Goal: Communication & Community: Ask a question

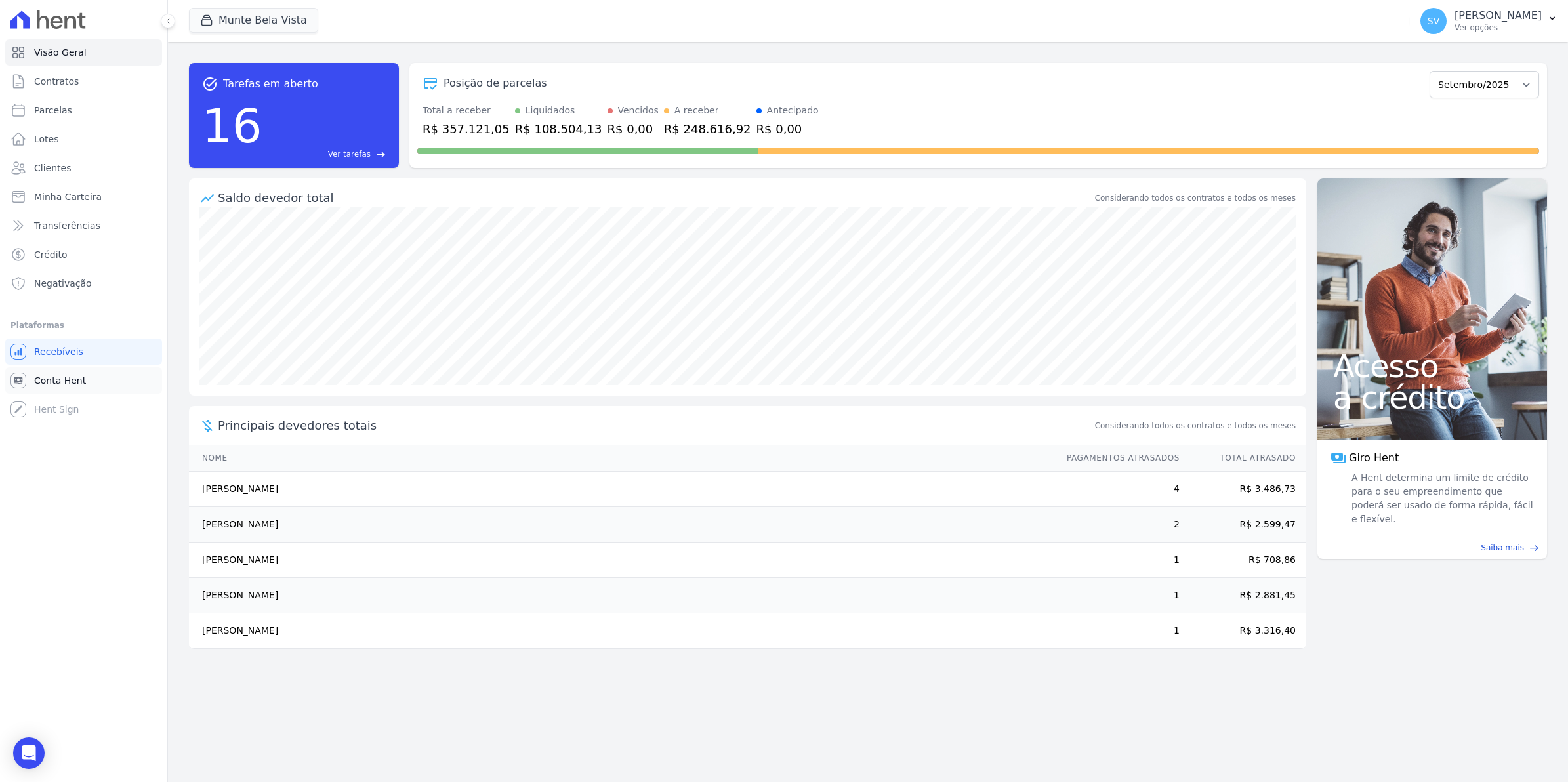
click at [68, 382] on span "Conta Hent" at bounding box center [60, 381] width 52 height 14
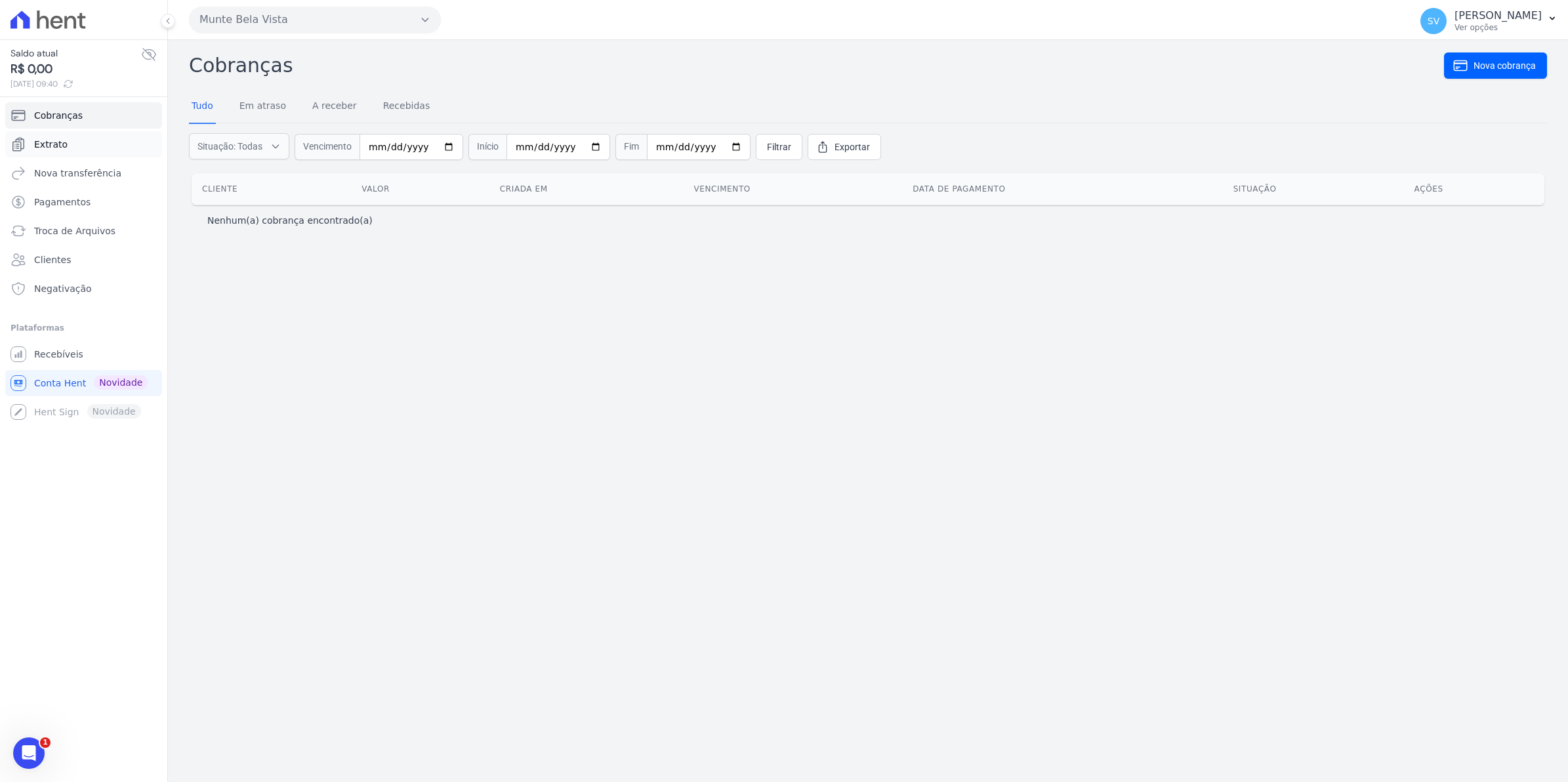
click at [64, 148] on link "Extrato" at bounding box center [83, 143] width 157 height 26
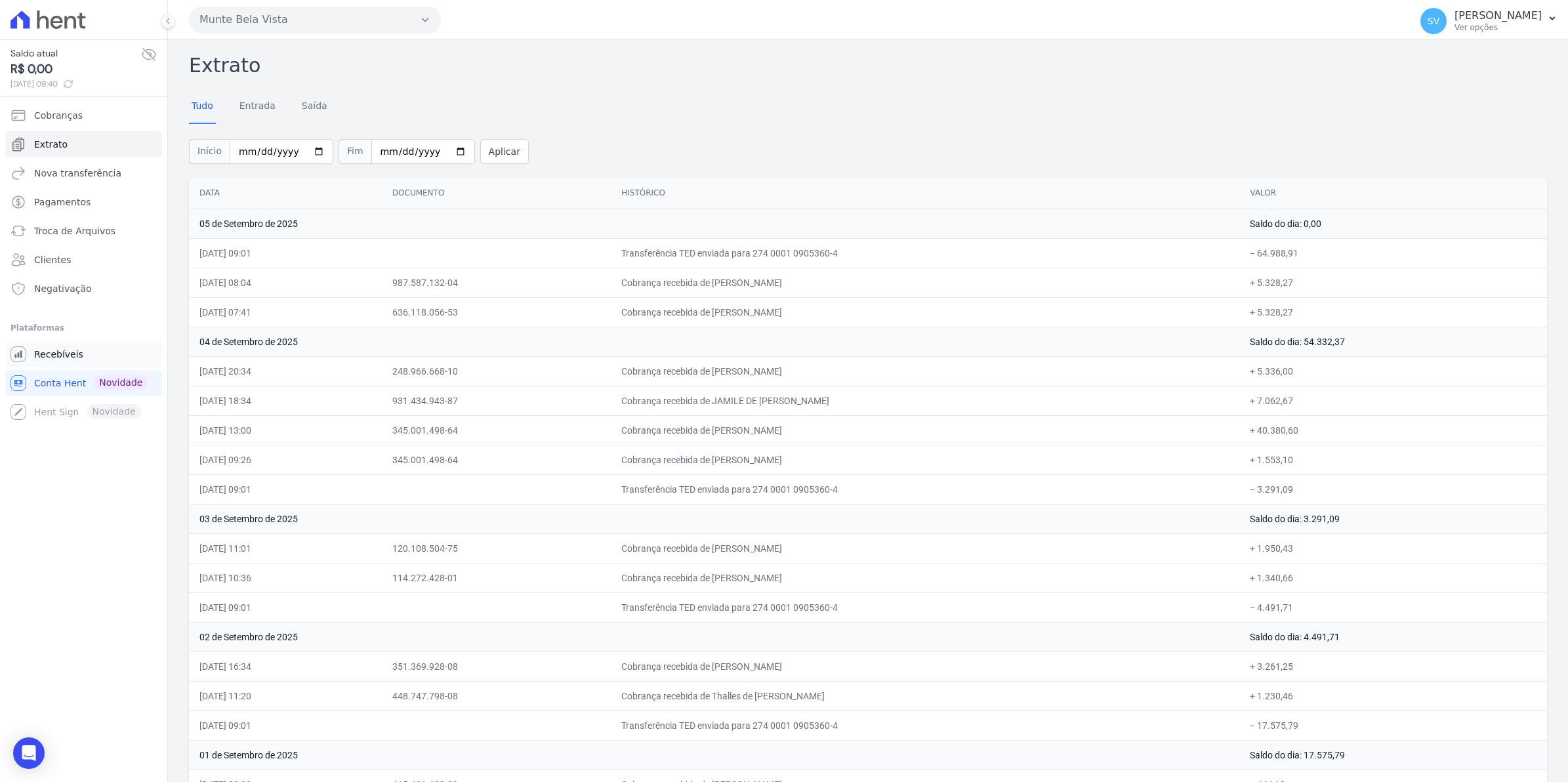
click at [53, 360] on span "Recebíveis" at bounding box center [58, 355] width 49 height 14
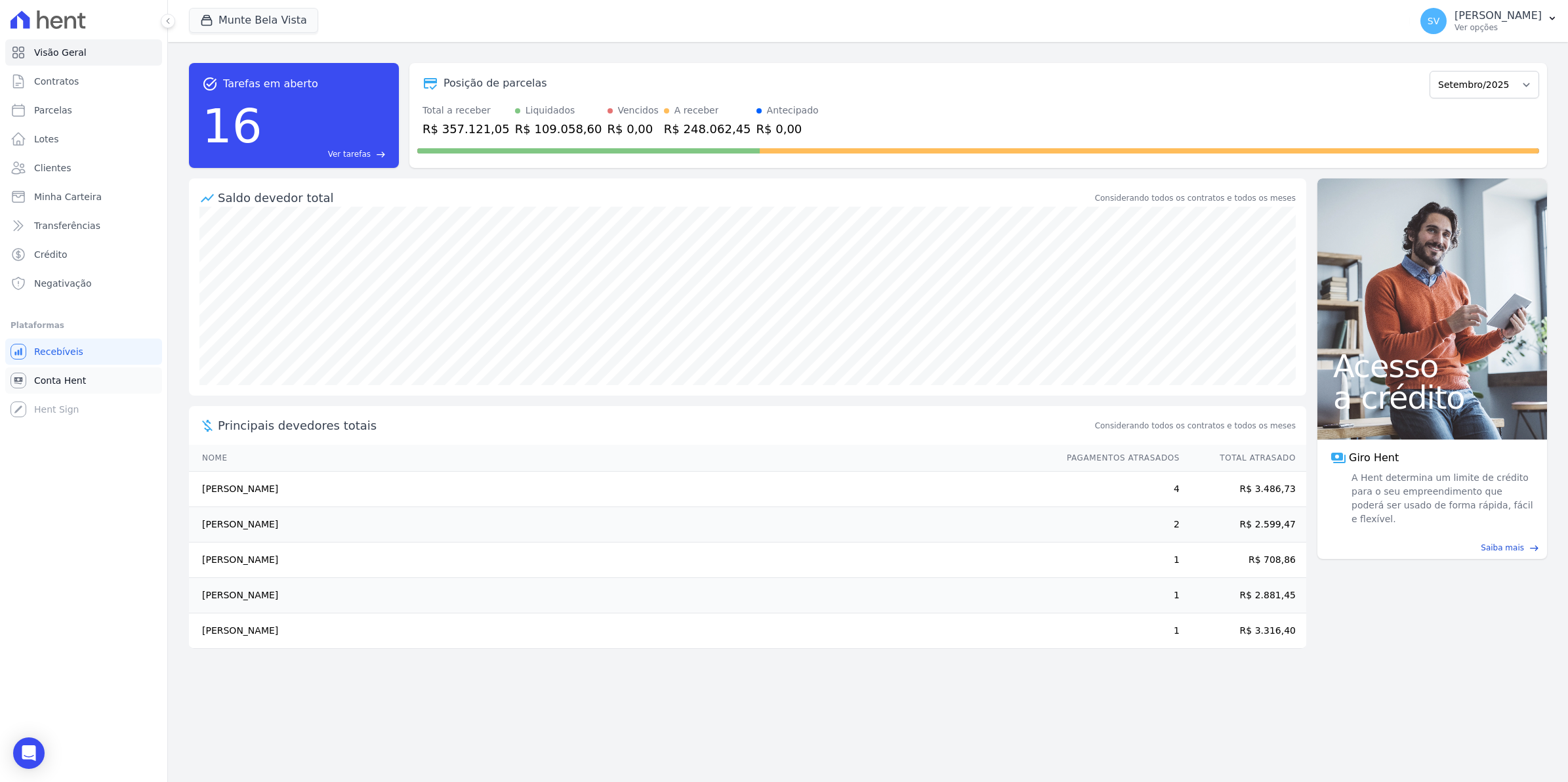
click at [44, 381] on span "Conta Hent" at bounding box center [60, 381] width 52 height 14
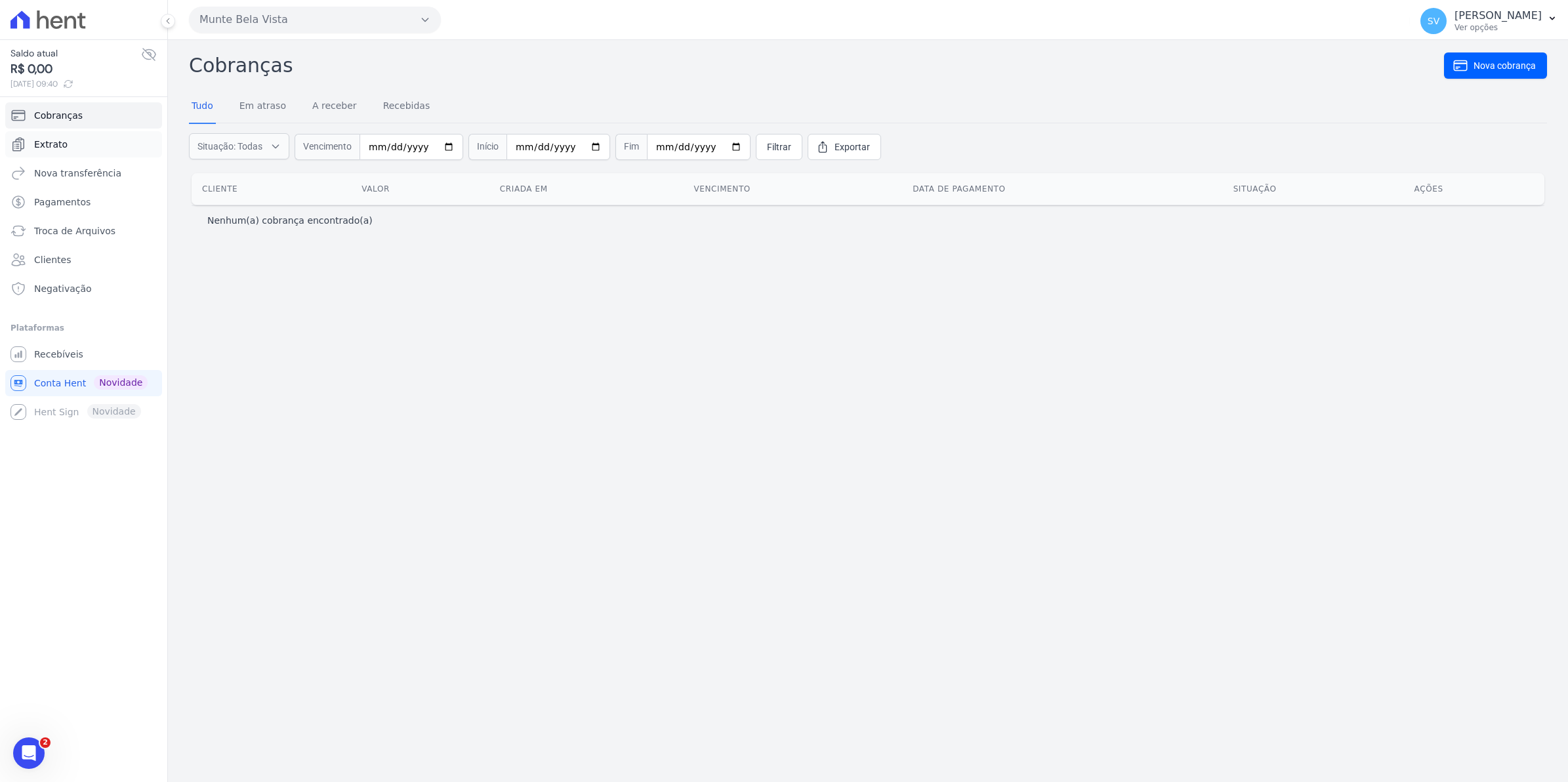
click at [50, 144] on span "Extrato" at bounding box center [50, 144] width 34 height 14
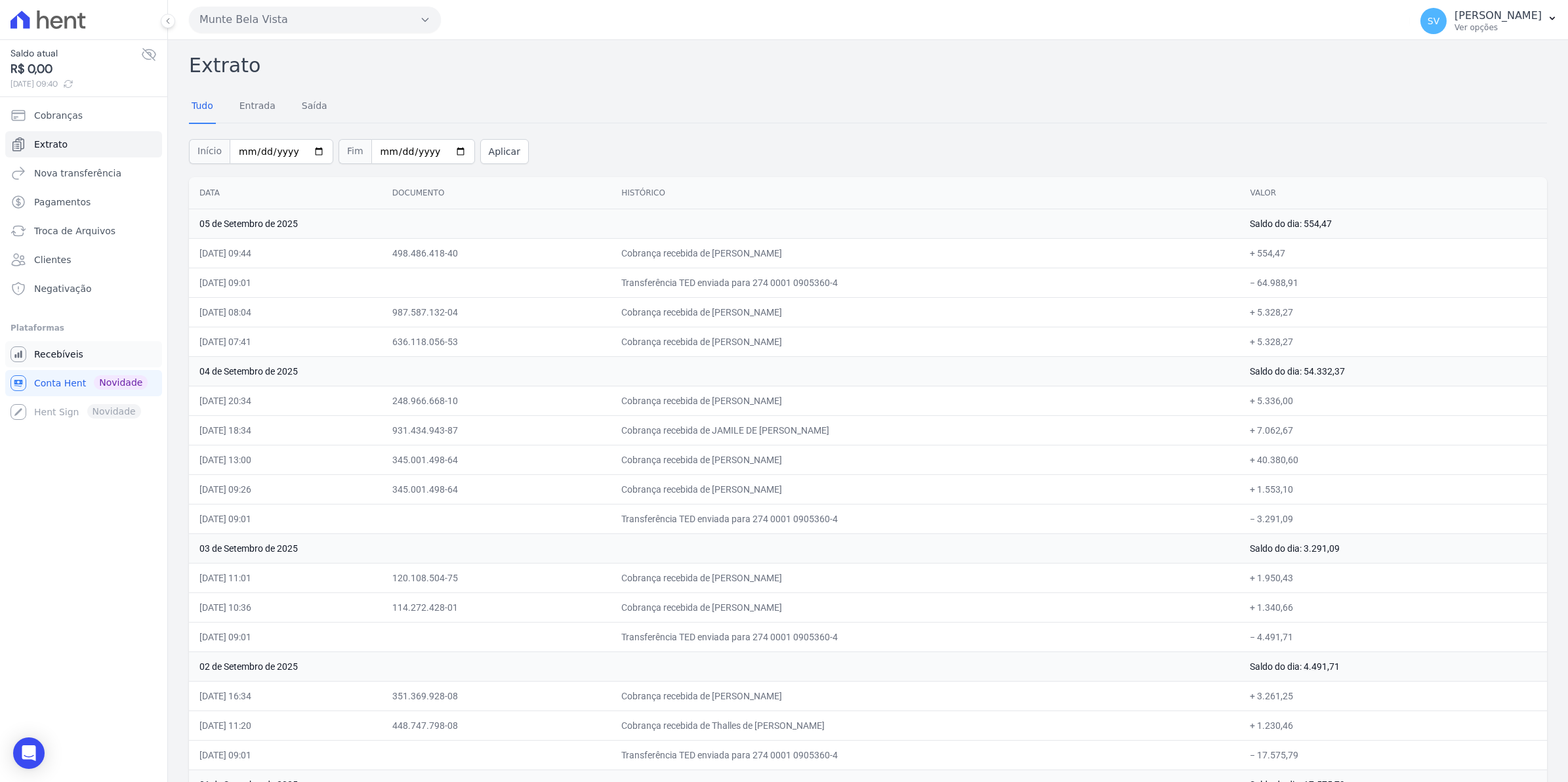
click at [58, 353] on span "Recebíveis" at bounding box center [58, 355] width 49 height 14
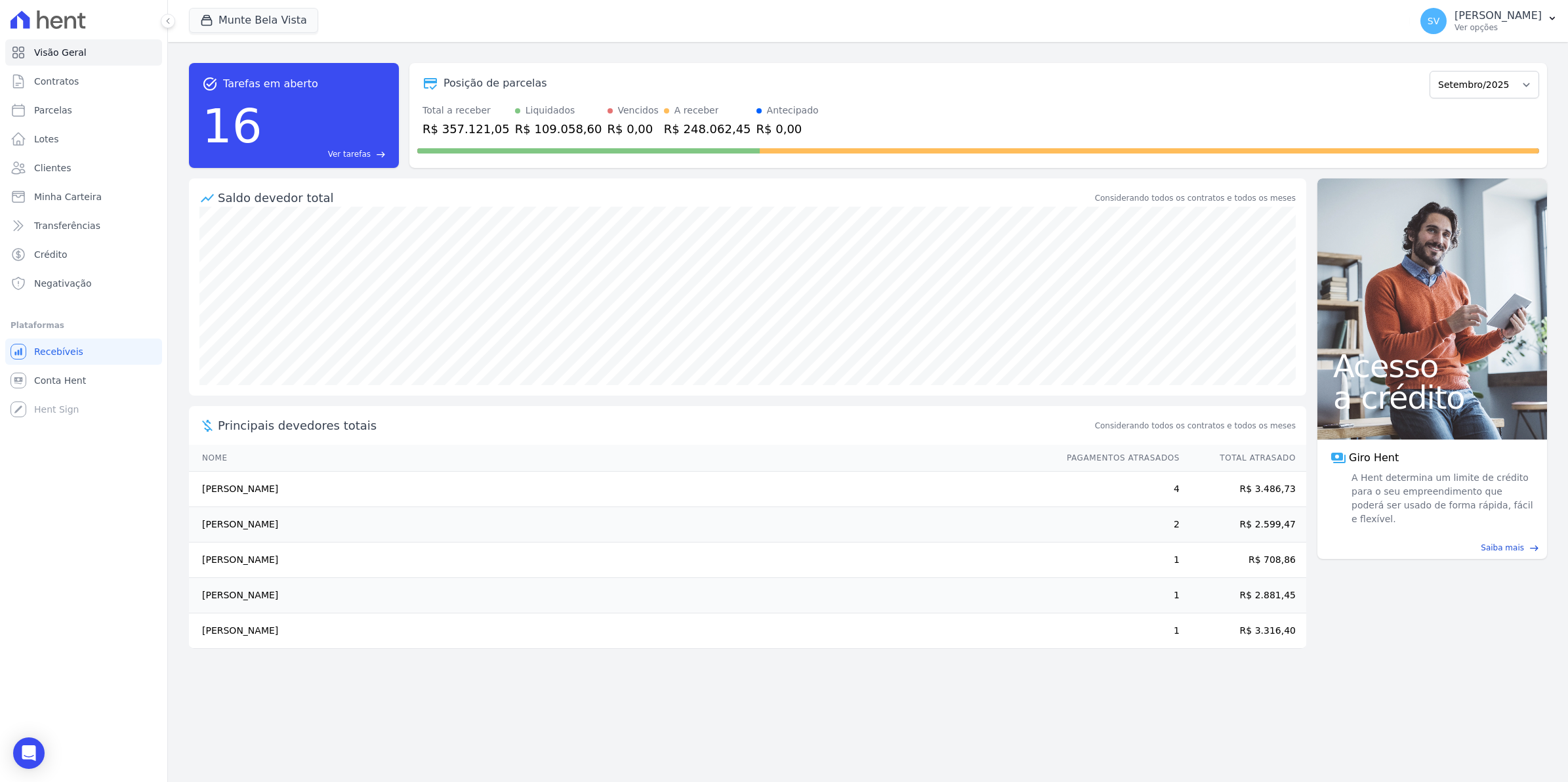
click at [1444, 27] on span "SV" at bounding box center [1433, 20] width 26 height 26
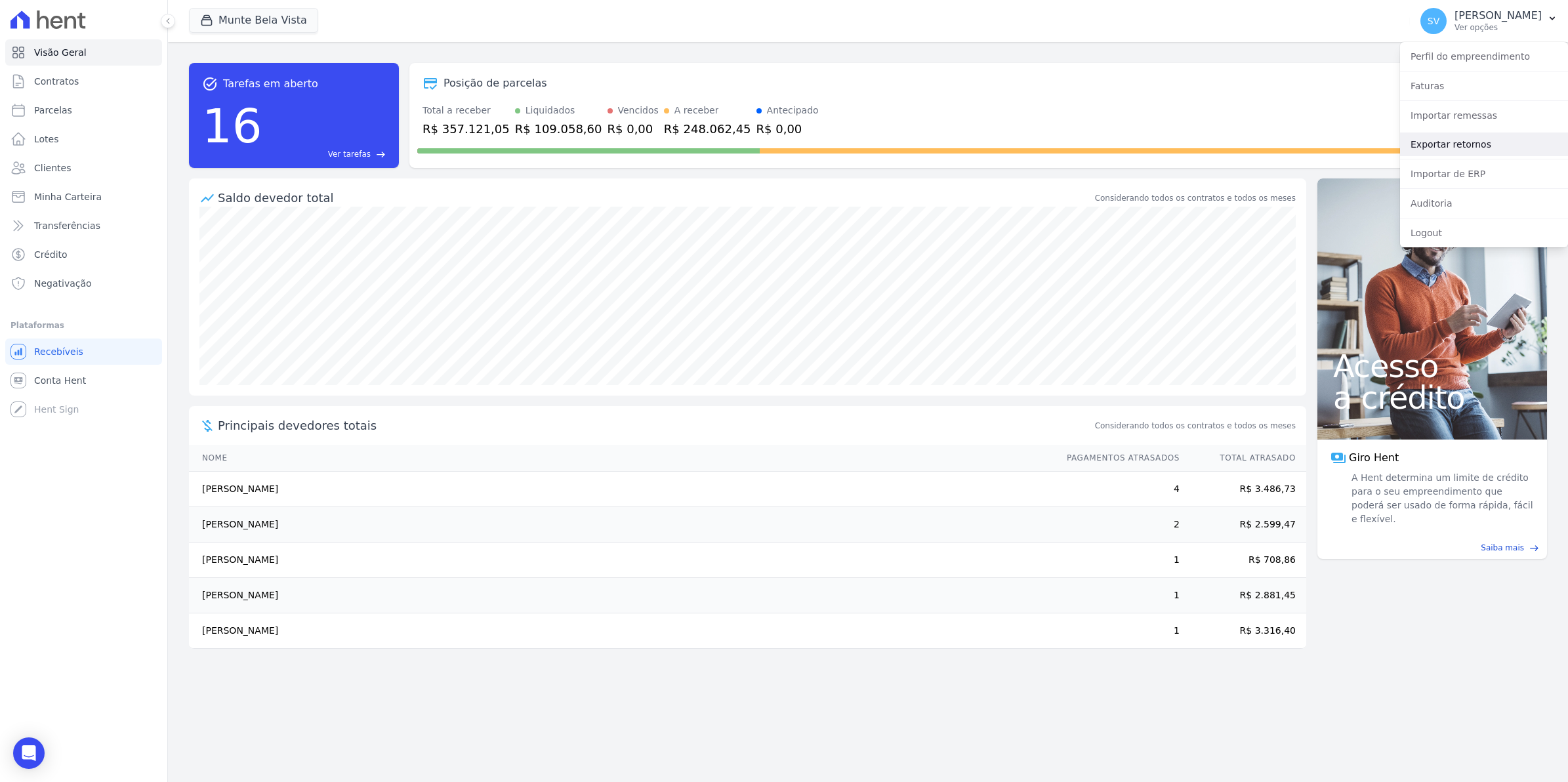
click at [1444, 153] on link "Exportar retornos" at bounding box center [1484, 144] width 168 height 23
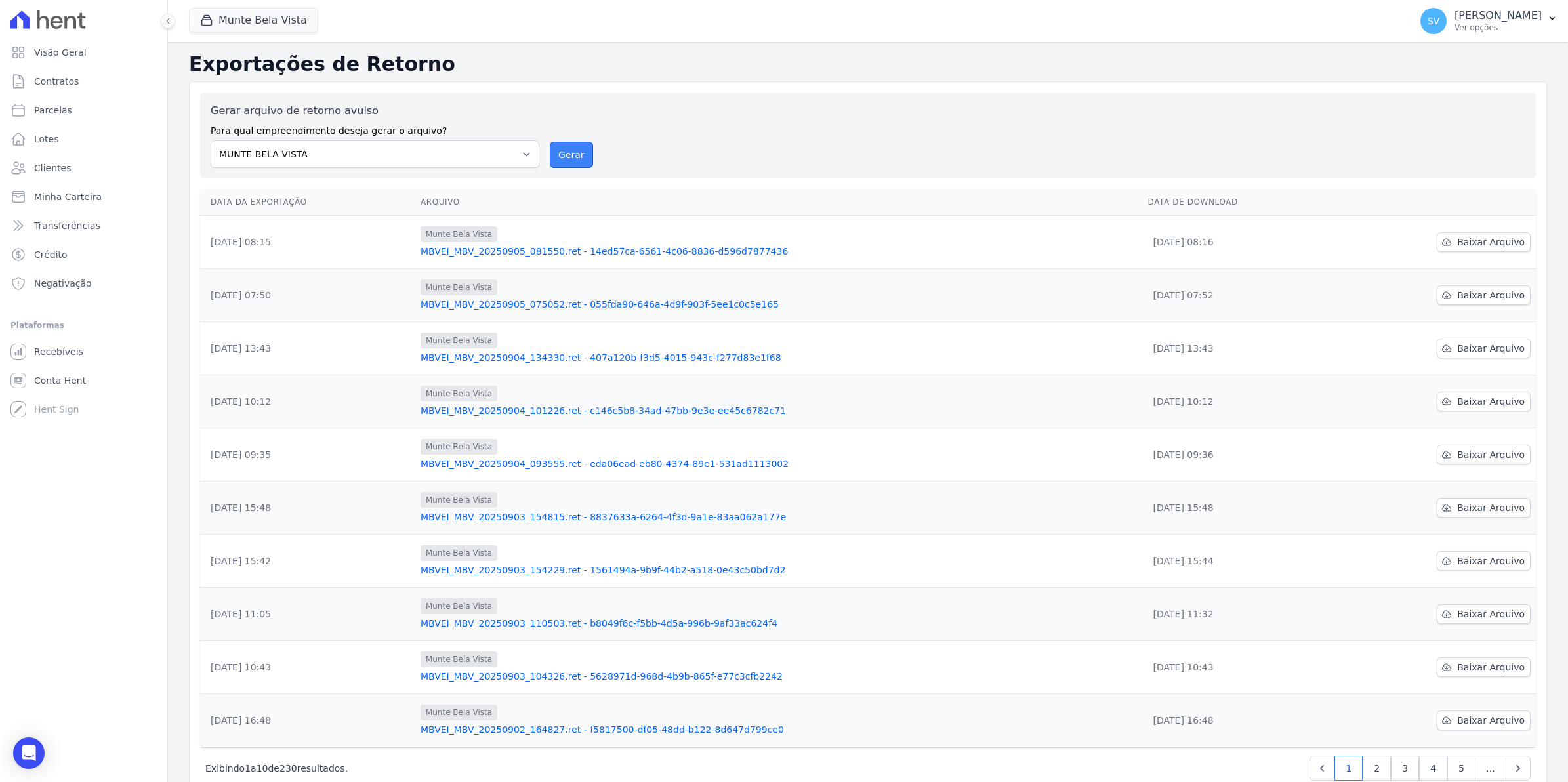
click at [554, 156] on button "Gerar" at bounding box center [571, 154] width 44 height 26
click at [1478, 243] on span "Baixar Arquivo" at bounding box center [1491, 242] width 68 height 14
click at [63, 112] on span "Parcelas" at bounding box center [52, 110] width 38 height 14
select select
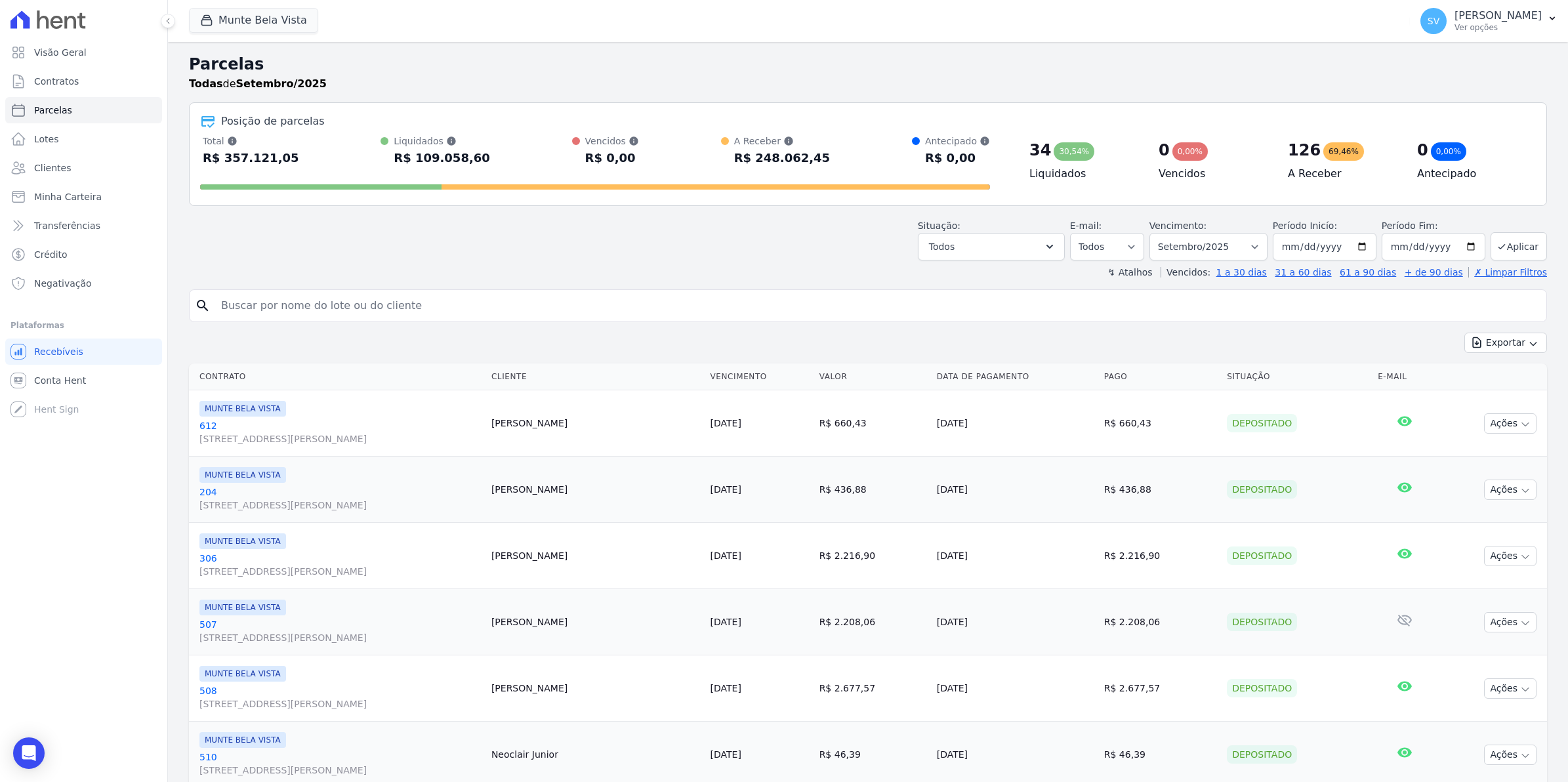
click at [317, 315] on input "search" at bounding box center [876, 305] width 1328 height 26
type input "CAMILE"
select select
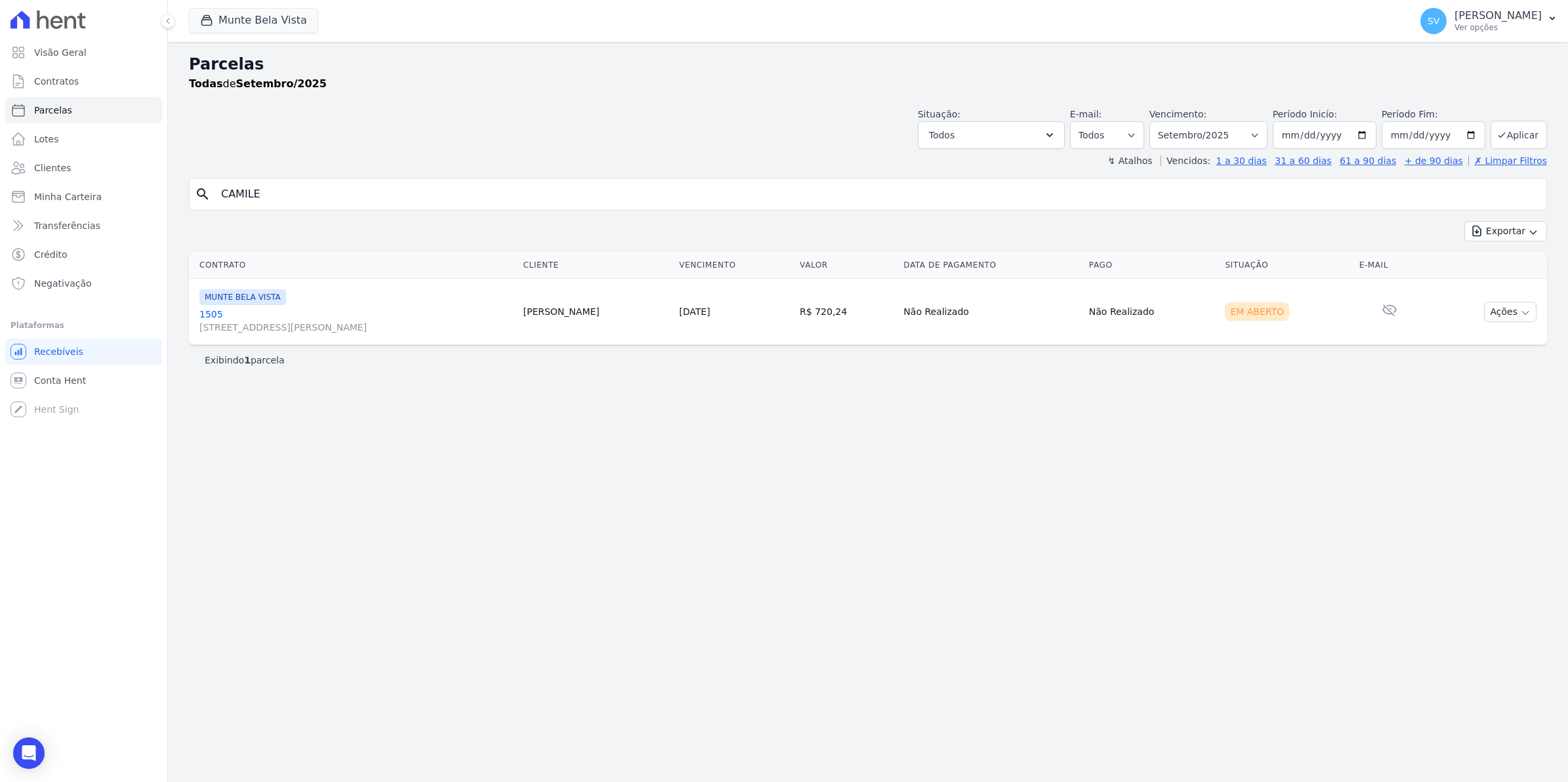
click at [202, 315] on link "1505 [STREET_ADDRESS][PERSON_NAME]" at bounding box center [355, 321] width 313 height 26
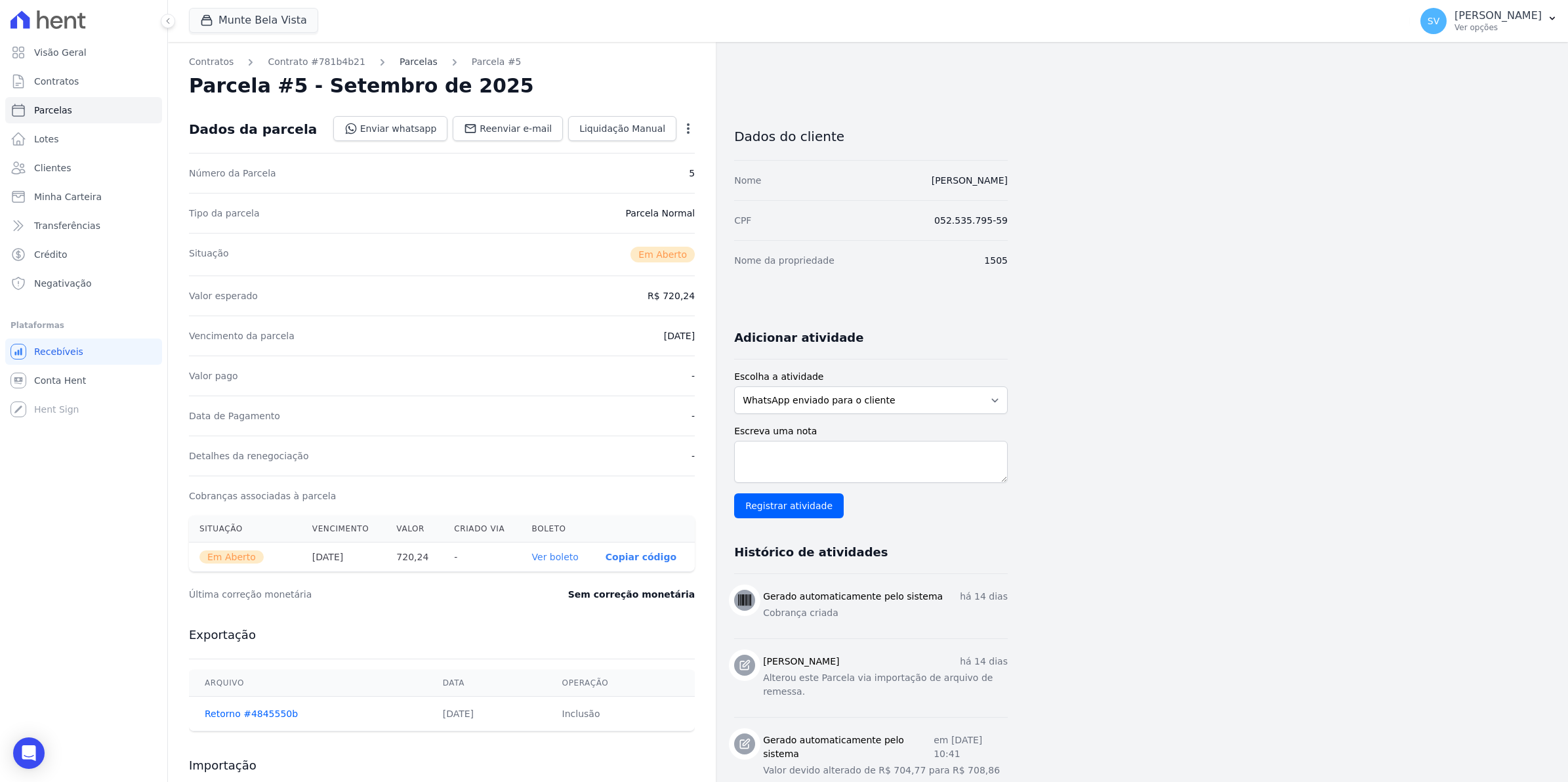
click at [400, 62] on link "Parcelas" at bounding box center [418, 62] width 38 height 14
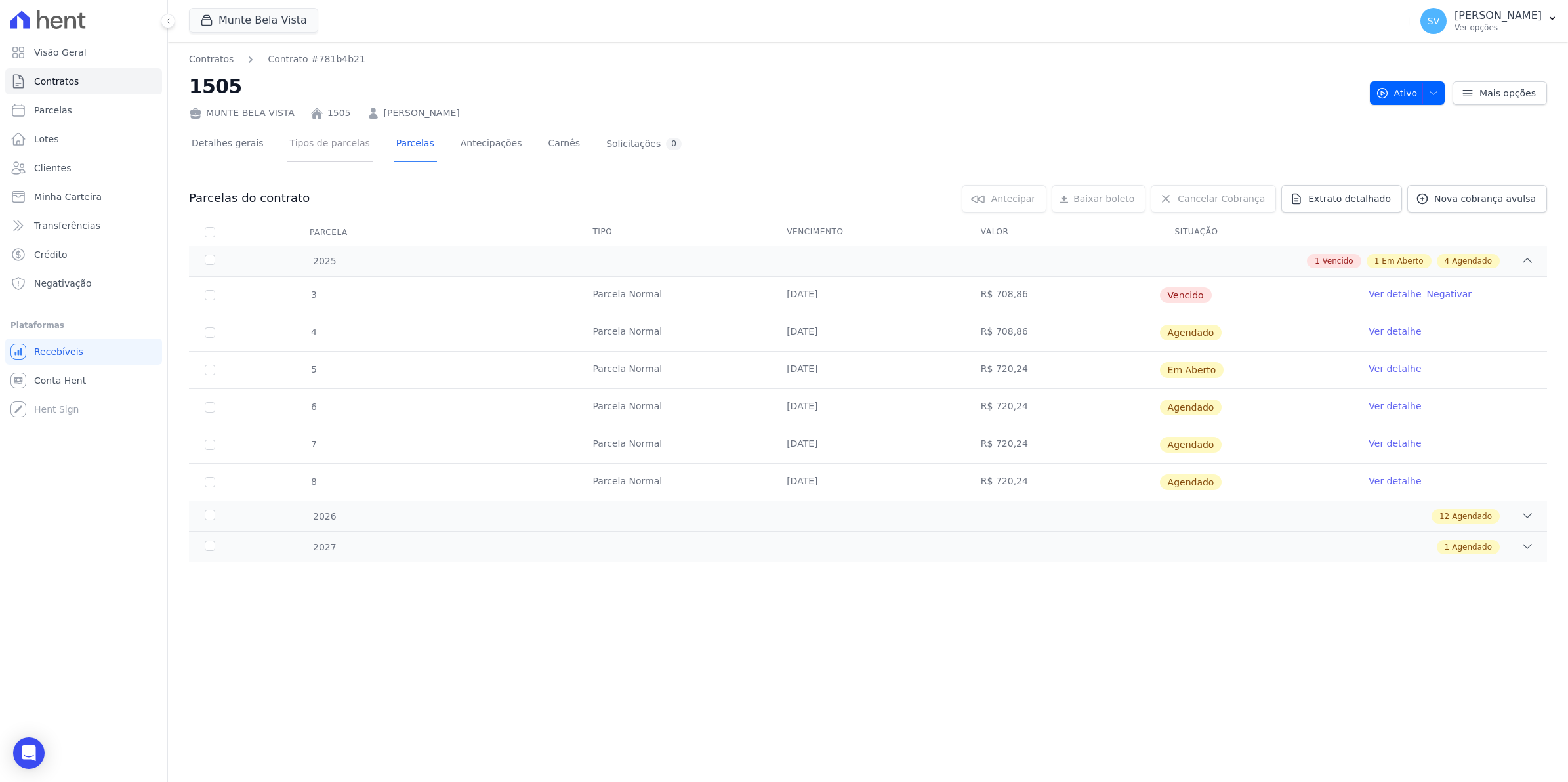
click at [334, 142] on link "Tipos de parcelas" at bounding box center [330, 144] width 85 height 35
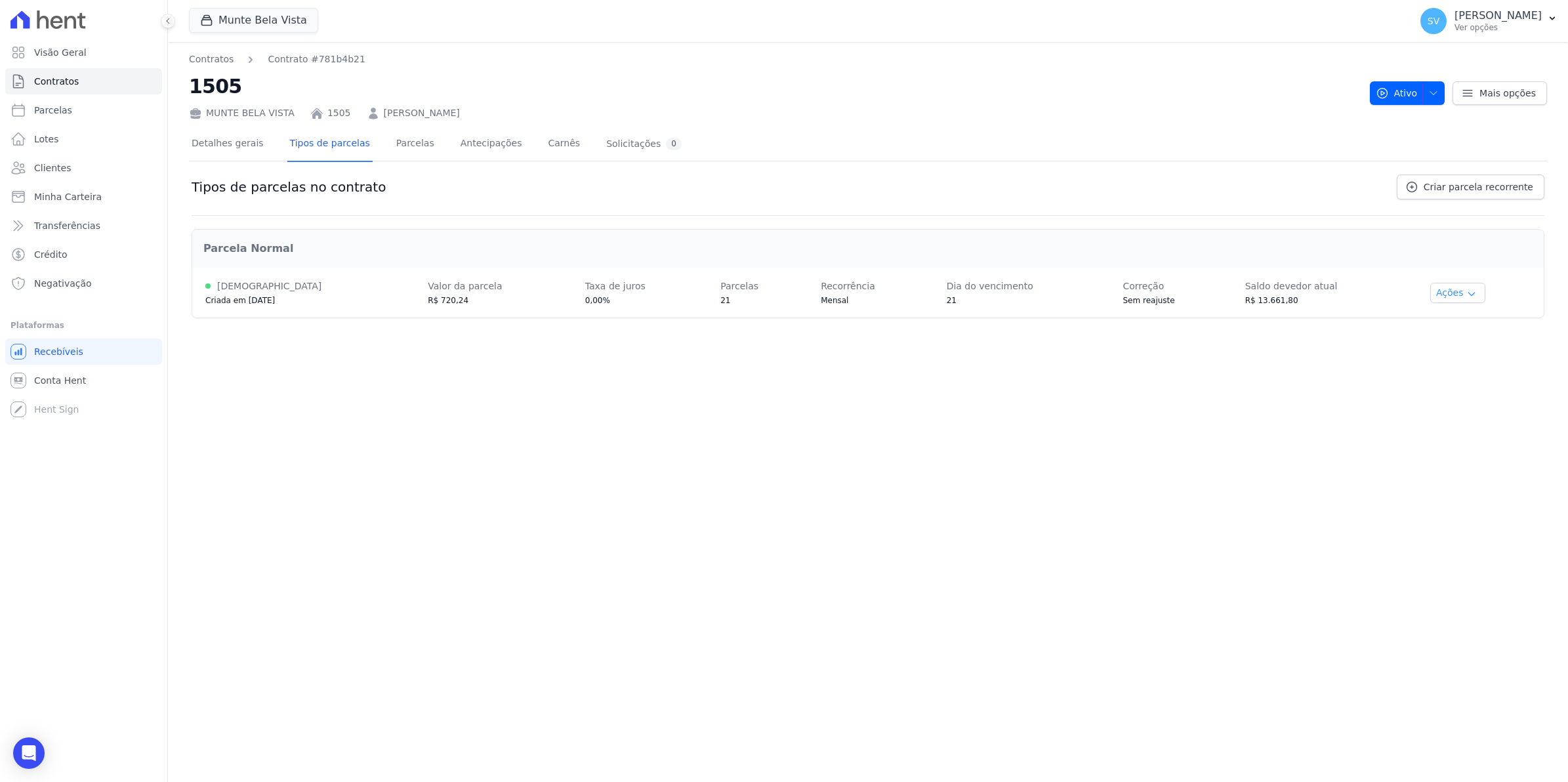
click at [1468, 296] on button "Ações" at bounding box center [1458, 293] width 55 height 20
click at [1461, 365] on link "Renegociar" at bounding box center [1474, 359] width 101 height 16
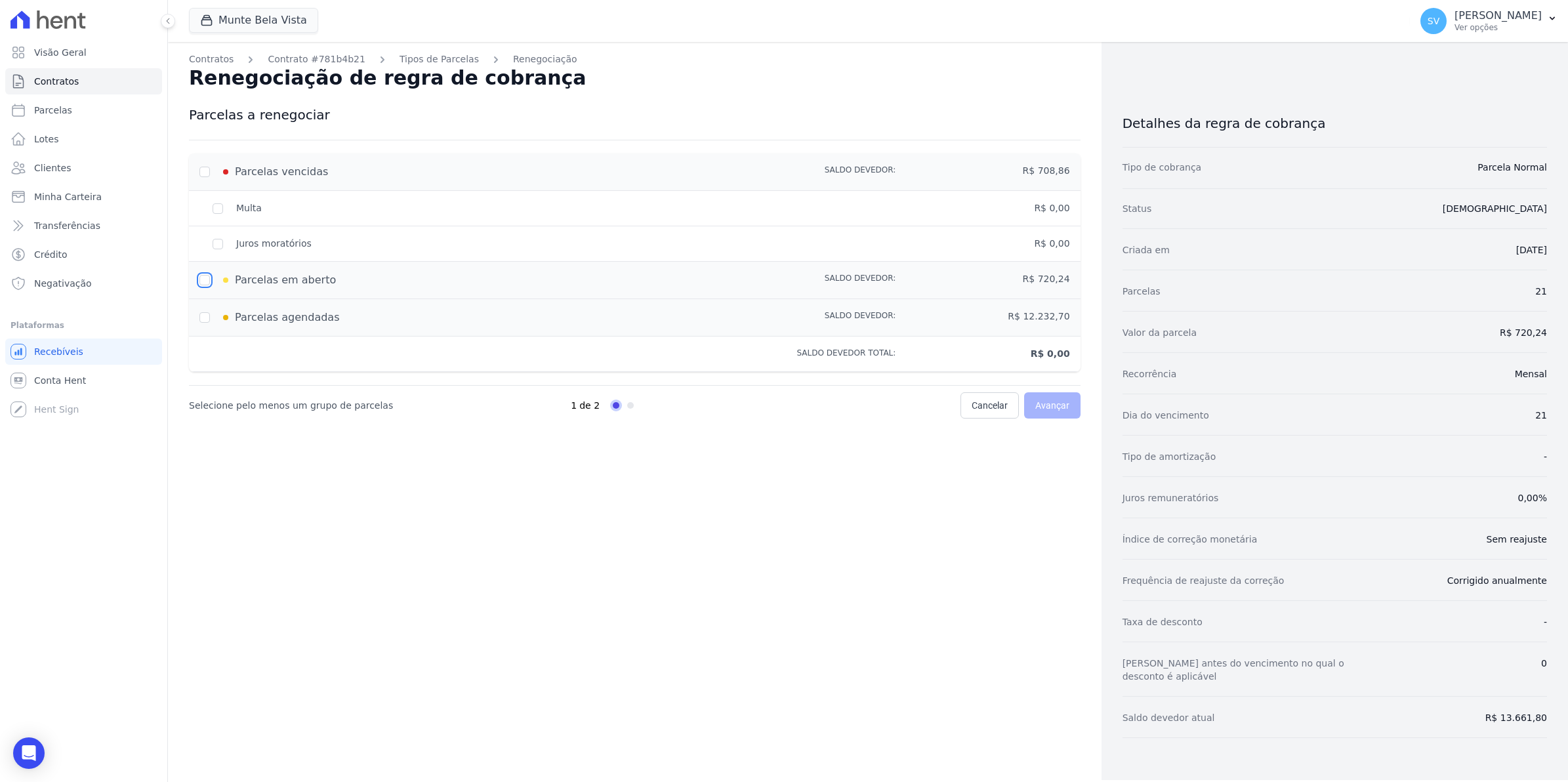
click at [203, 279] on input "checkbox" at bounding box center [204, 280] width 11 height 11
checkbox input "true"
click at [205, 320] on input "checkbox" at bounding box center [204, 317] width 11 height 11
checkbox input "true"
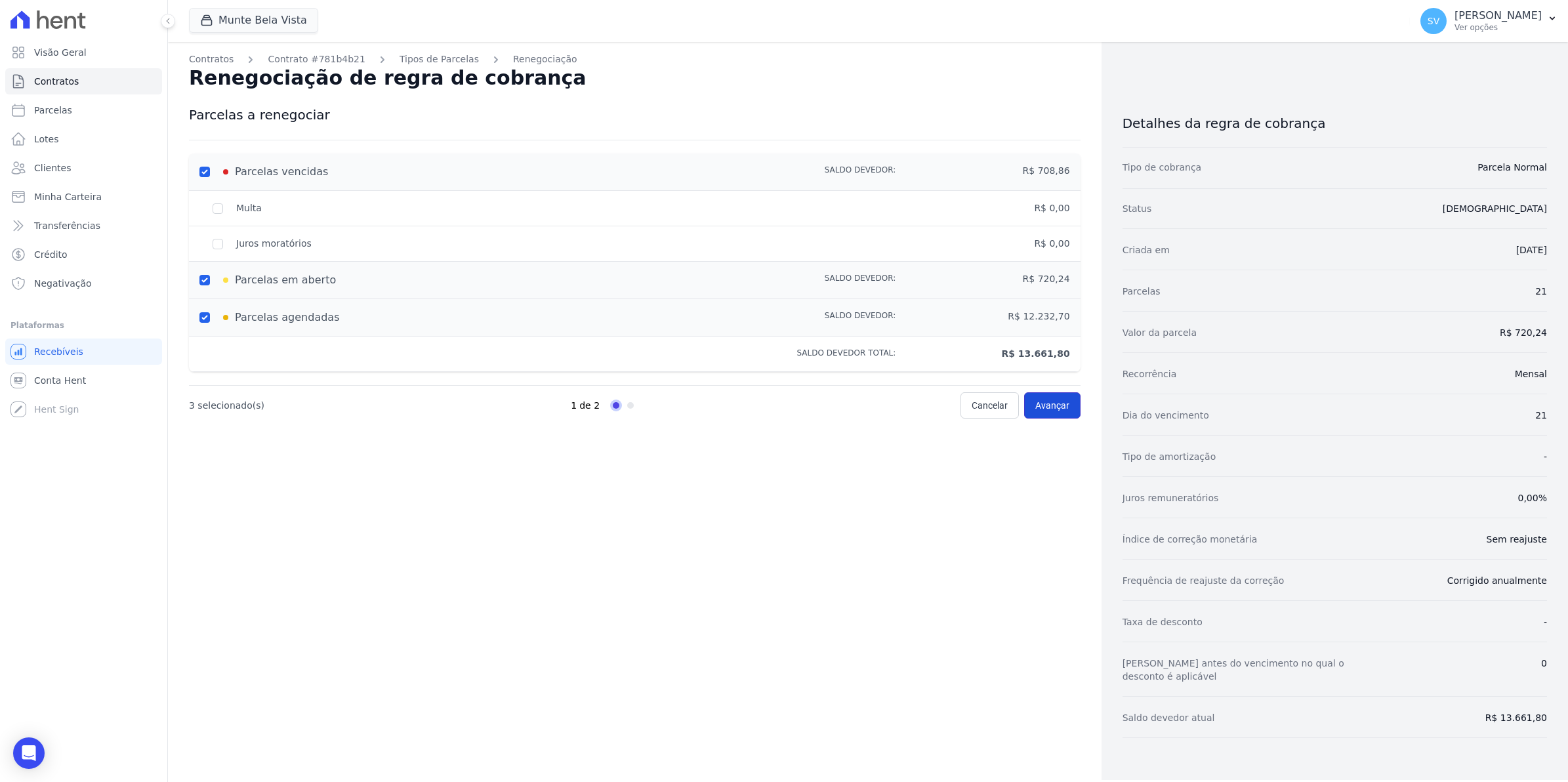
click at [1061, 407] on span "Avançar" at bounding box center [1052, 406] width 34 height 14
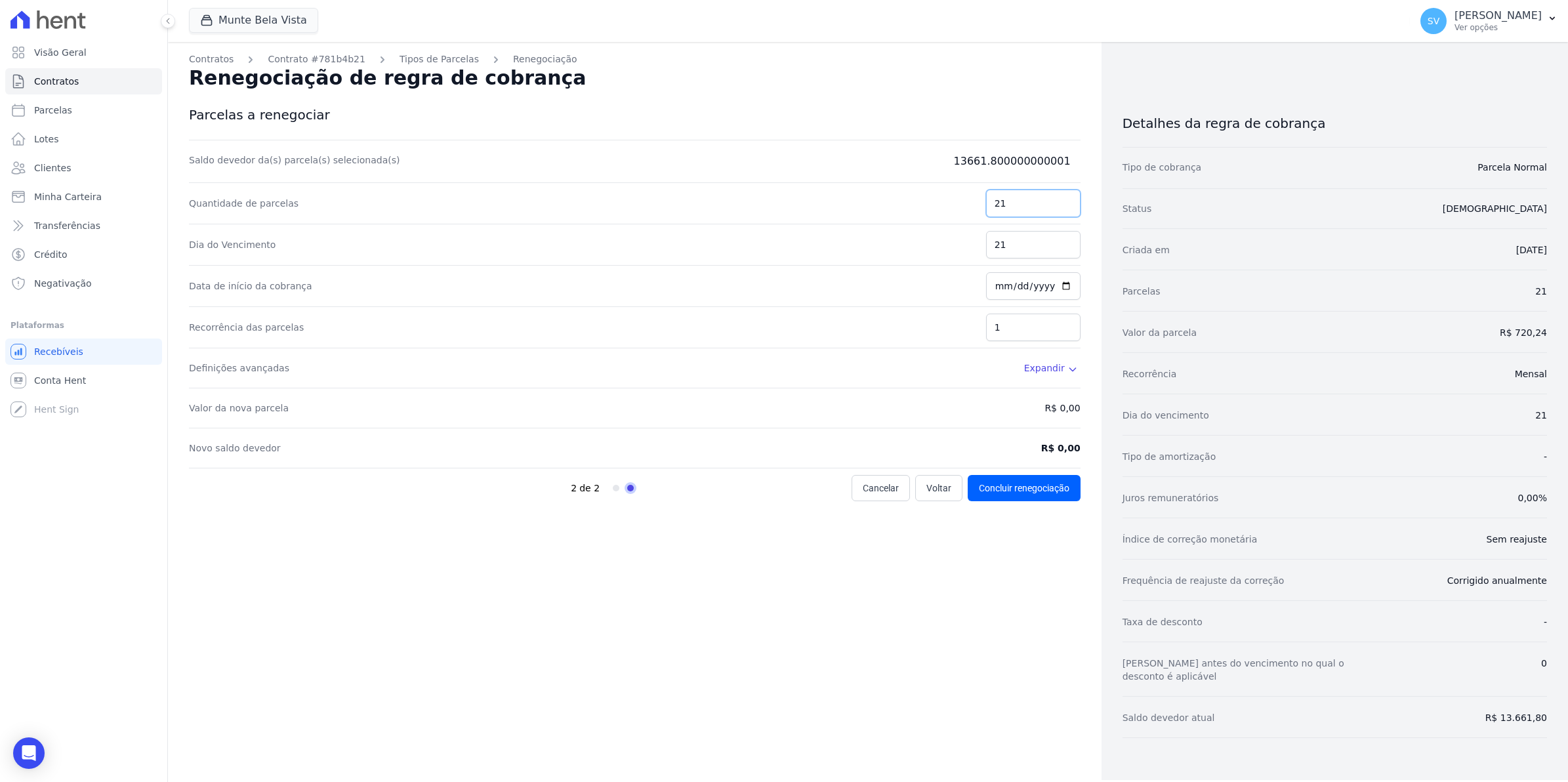
click at [1018, 205] on input "21" at bounding box center [1033, 203] width 95 height 27
type input "2"
type input "24"
type input "[DATE]"
click at [1074, 373] on icon at bounding box center [1072, 369] width 11 height 11
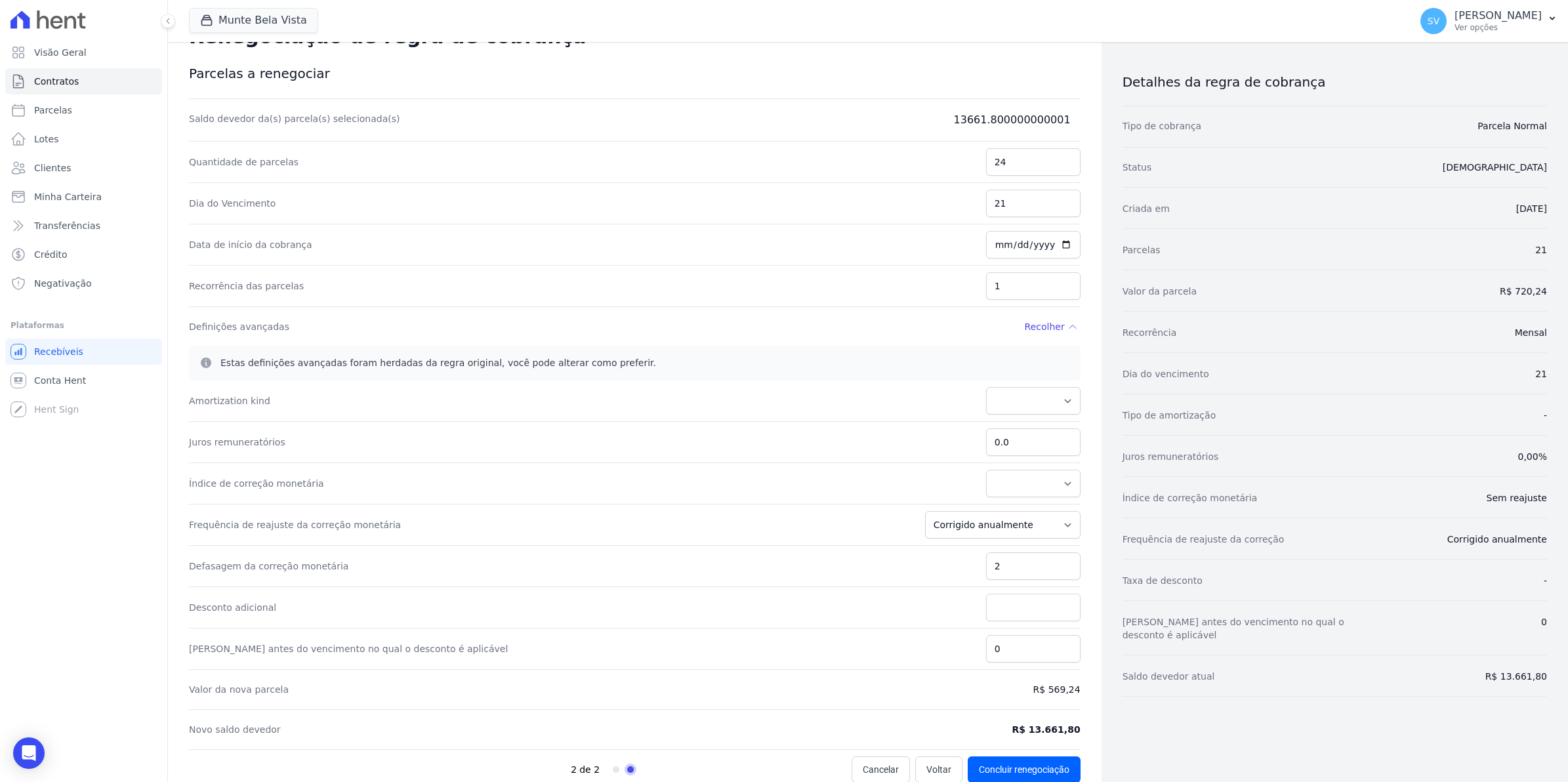
scroll to position [64, 0]
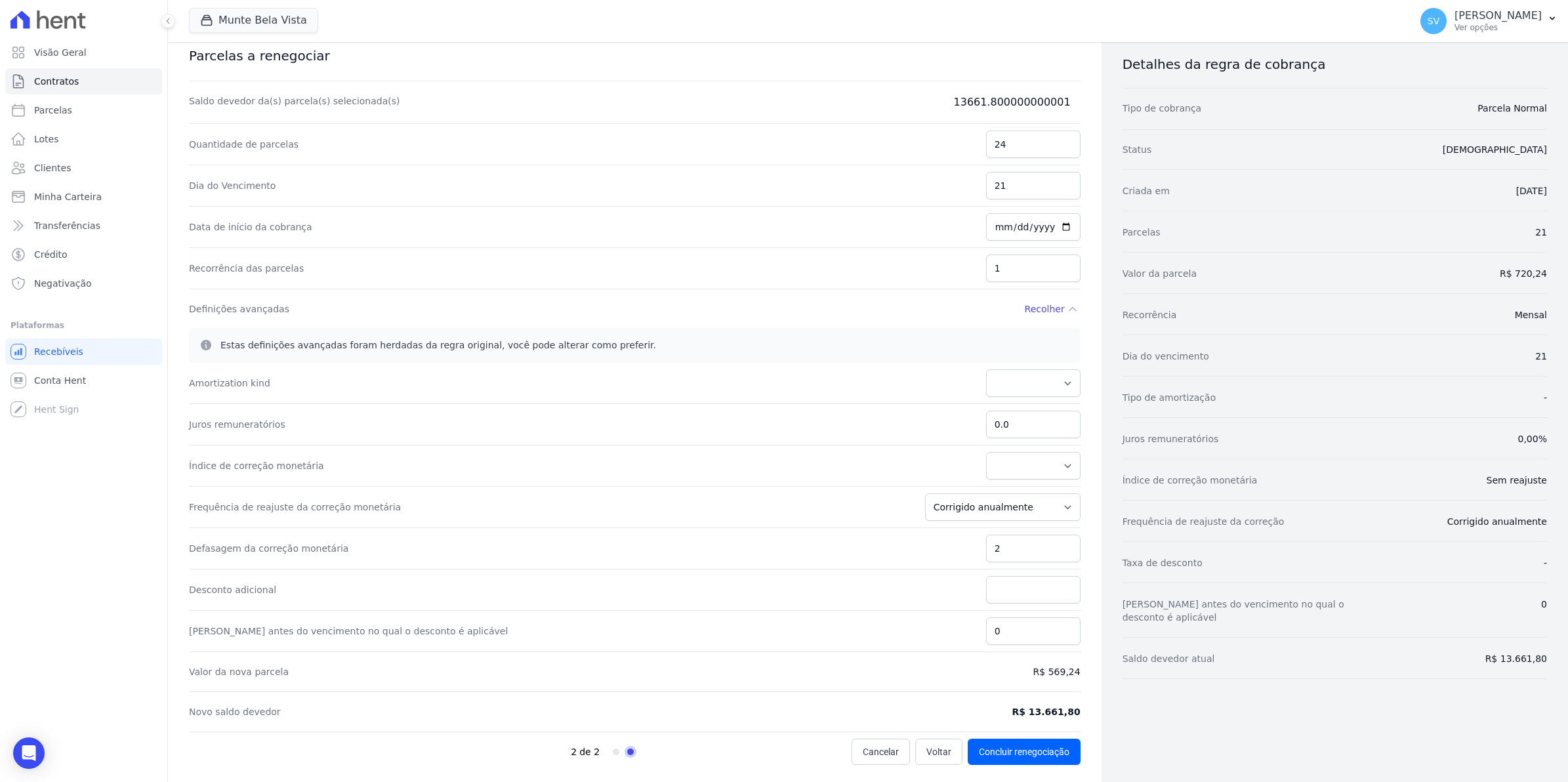
click at [1036, 714] on dd "R$ 13.661,80" at bounding box center [1046, 712] width 68 height 14
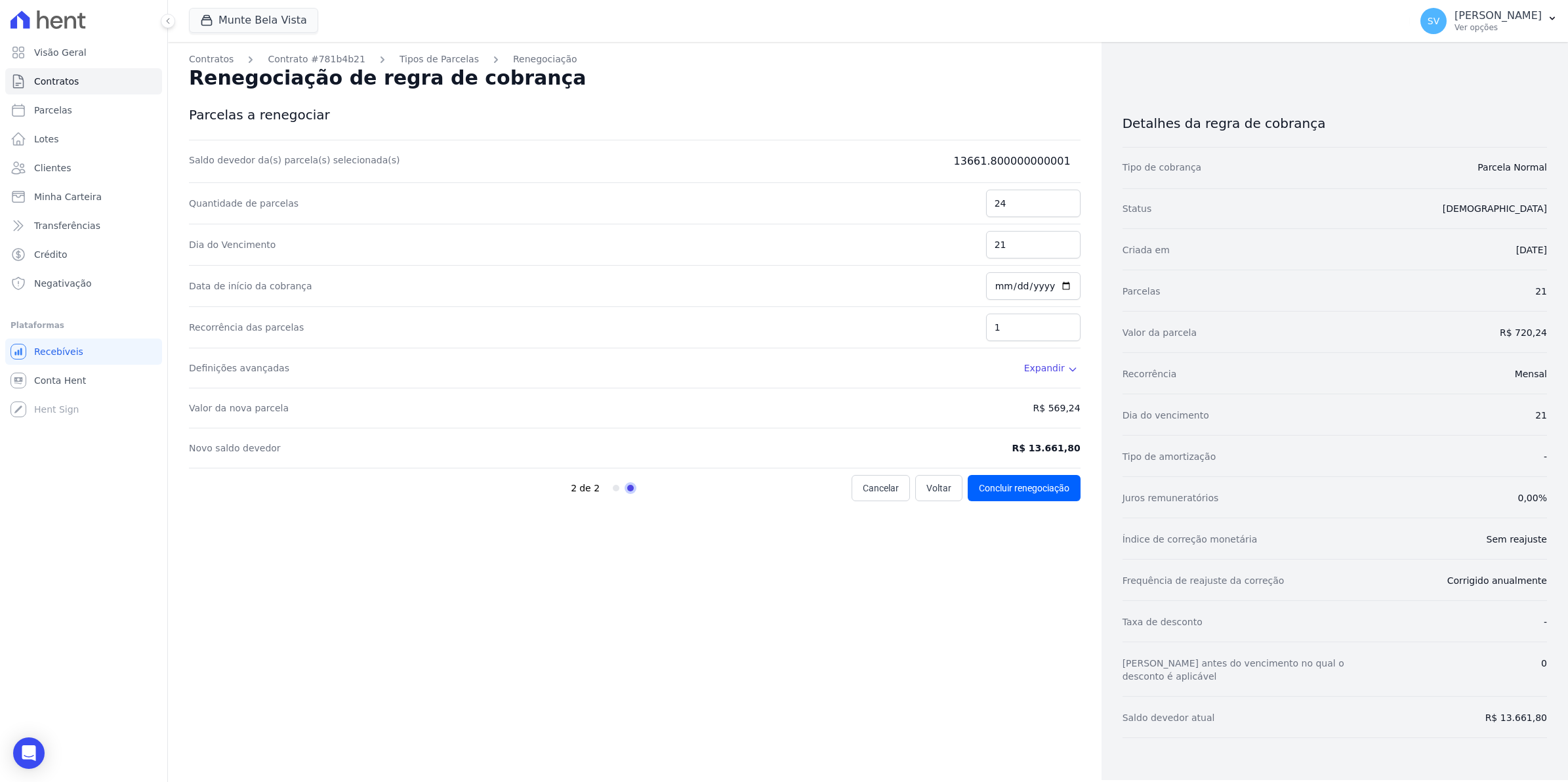
click at [1036, 714] on div "Contratos Contrato #781b4b21 Tipos de Parcelas Renegociação Renegociação de reg…" at bounding box center [634, 411] width 934 height 738
click at [1069, 369] on icon at bounding box center [1072, 369] width 6 height 3
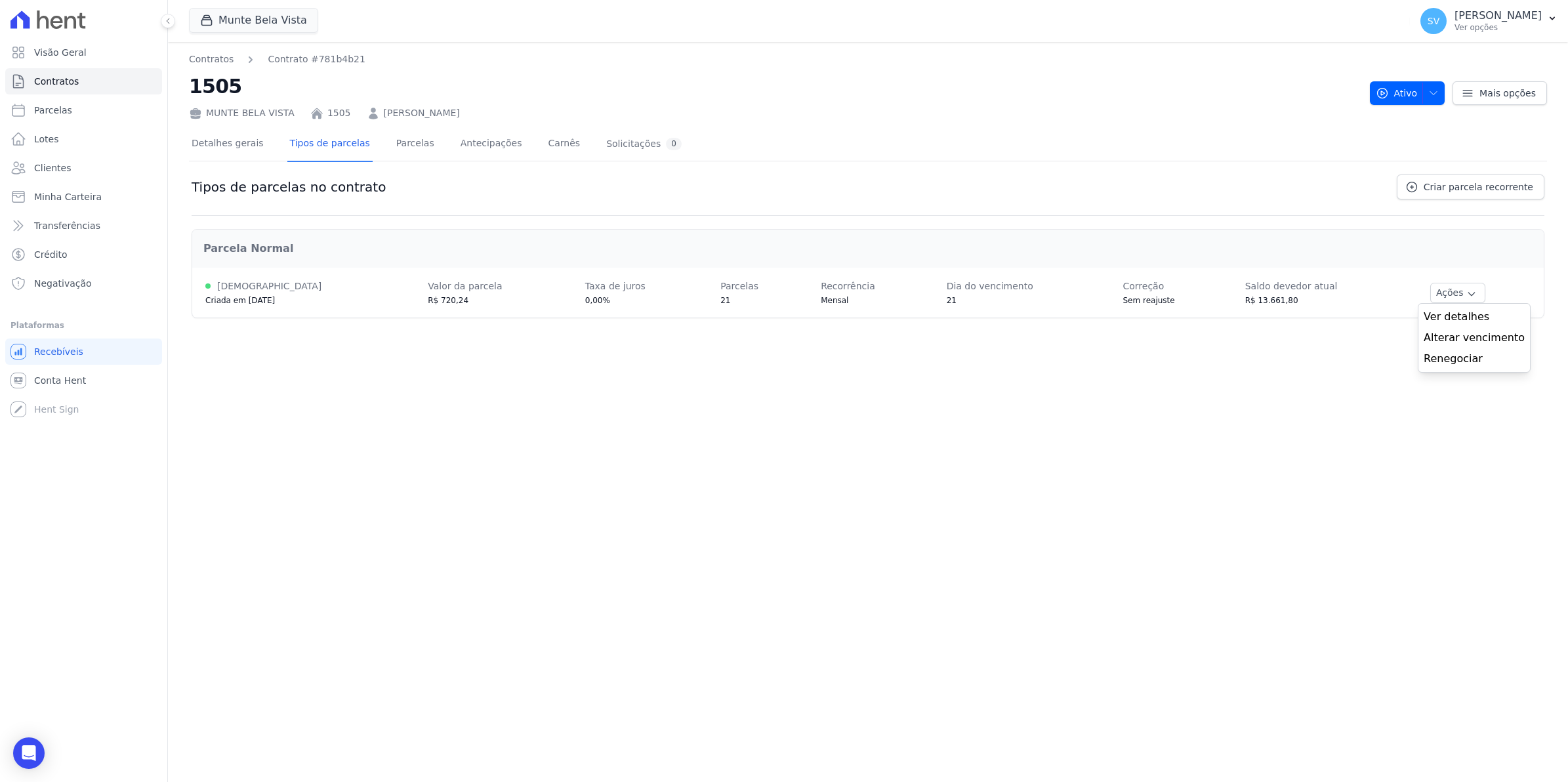
drag, startPoint x: 1121, startPoint y: 483, endPoint x: 1214, endPoint y: 402, distance: 123.3
click at [1121, 483] on div "Contratos Contrato #781b4b21 1505 [GEOGRAPHIC_DATA] 1505 [PERSON_NAME] Ativo At…" at bounding box center [868, 412] width 1400 height 740
click at [1439, 189] on span "Criar parcela recorrente" at bounding box center [1478, 187] width 109 height 14
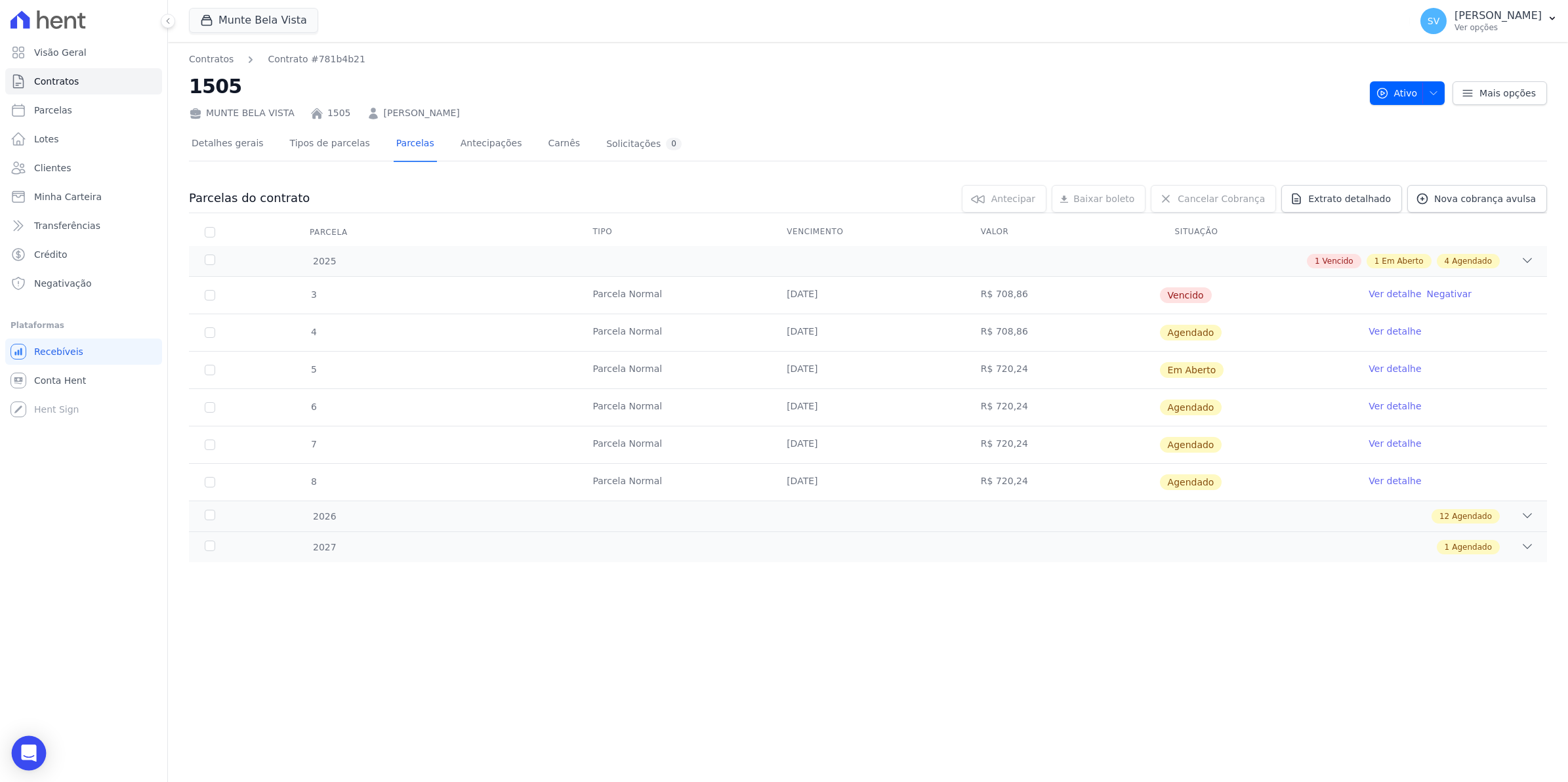
click at [37, 754] on div "Open Intercom Messenger" at bounding box center [29, 754] width 35 height 35
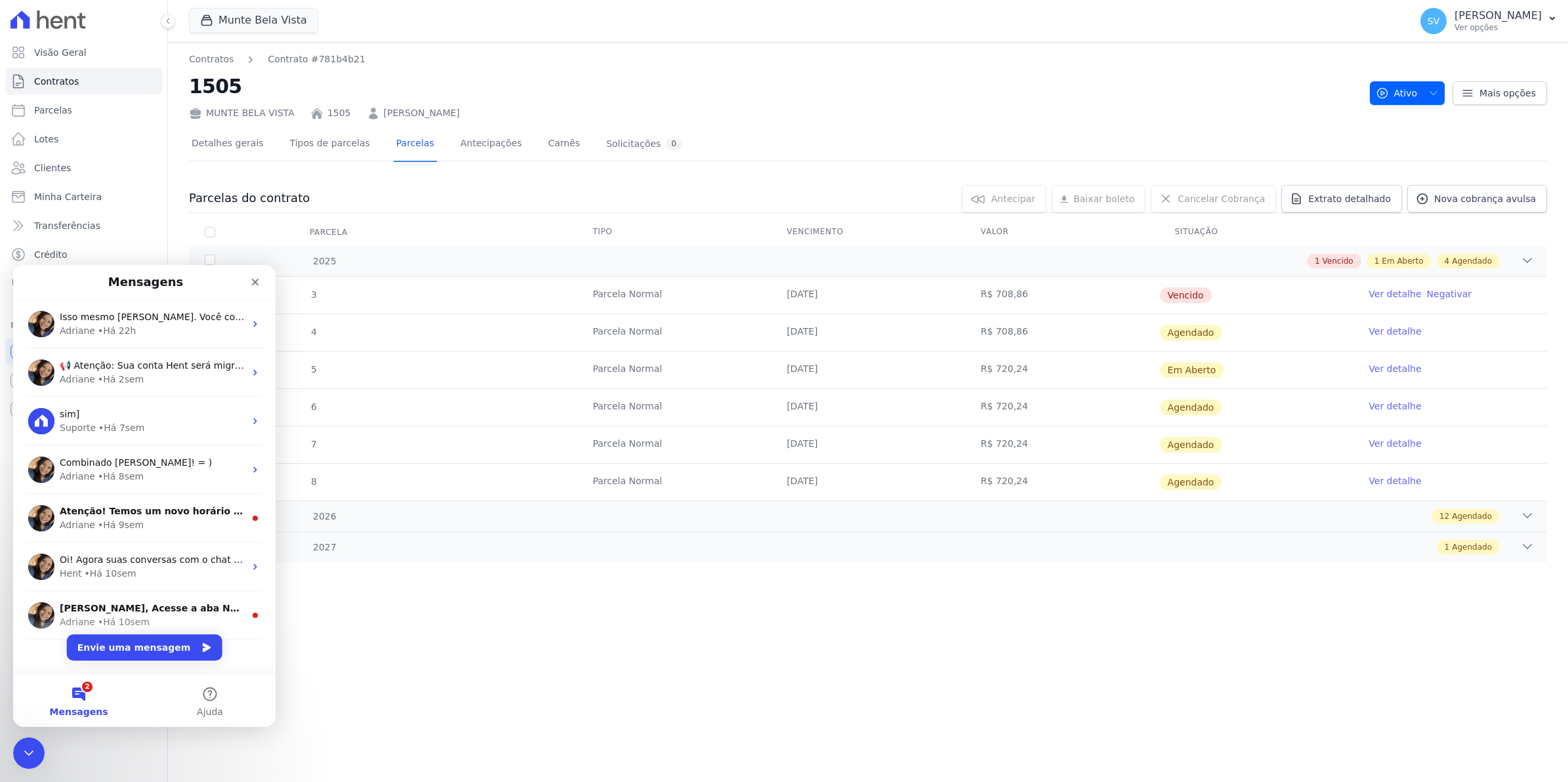
click at [86, 698] on button "2 Mensagens" at bounding box center [78, 701] width 131 height 52
click at [80, 693] on button "2 Mensagens" at bounding box center [78, 701] width 131 height 52
click at [125, 319] on span "Isso mesmo [PERSON_NAME]. Você consegue cadastrar ja na mesma tela, clicando em…" at bounding box center [344, 317] width 569 height 11
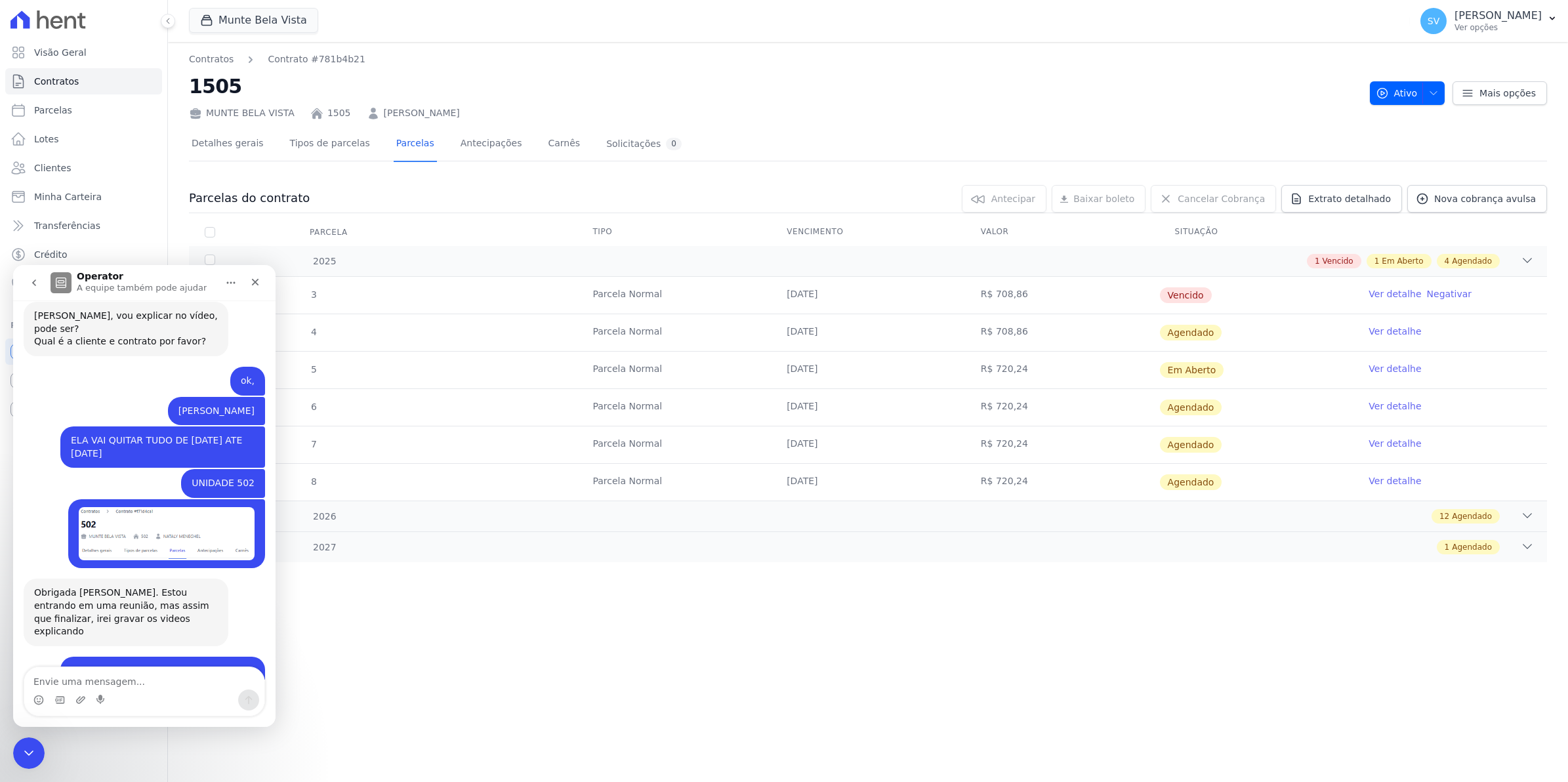
scroll to position [10483, 0]
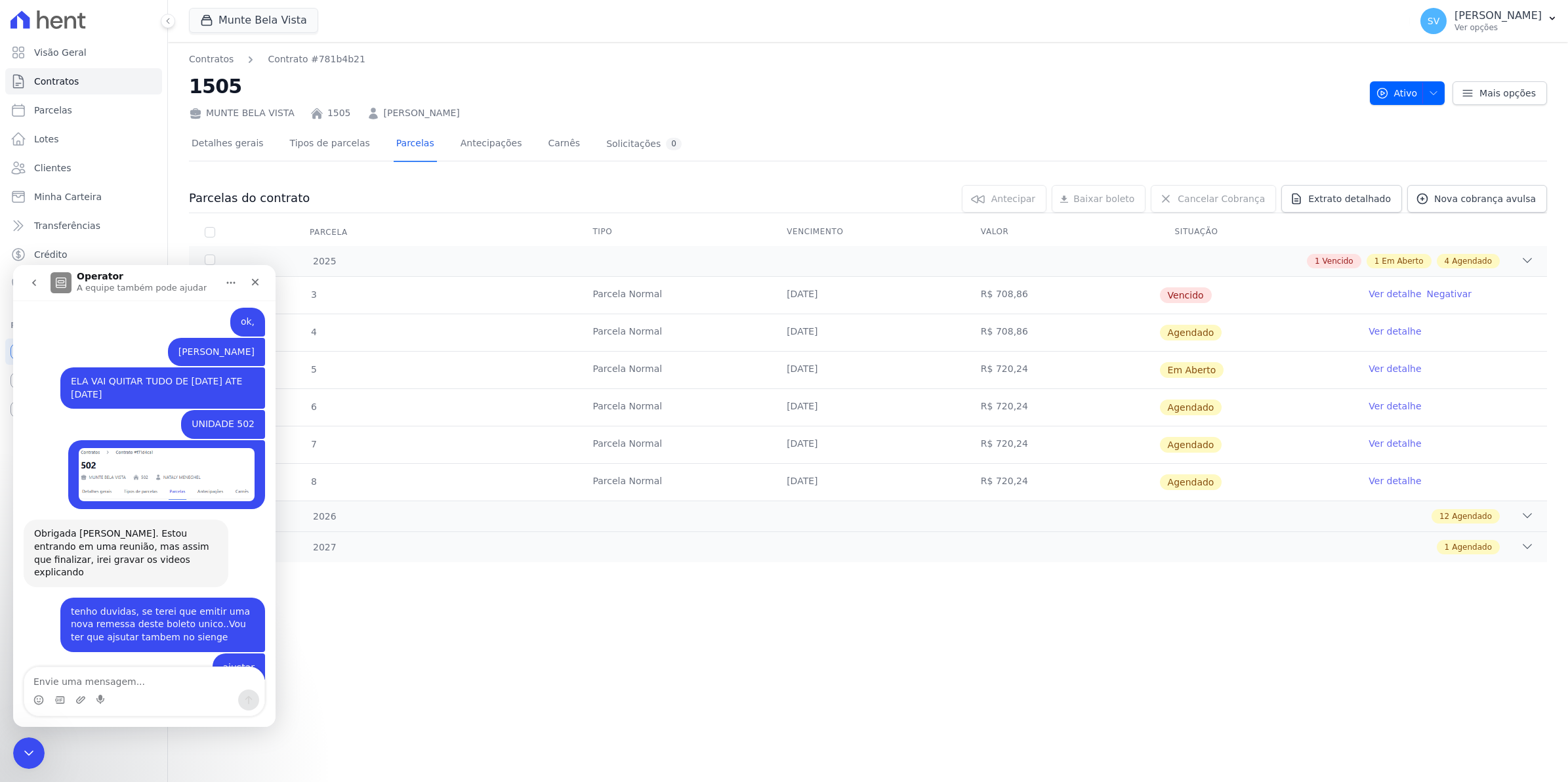
click at [123, 673] on textarea "Envie uma mensagem..." at bounding box center [144, 678] width 240 height 22
type textarea "d"
type textarea "Dri bom dia tudo bem?"
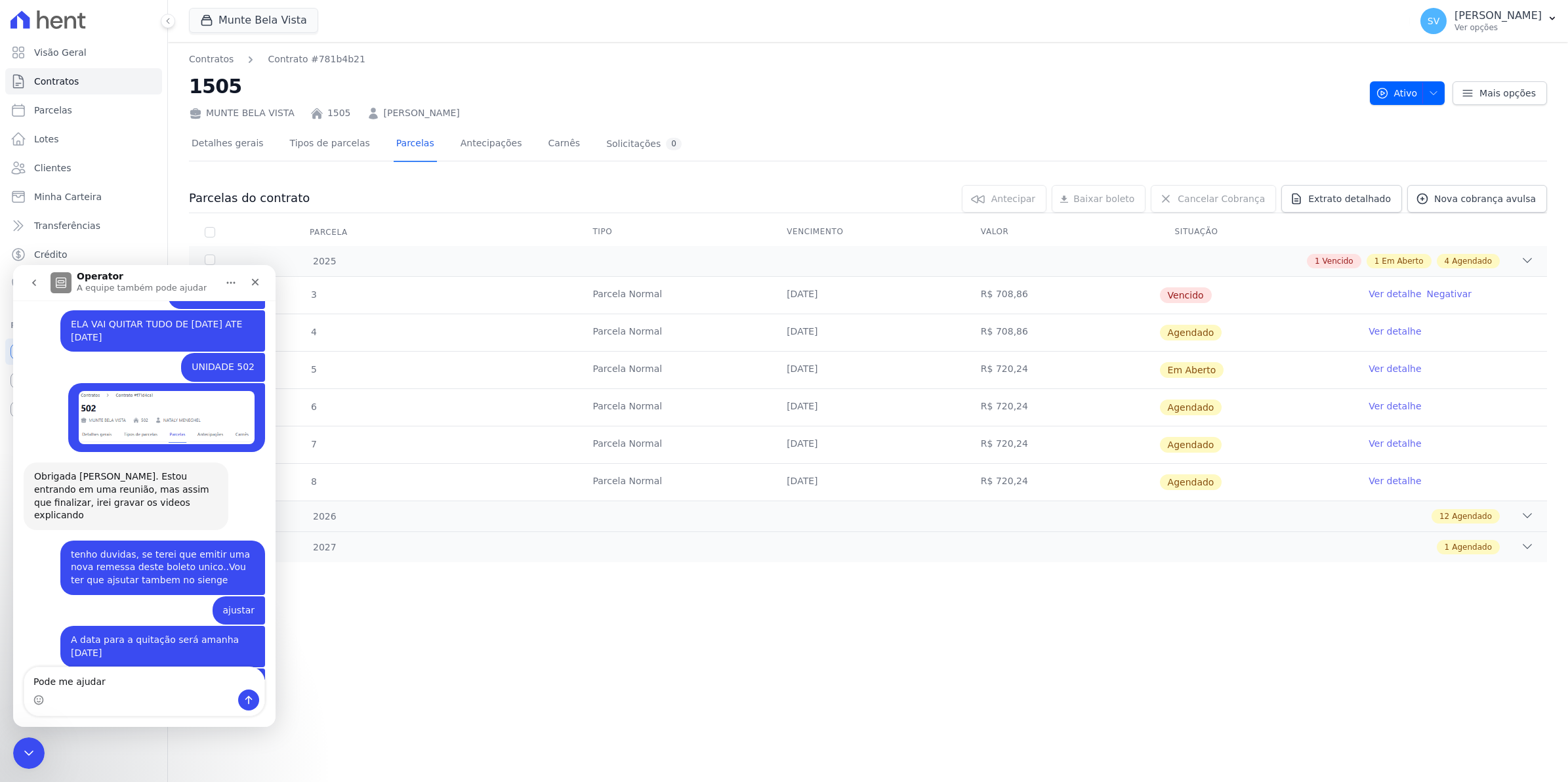
type textarea "Pode me ajudar"
click at [879, 641] on div "Contratos Contrato #781b4b21 1505 [GEOGRAPHIC_DATA] 1505 [PERSON_NAME] Ativo At…" at bounding box center [868, 412] width 1400 height 740
click at [247, 284] on div "Fechar" at bounding box center [255, 282] width 23 height 23
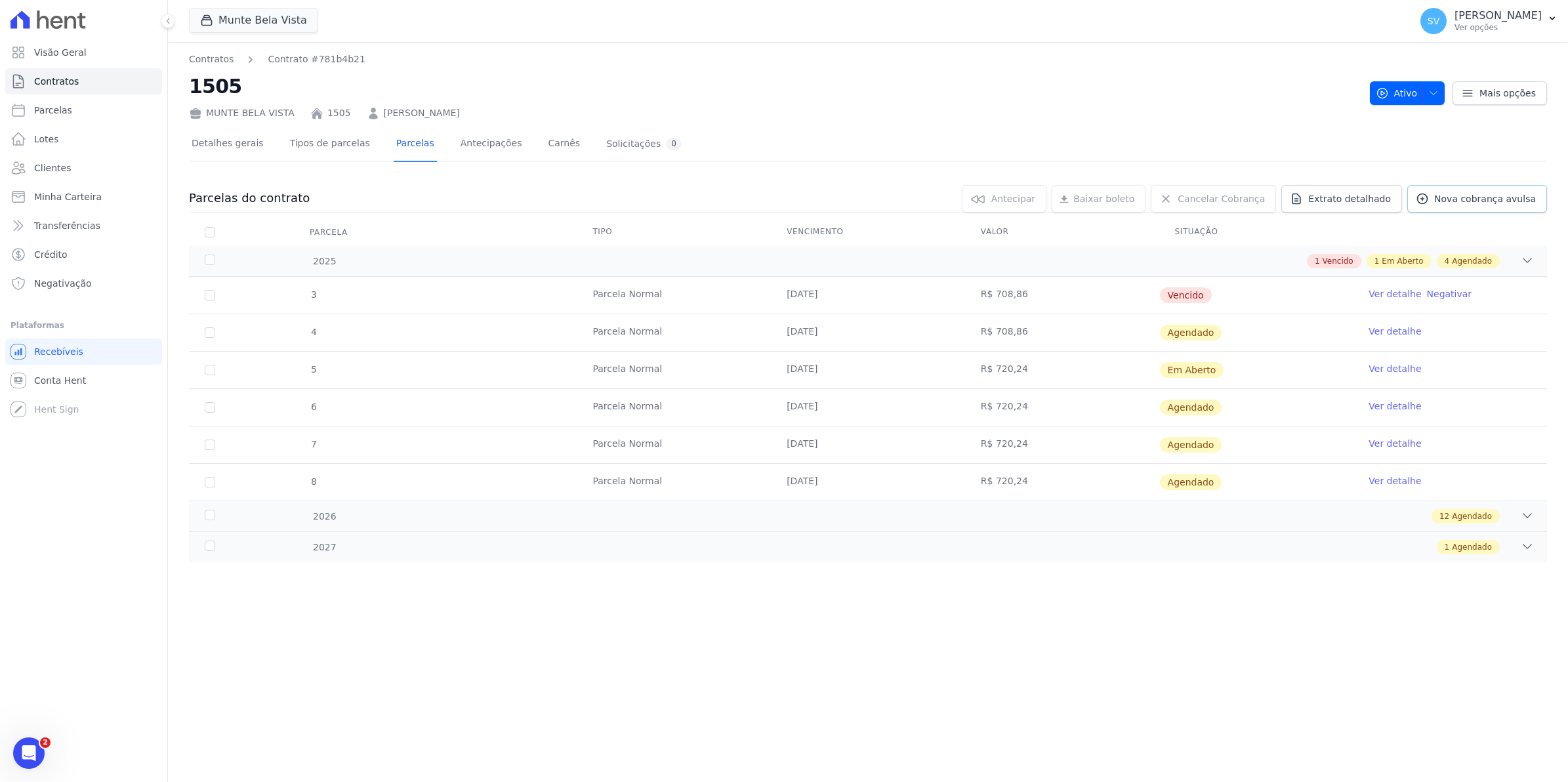
click at [1473, 201] on span "Nova cobrança avulsa" at bounding box center [1485, 199] width 102 height 14
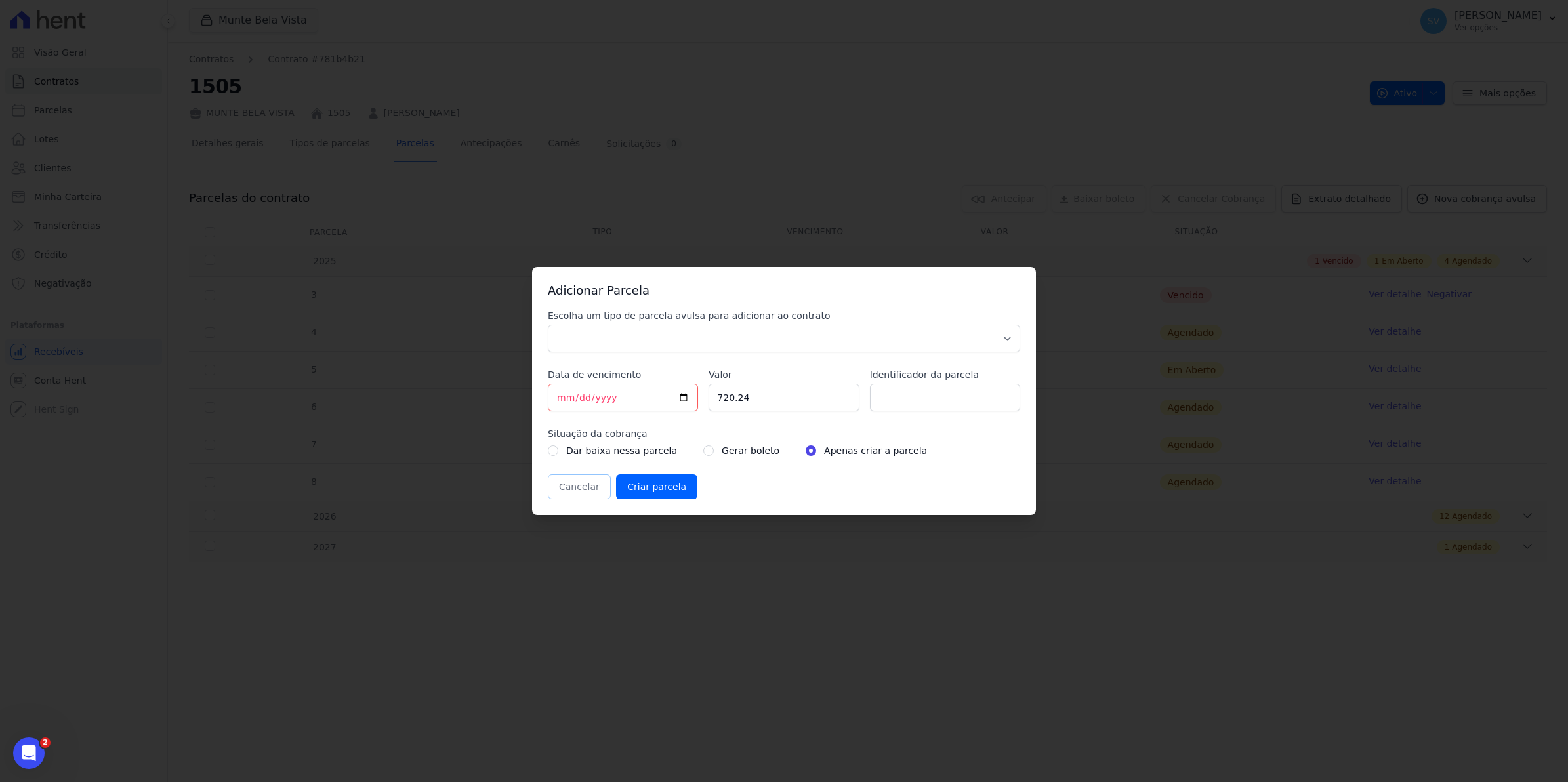
click at [589, 493] on button "Cancelar" at bounding box center [579, 487] width 63 height 25
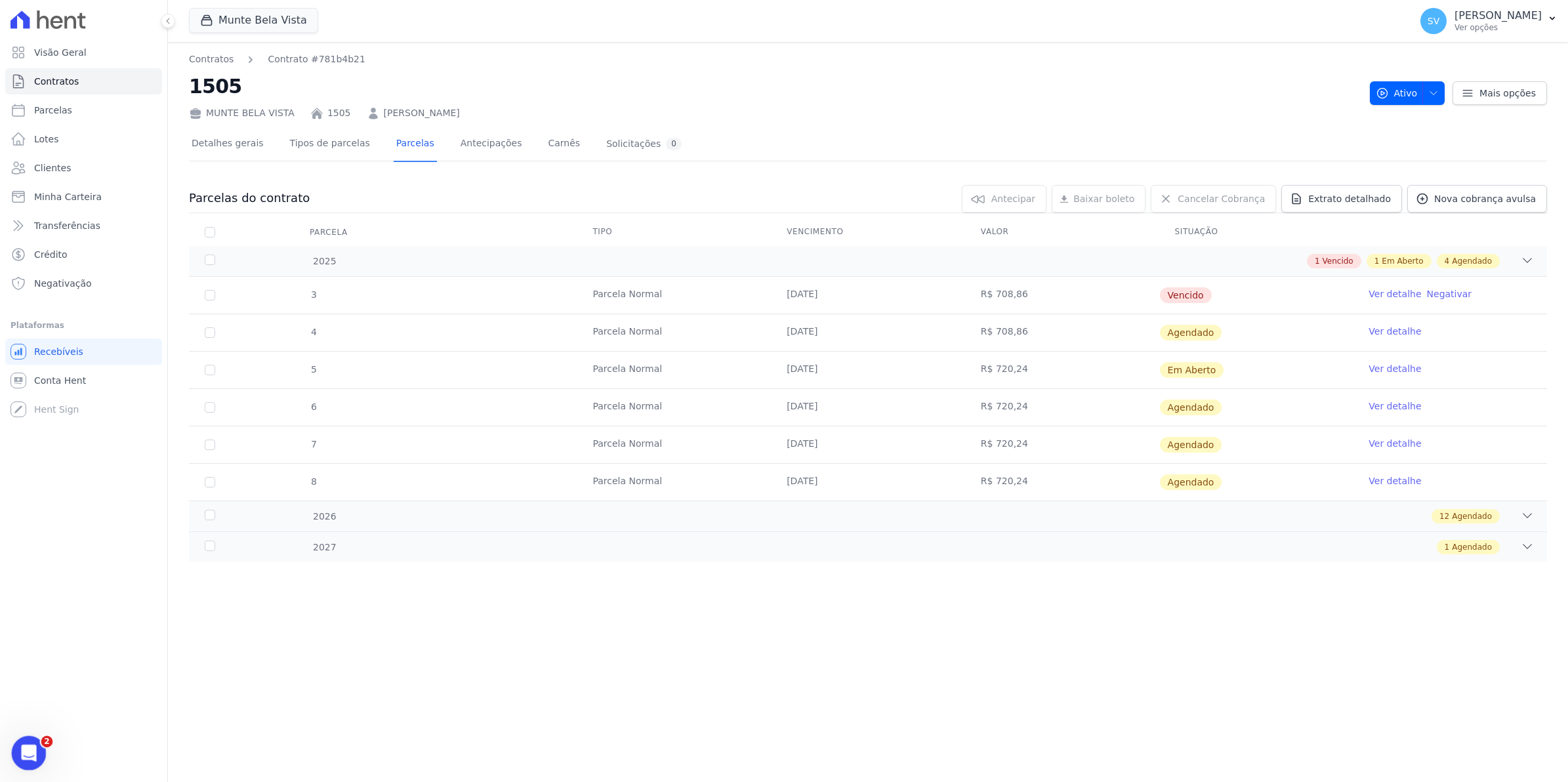
click at [30, 739] on div "Abertura do Messenger da Intercom" at bounding box center [26, 751] width 44 height 44
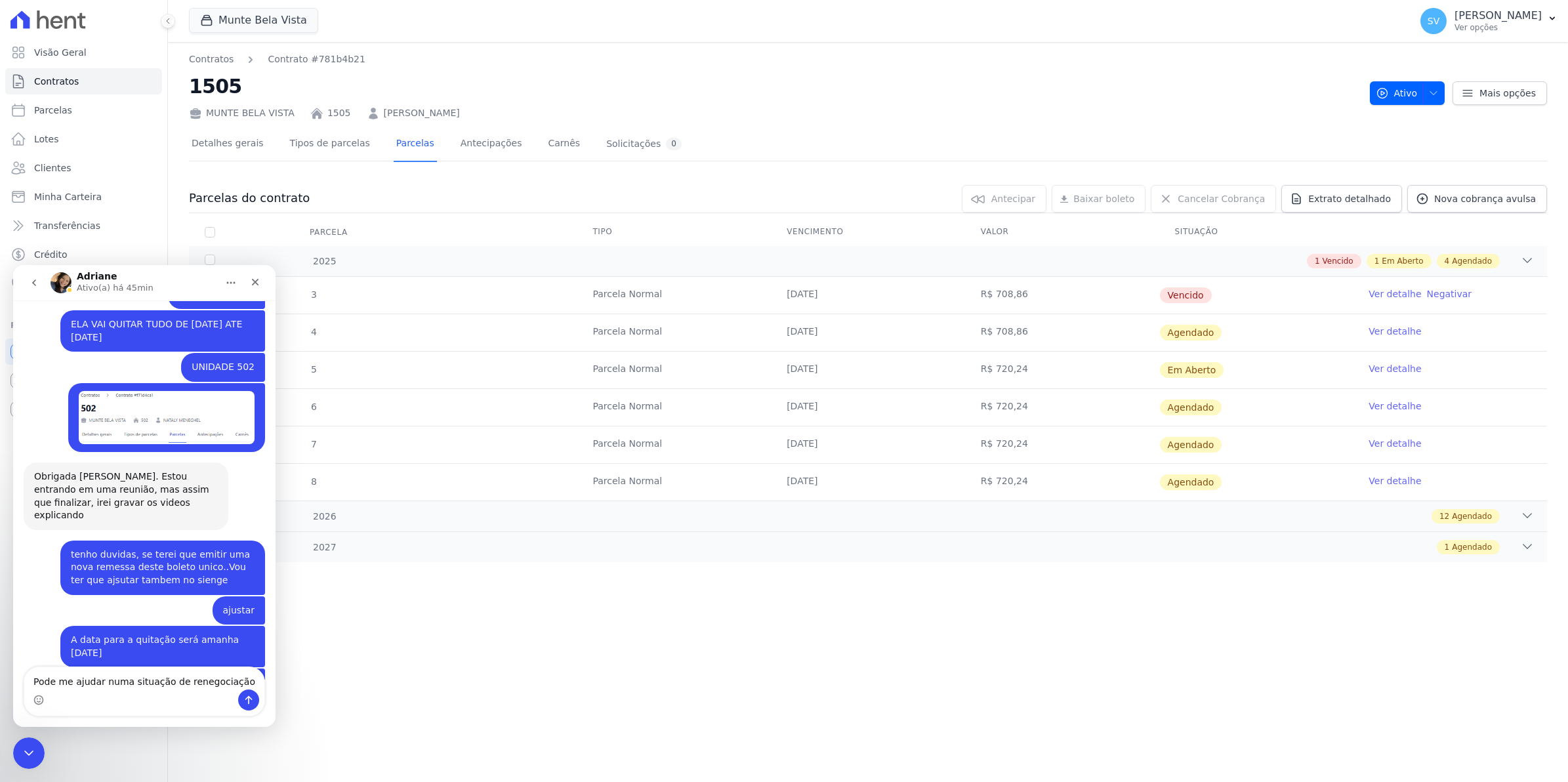
type textarea "Pode me ajudar numa situação de renegociação?"
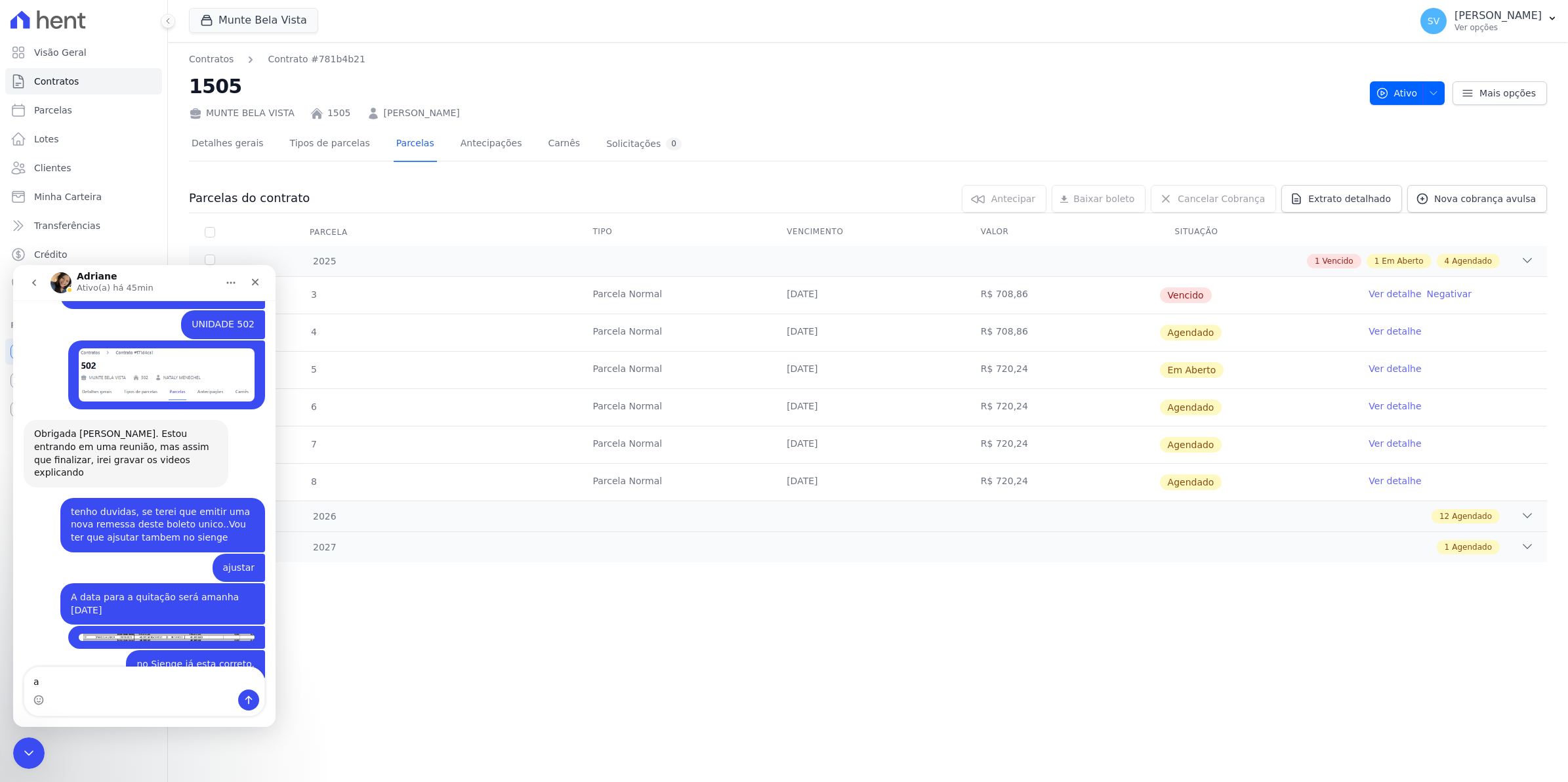
type textarea "a"
type textarea "e"
type textarea "A"
type textarea "hoje esta cliente tem debitos e o total dela é de"
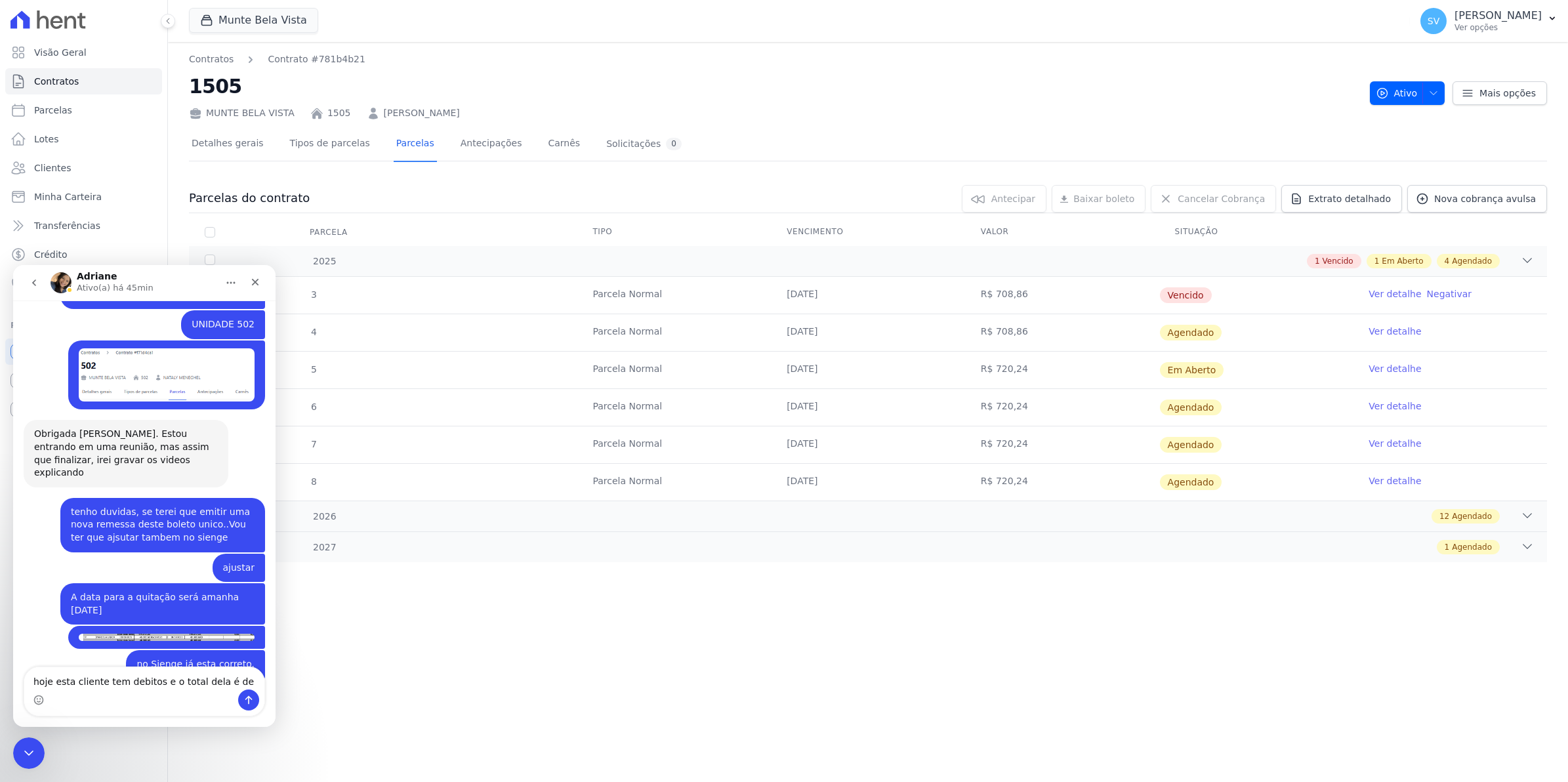
type textarea "hoje esta cliente tem debitos e o total dela é de"
click at [210, 235] on input "checkbox" at bounding box center [209, 232] width 11 height 11
checkbox input "true"
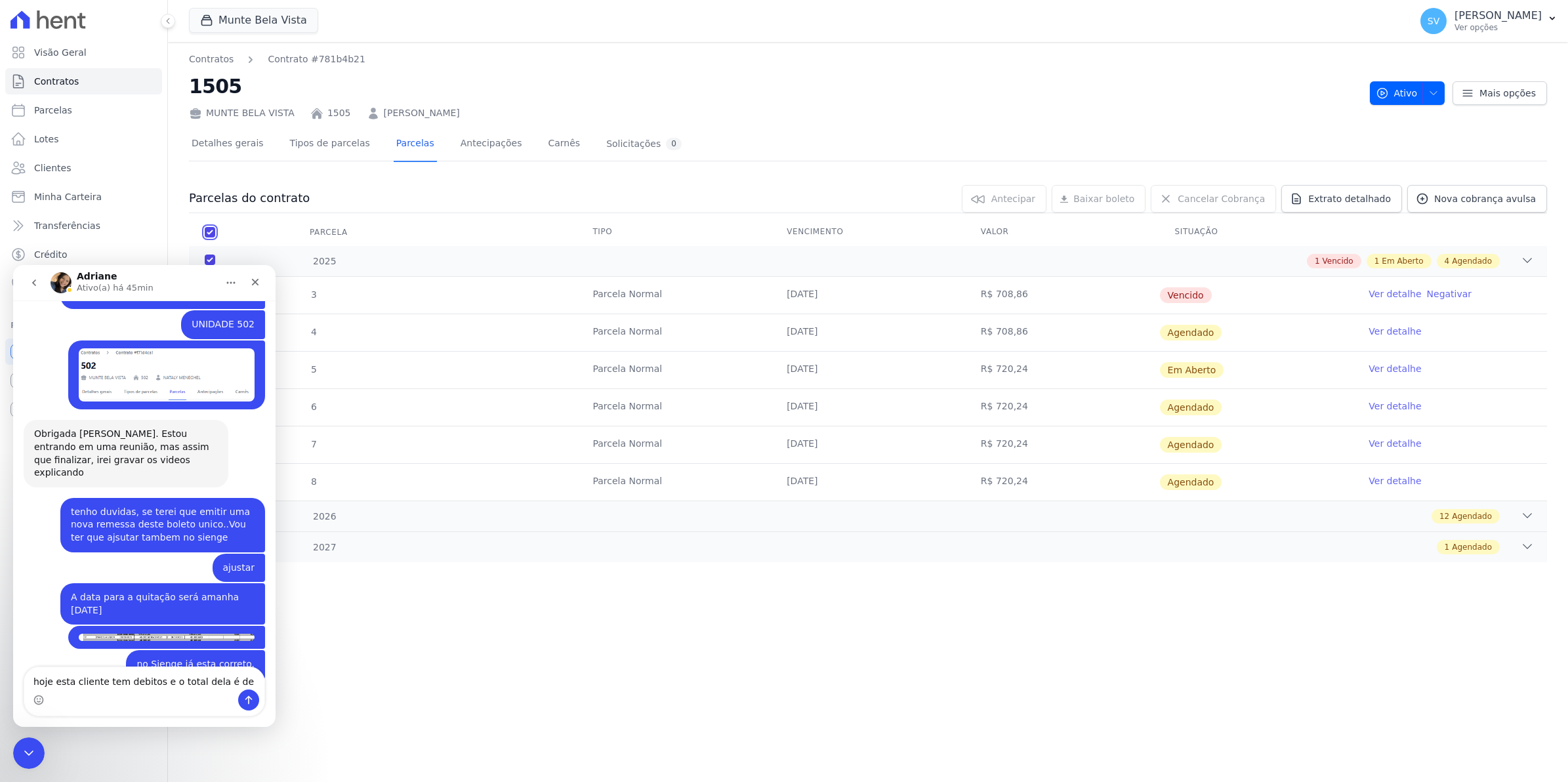
checkbox input "true"
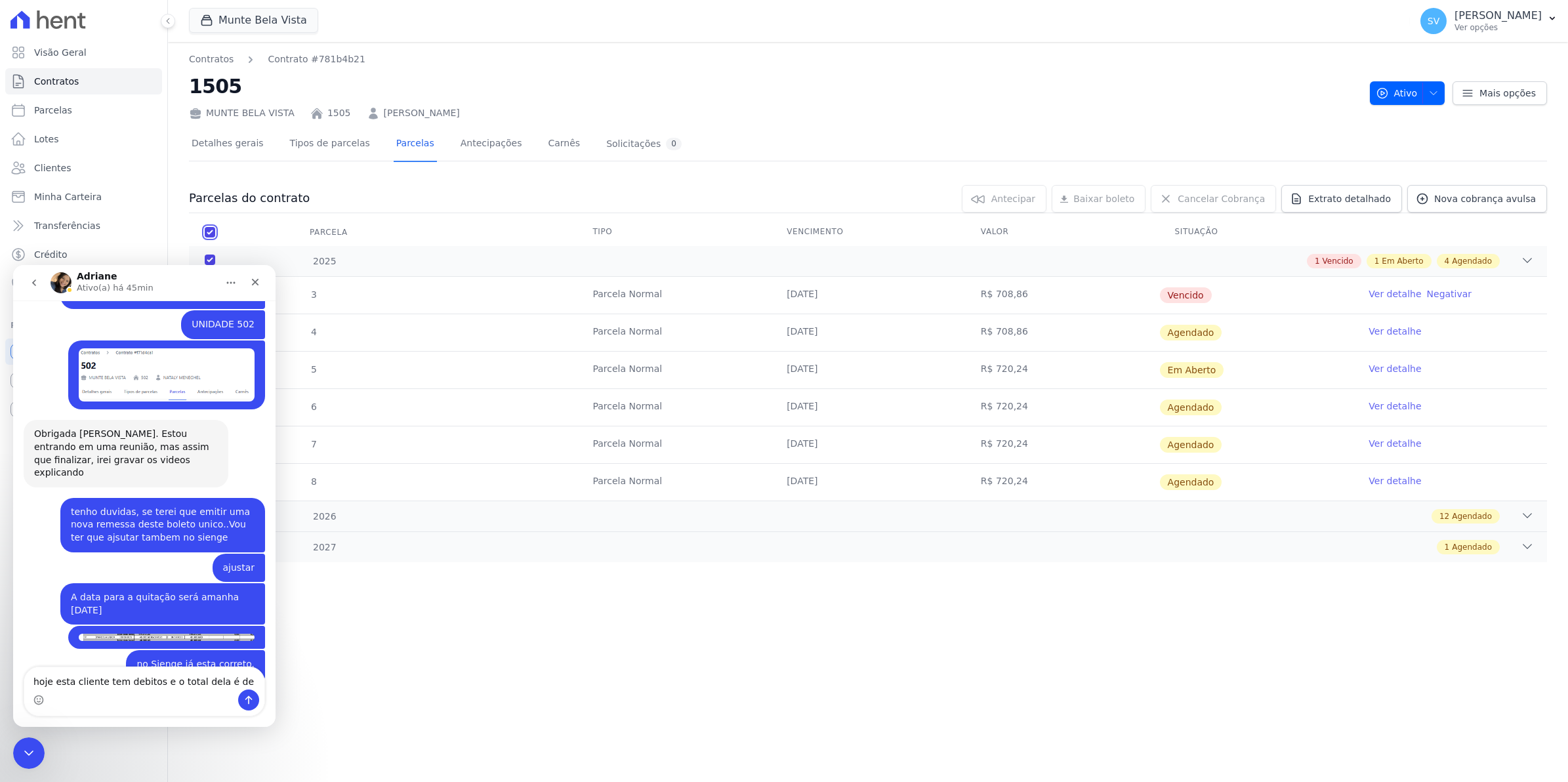
checkbox input "true"
click at [332, 145] on link "Tipos de parcelas" at bounding box center [330, 144] width 85 height 35
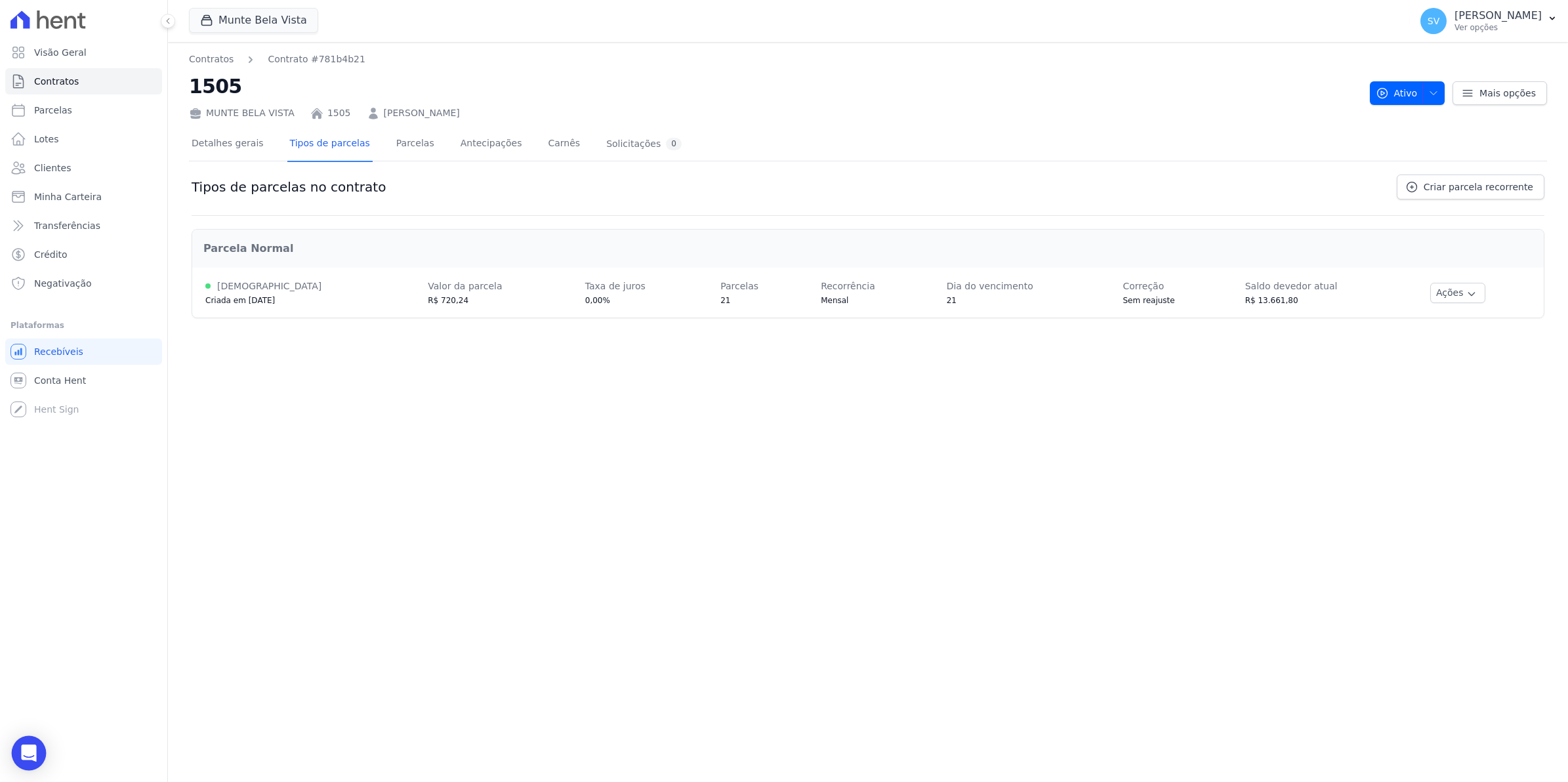
click at [34, 763] on div "Open Intercom Messenger" at bounding box center [29, 754] width 35 height 35
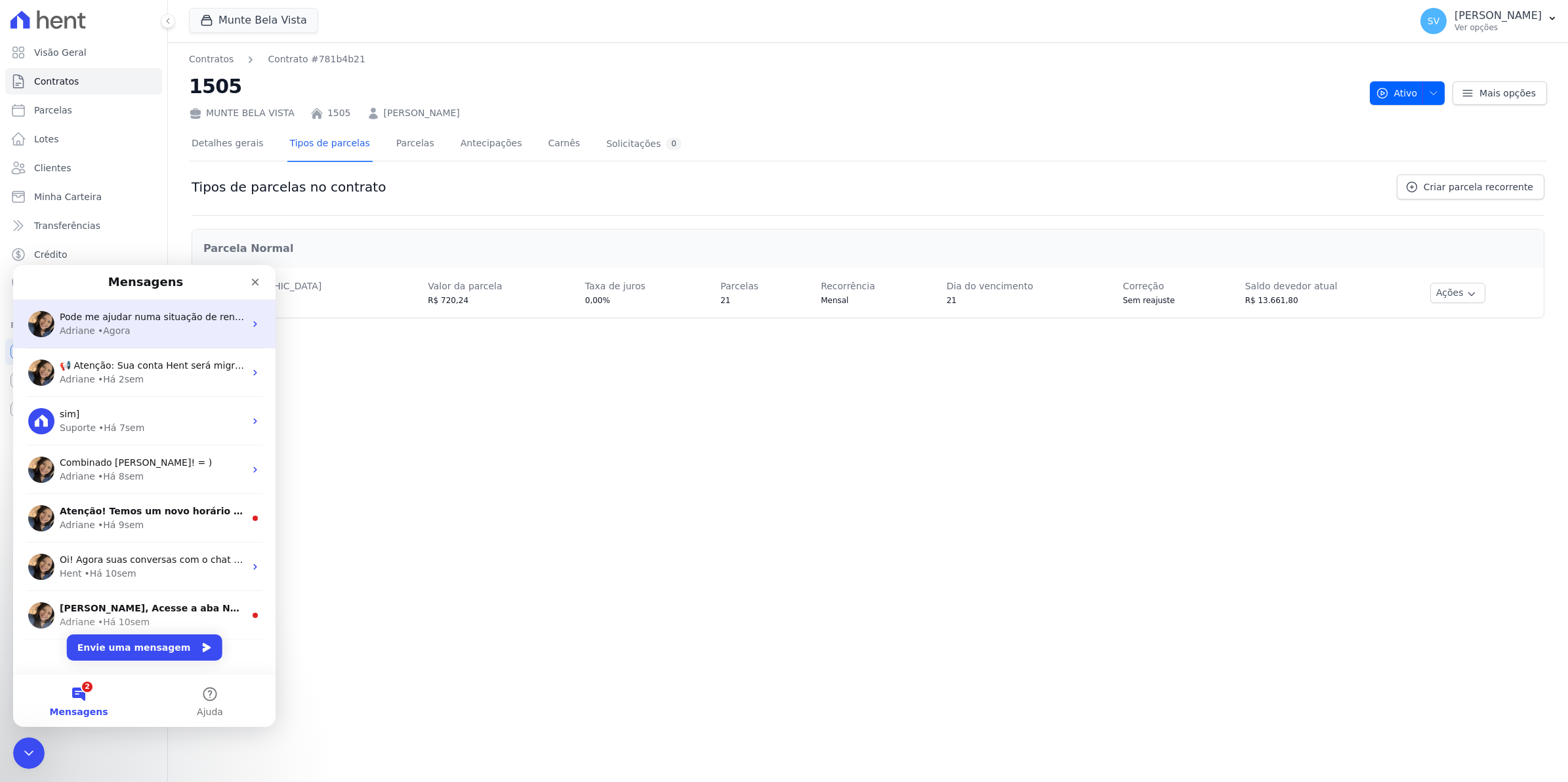
click at [123, 321] on span "Pode me ajudar numa situação de renegociação?" at bounding box center [173, 317] width 227 height 11
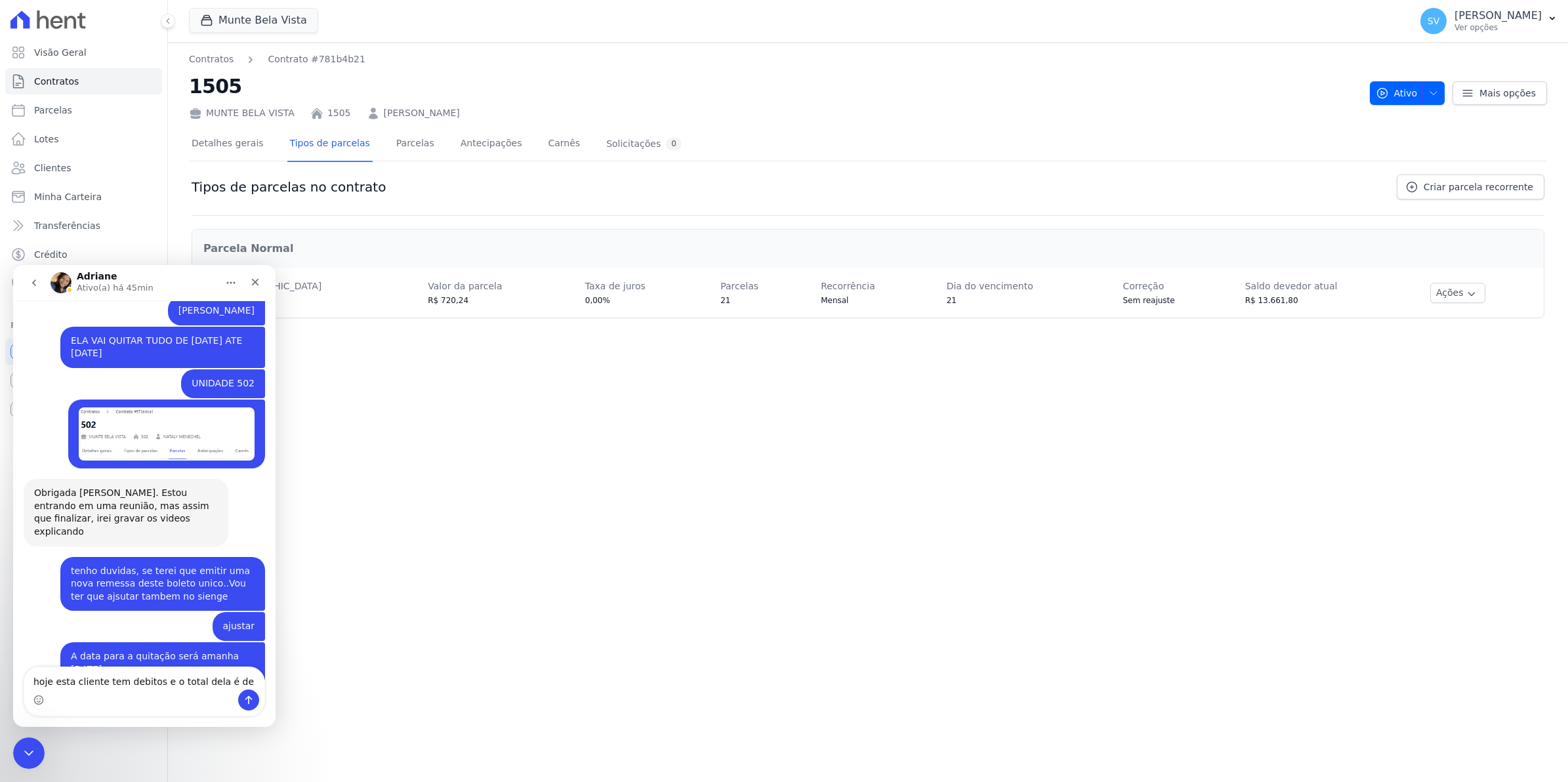
scroll to position [10496, 0]
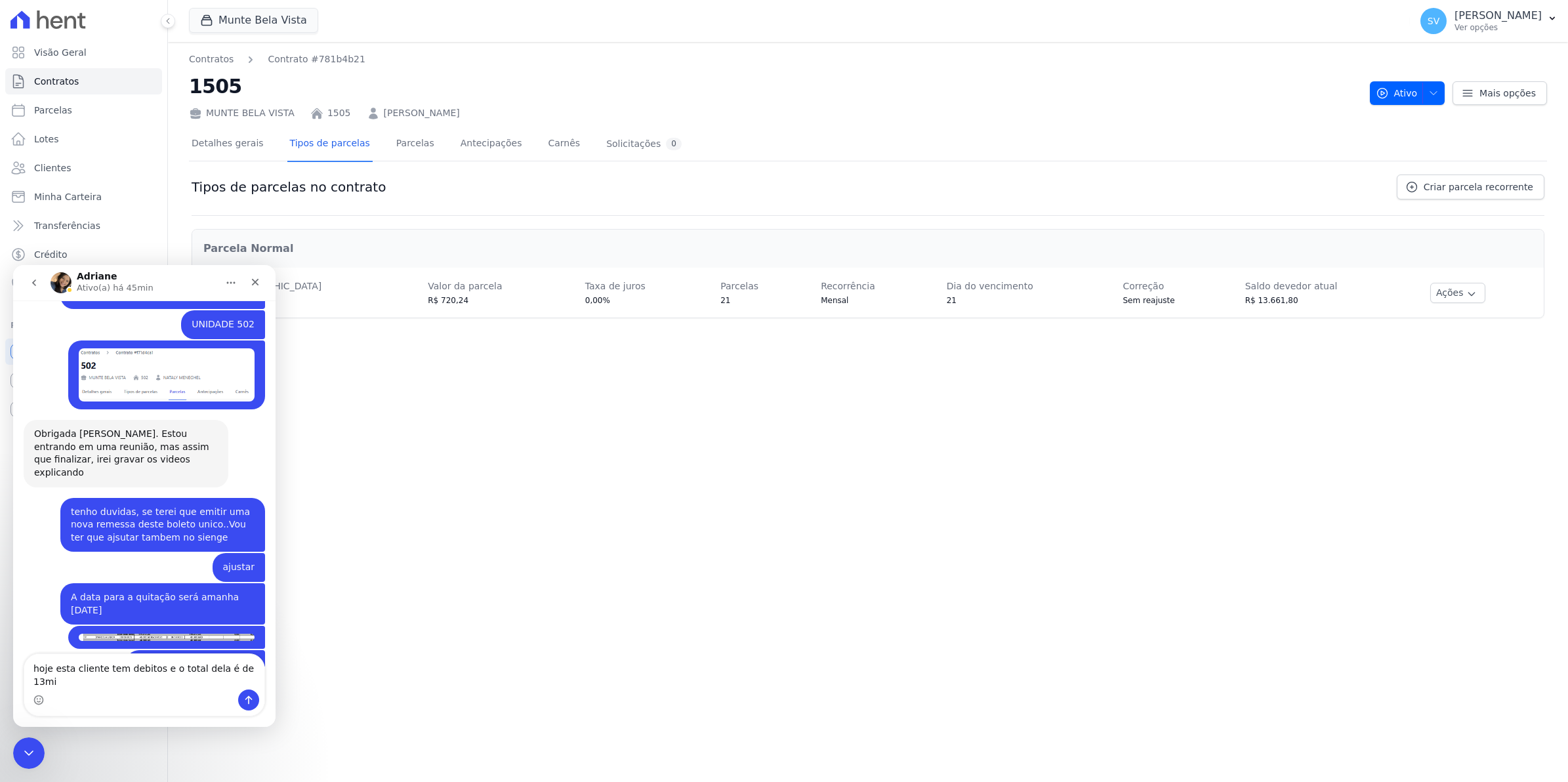
type textarea "hoje esta cliente tem debitos e o total dela é de 13mil"
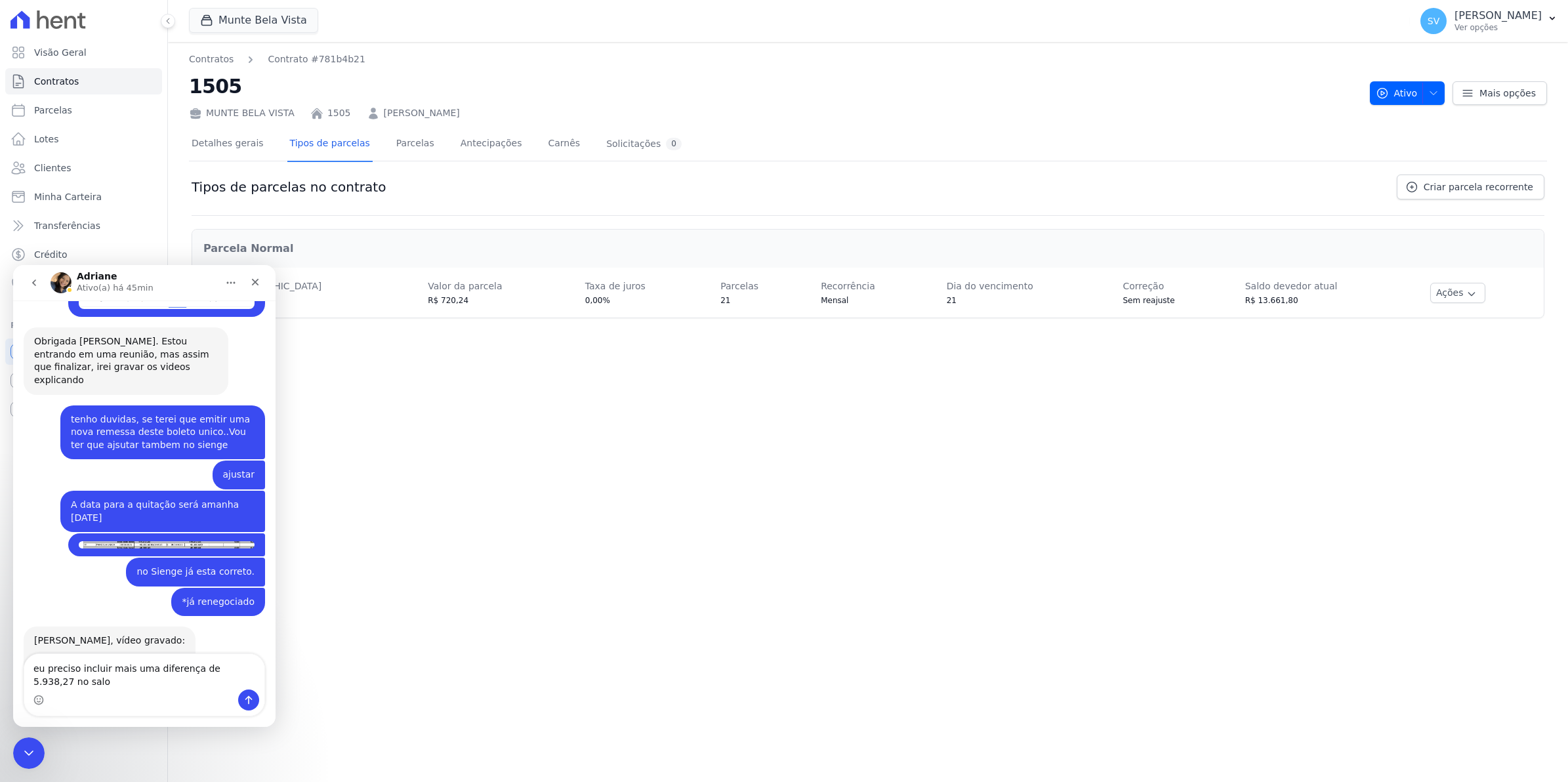
scroll to position [10632, 0]
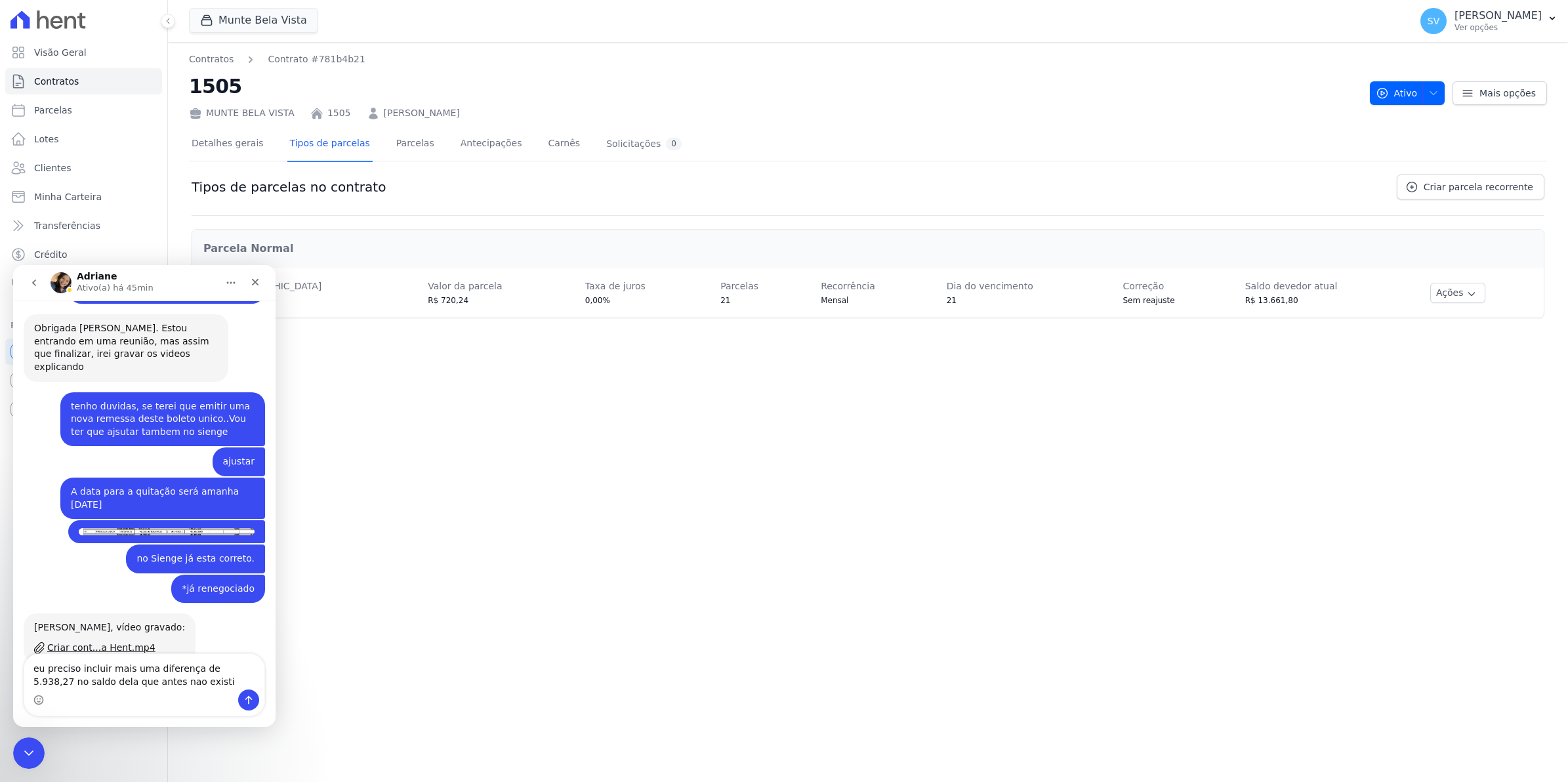
type textarea "eu preciso incluir mais uma diferença de 5.938,27 no saldo dela que antes nao e…"
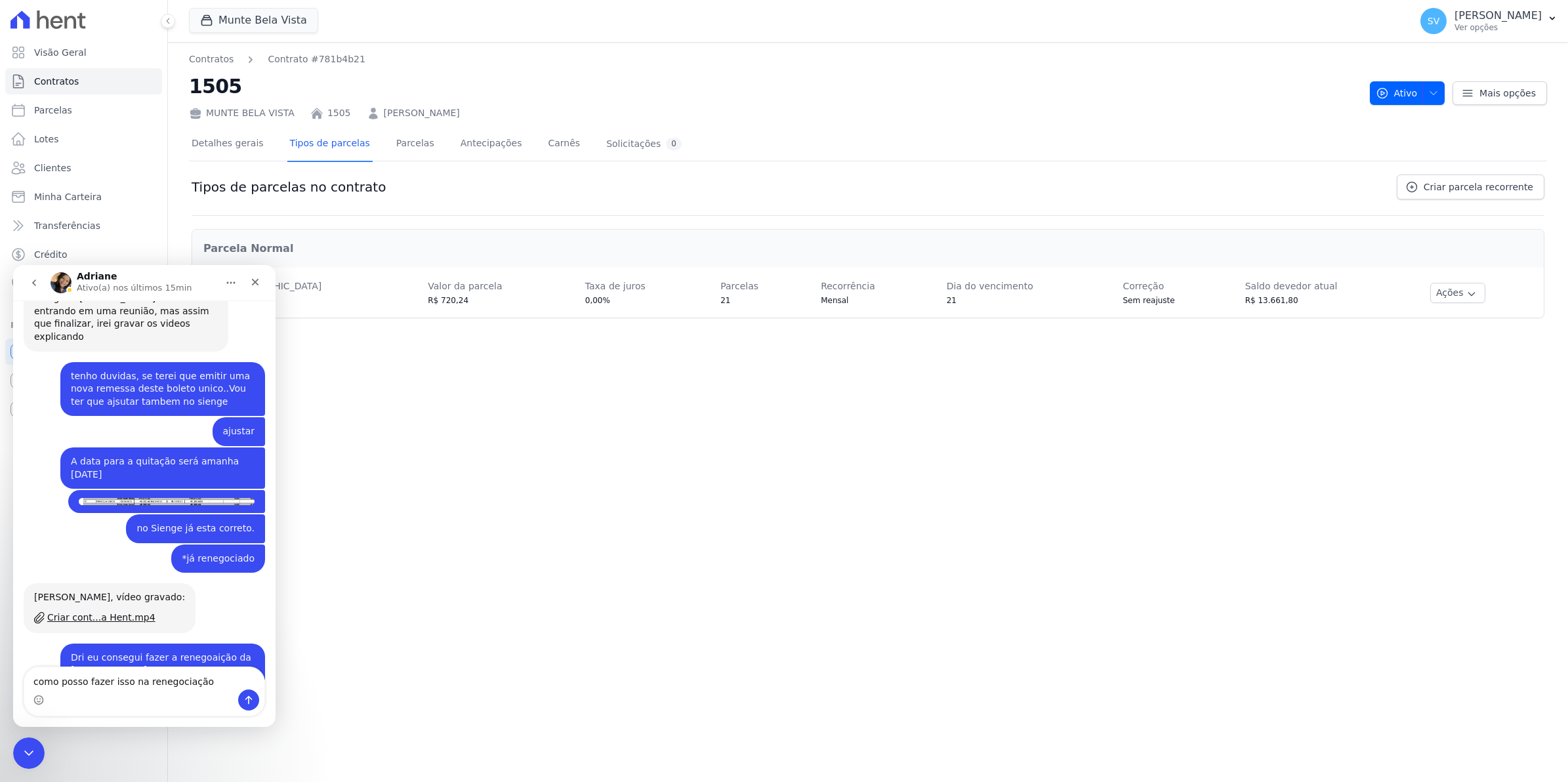
type textarea "como posso fazer isso na renegociação?"
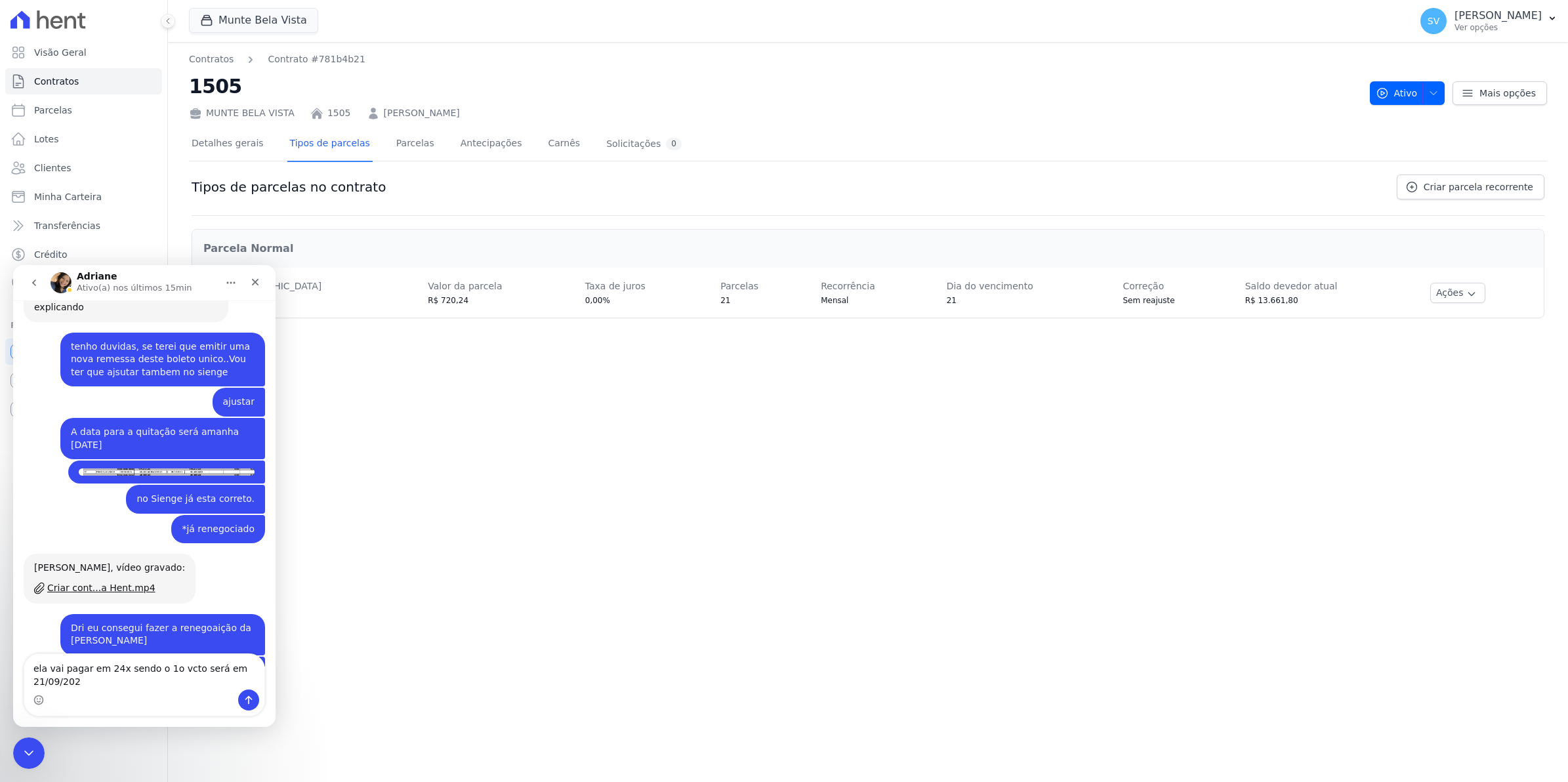
type textarea "ela vai pagar em 24x sendo o 1o vcto será em [DATE]"
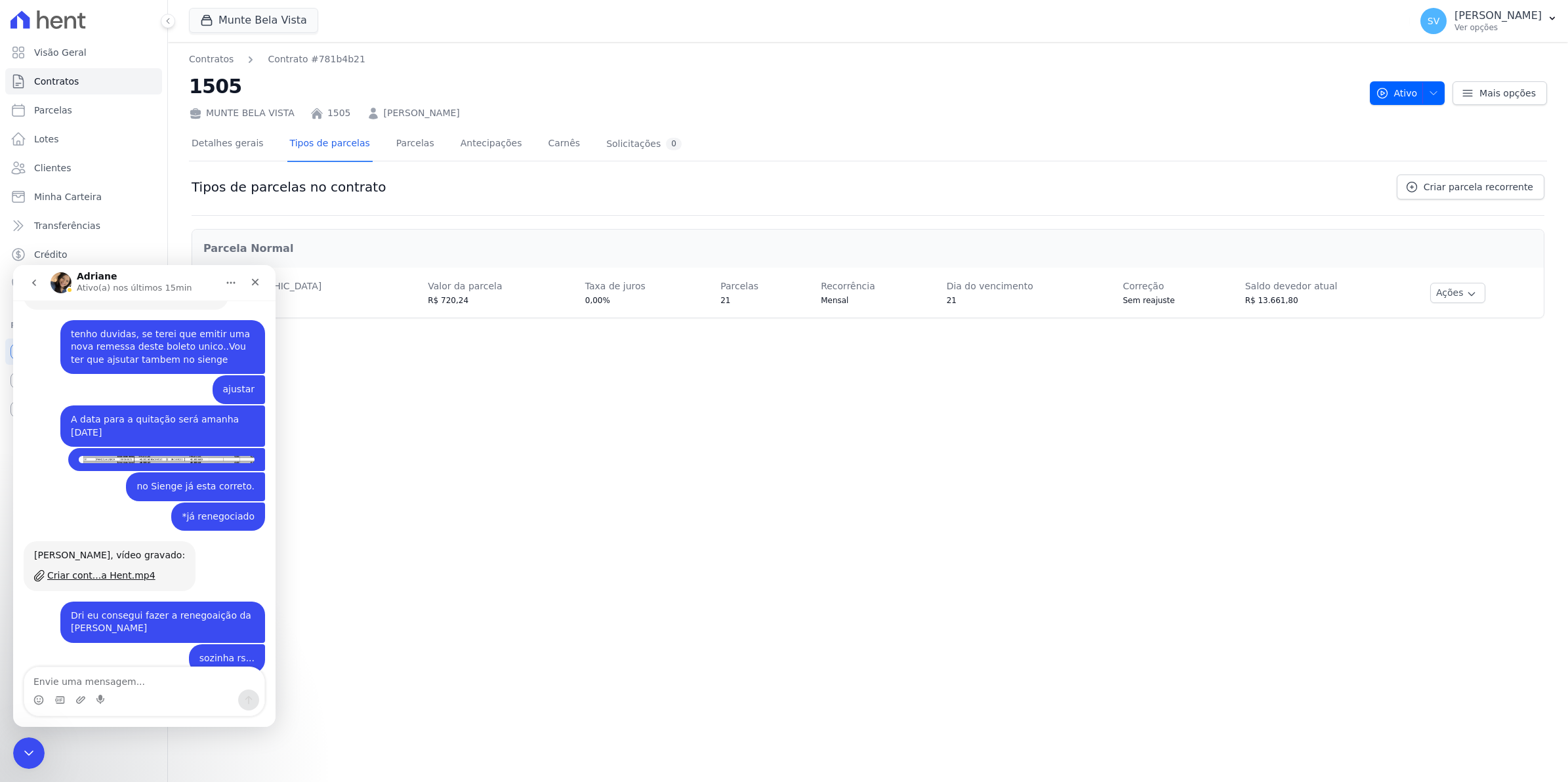
scroll to position [10766, 0]
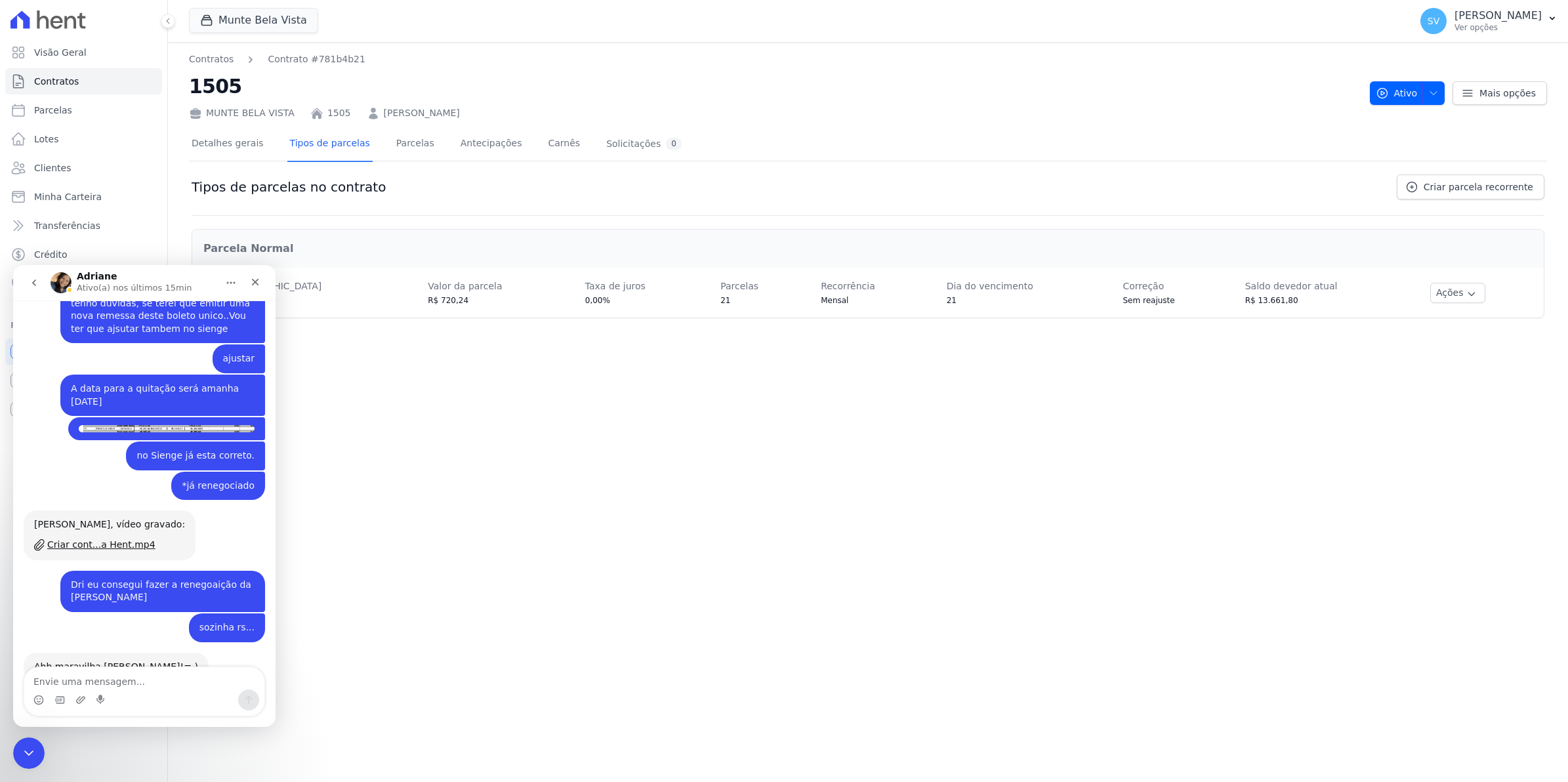
type textarea "o"
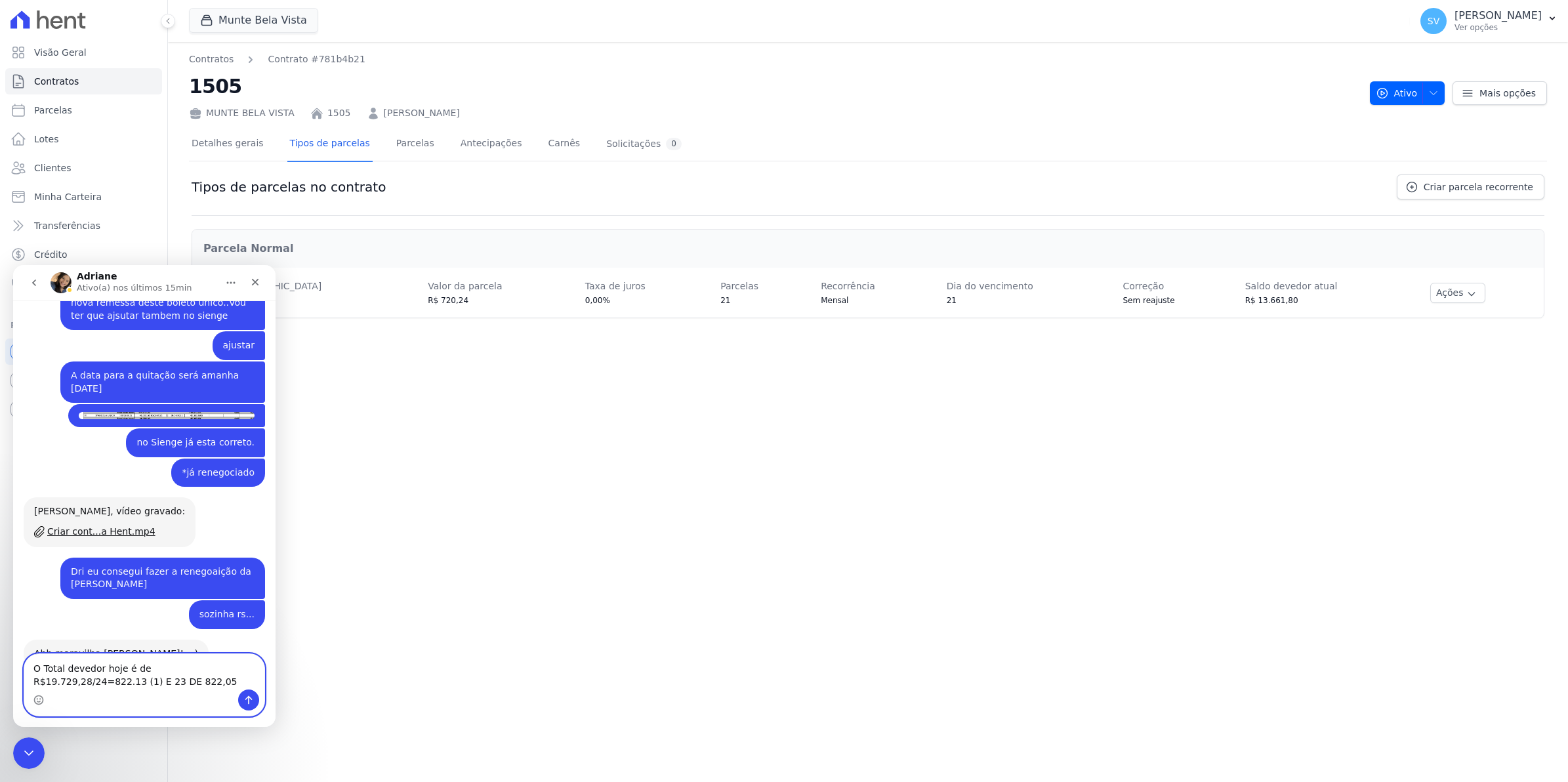
click at [47, 680] on textarea "O Total devedor hoje é de R$19.729,28/24=822.13 (1) E 23 DE 822,05" at bounding box center [144, 672] width 240 height 36
type textarea "O Total devedor hoje é de R$19.729,28/24=822.13 (1) E 23 dE 822,05"
click at [169, 691] on div "Messenger da Intercom" at bounding box center [144, 701] width 240 height 21
click at [99, 689] on textarea "O Total devedor hoje é de R$19.729,28/24=822.13 (1) E 23 dE 822,05" at bounding box center [144, 672] width 240 height 36
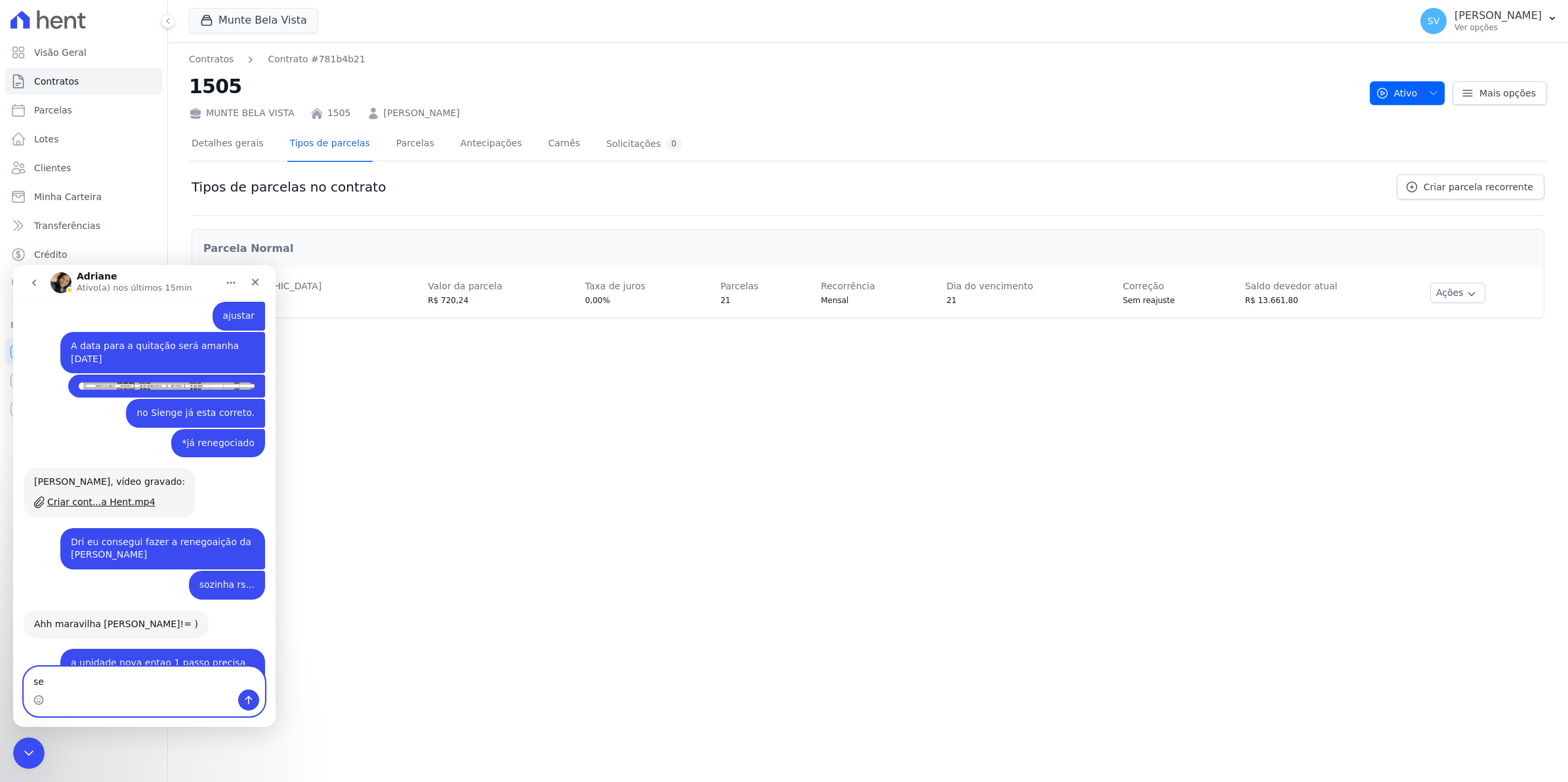
type textarea "s"
drag, startPoint x: 1197, startPoint y: 622, endPoint x: 1204, endPoint y: 617, distance: 8.6
click at [1197, 622] on div "Contratos Contrato #781b4b21 1505 [GEOGRAPHIC_DATA] 1505 [PERSON_NAME] Ativo At…" at bounding box center [868, 412] width 1400 height 740
click at [1466, 290] on icon "button" at bounding box center [1471, 294] width 11 height 11
click at [1451, 363] on link "Renegociar" at bounding box center [1474, 359] width 101 height 16
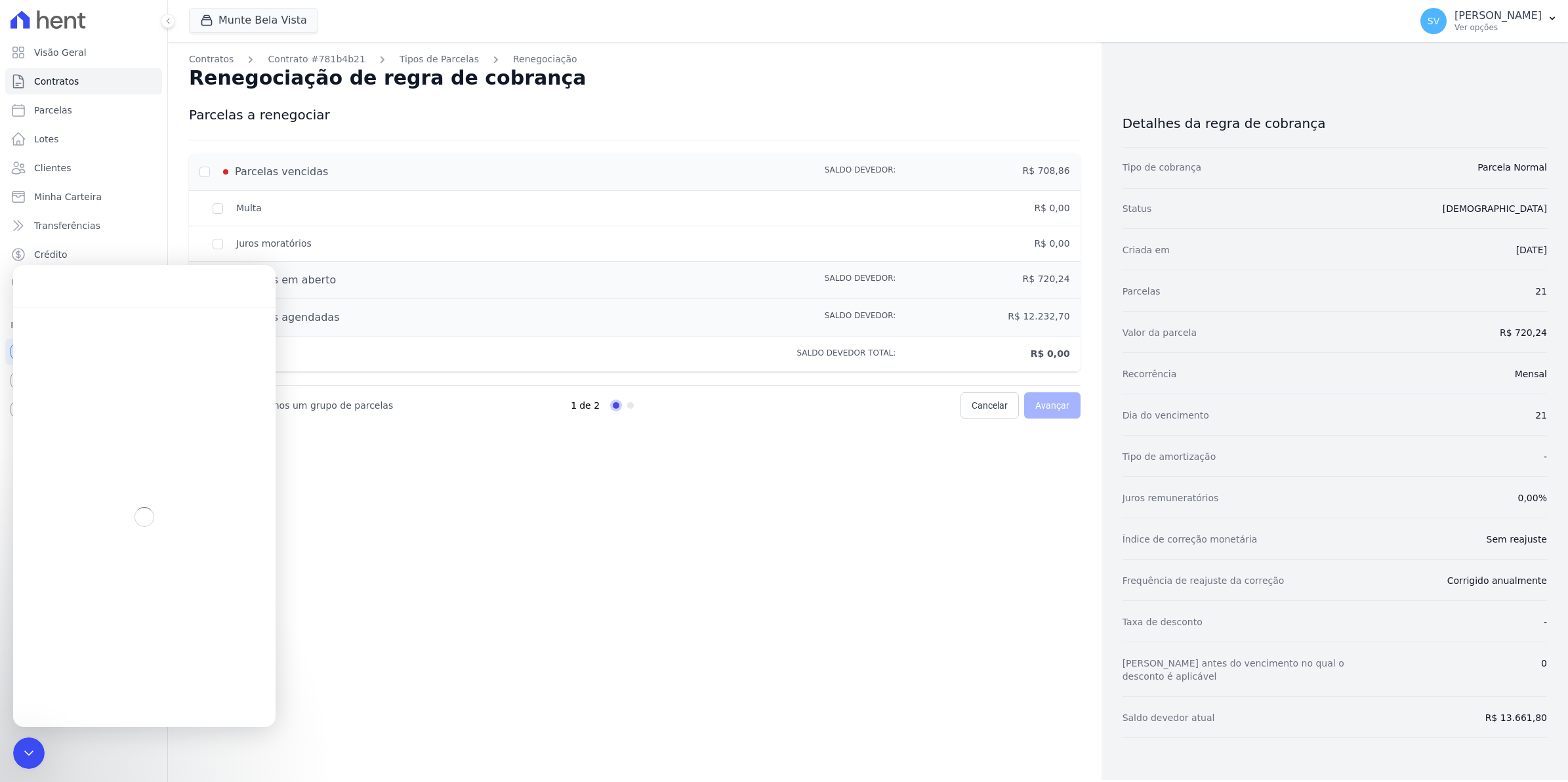
click at [1032, 569] on div "Contratos Contrato #781b4b21 Tipos de Parcelas Renegociação Renegociação de reg…" at bounding box center [634, 411] width 934 height 738
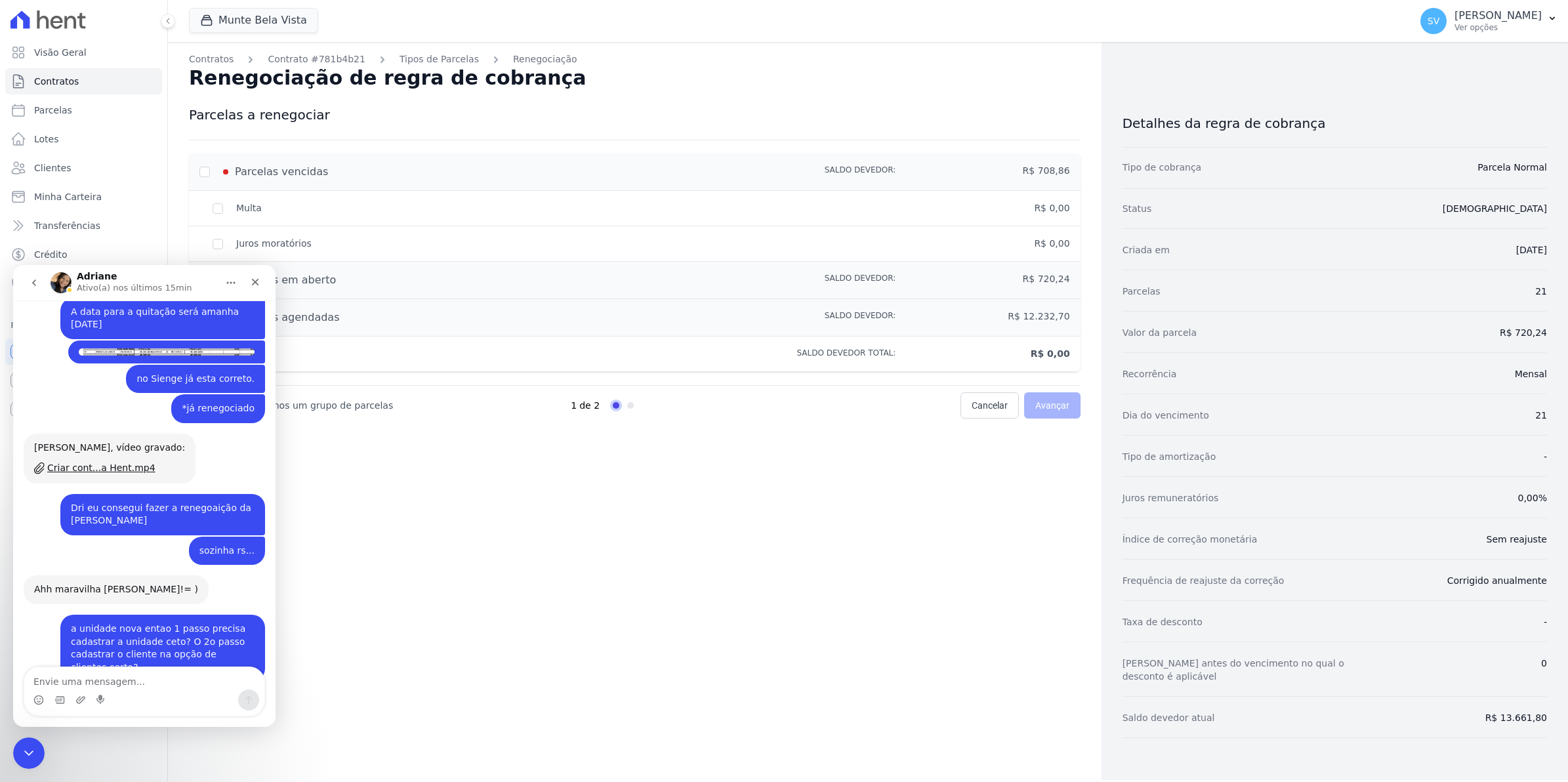
scroll to position [10494, 0]
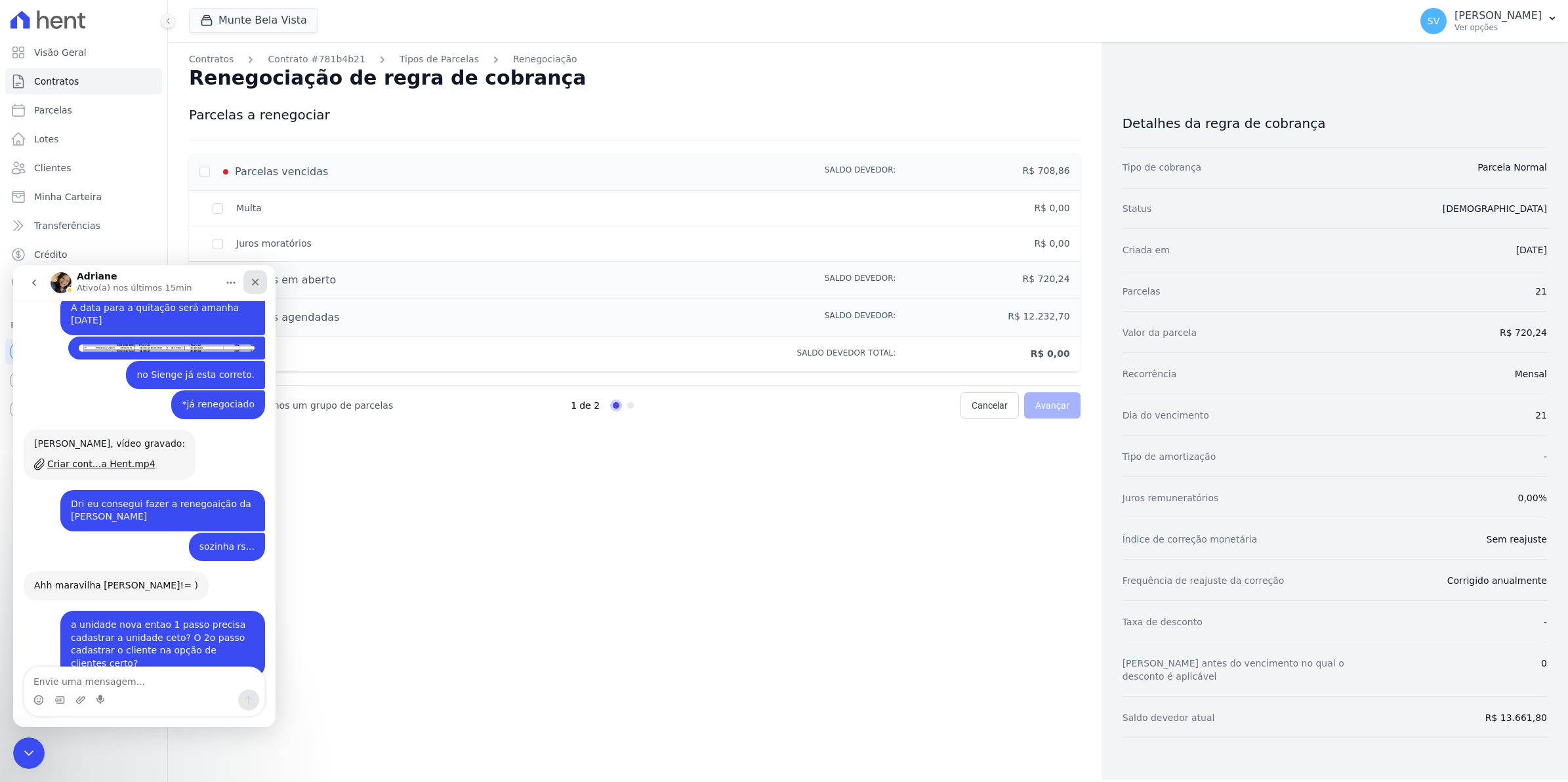
click at [251, 282] on icon "Fechar" at bounding box center [255, 282] width 11 height 11
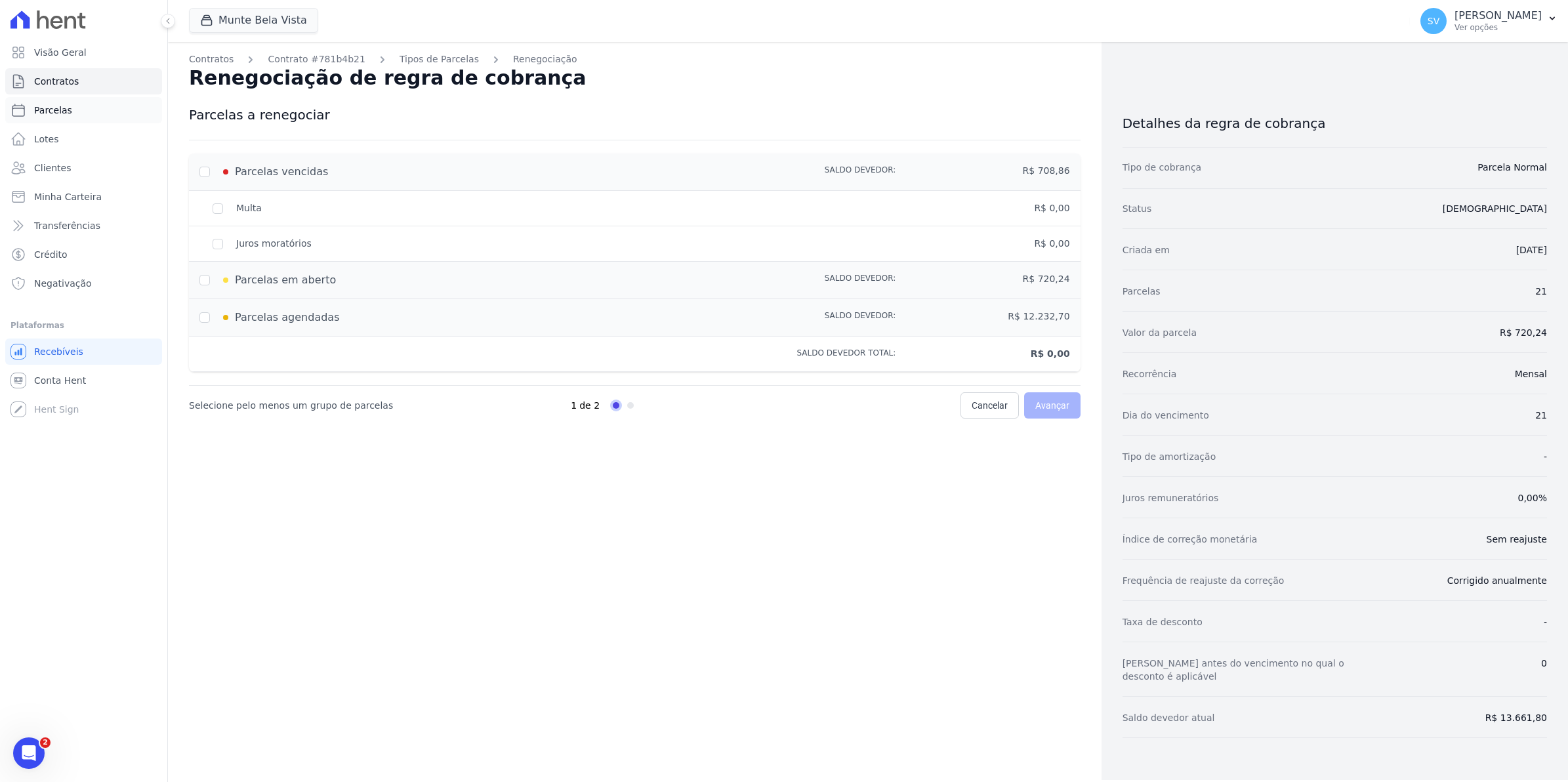
click at [57, 110] on span "Parcelas" at bounding box center [52, 110] width 38 height 14
select select
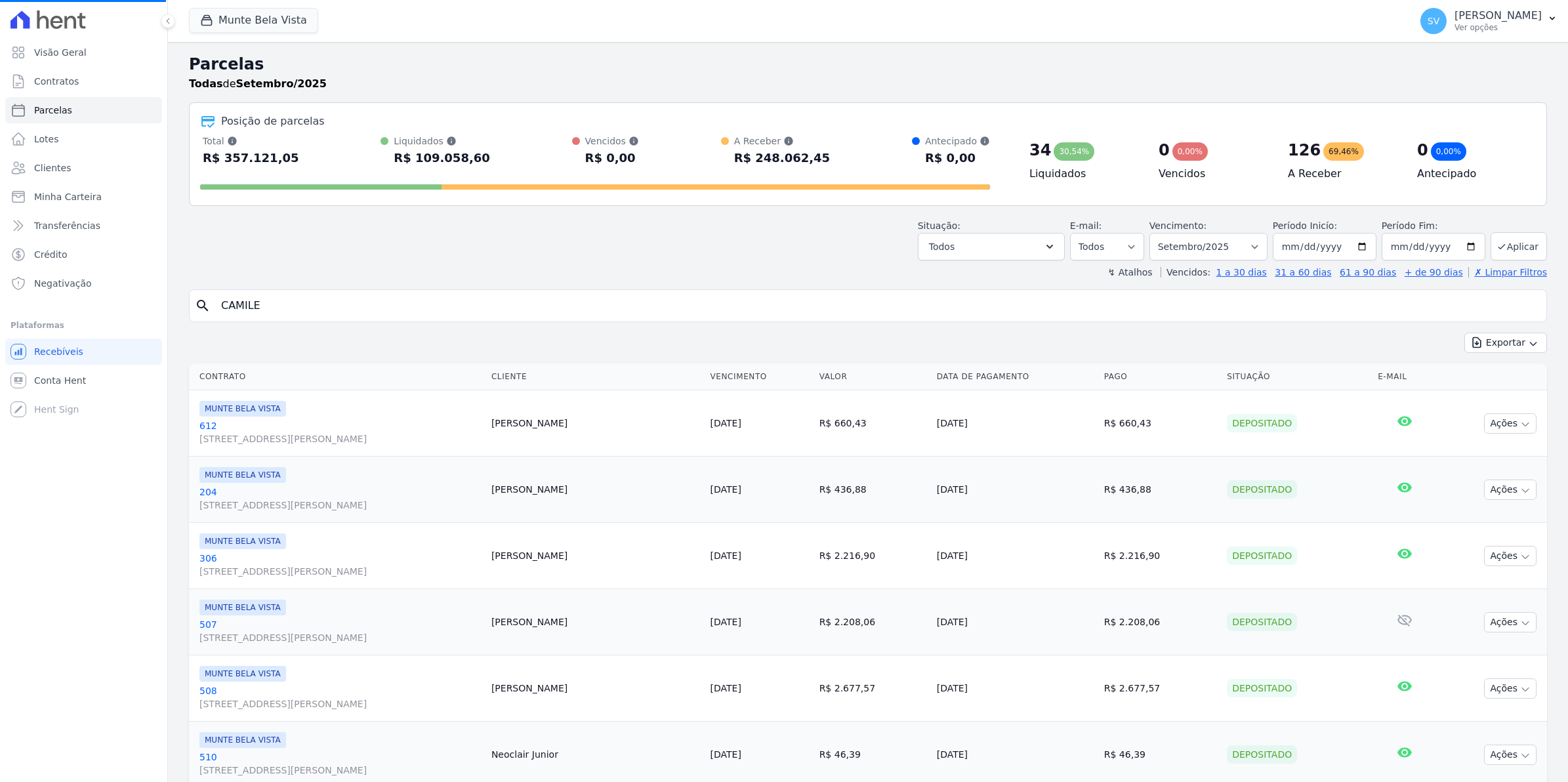
click at [286, 306] on input "CAMILE" at bounding box center [876, 305] width 1328 height 26
select select
click at [286, 306] on input "search" at bounding box center [876, 305] width 1328 height 26
select select
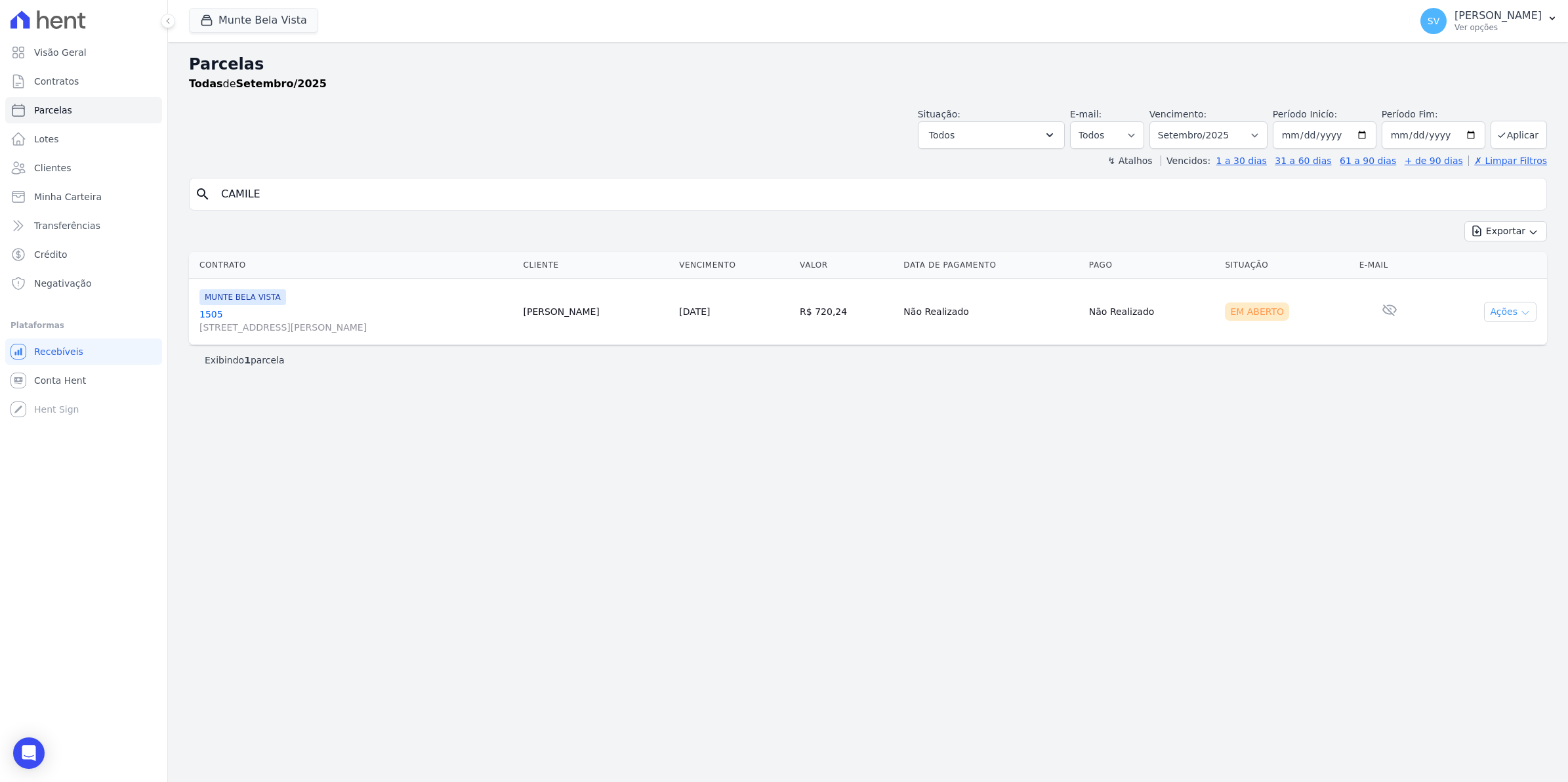
click at [1524, 312] on icon "button" at bounding box center [1525, 313] width 11 height 11
click at [215, 316] on link "1505 [STREET_ADDRESS][PERSON_NAME]" at bounding box center [355, 321] width 313 height 26
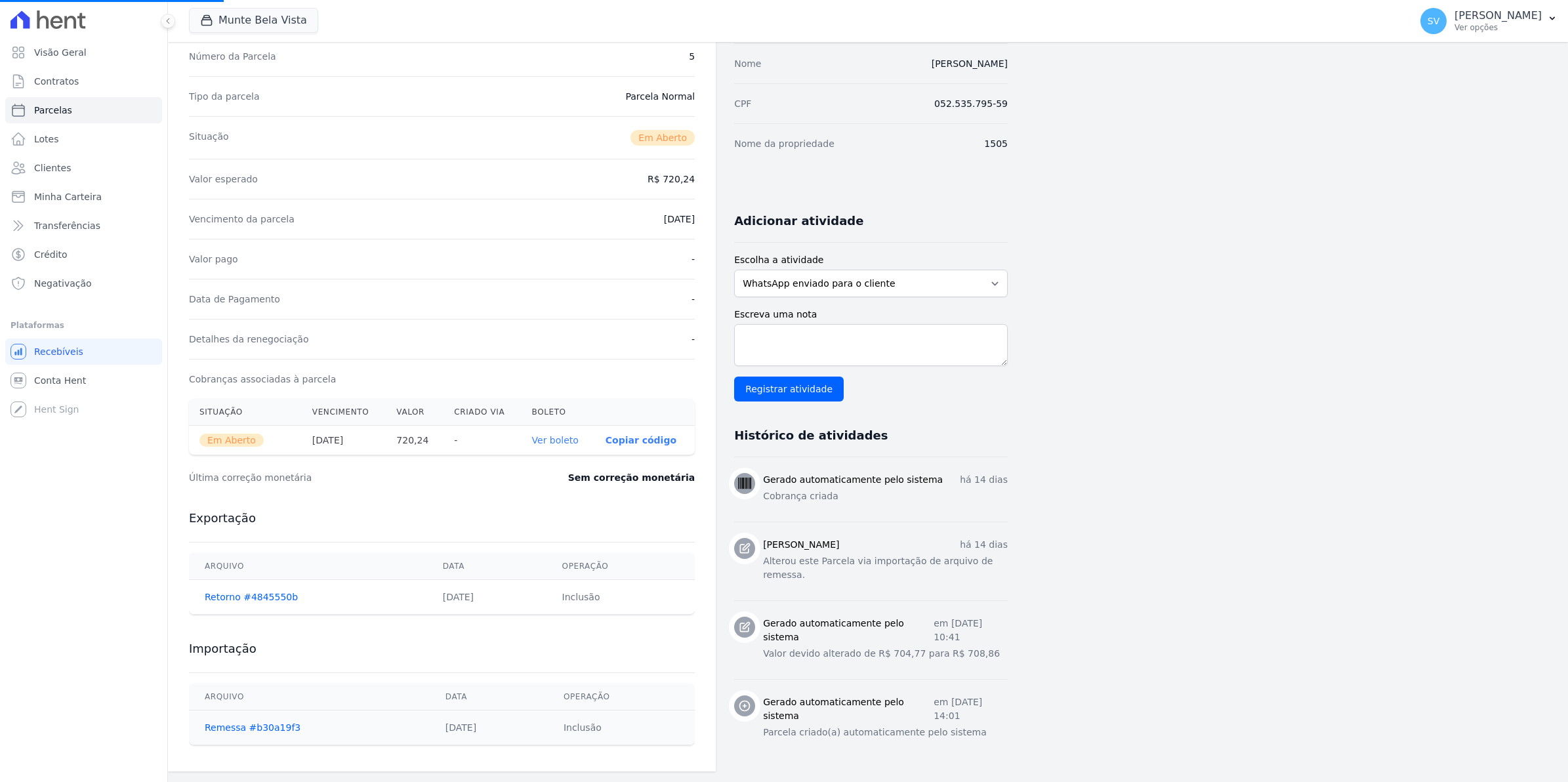
scroll to position [119, 0]
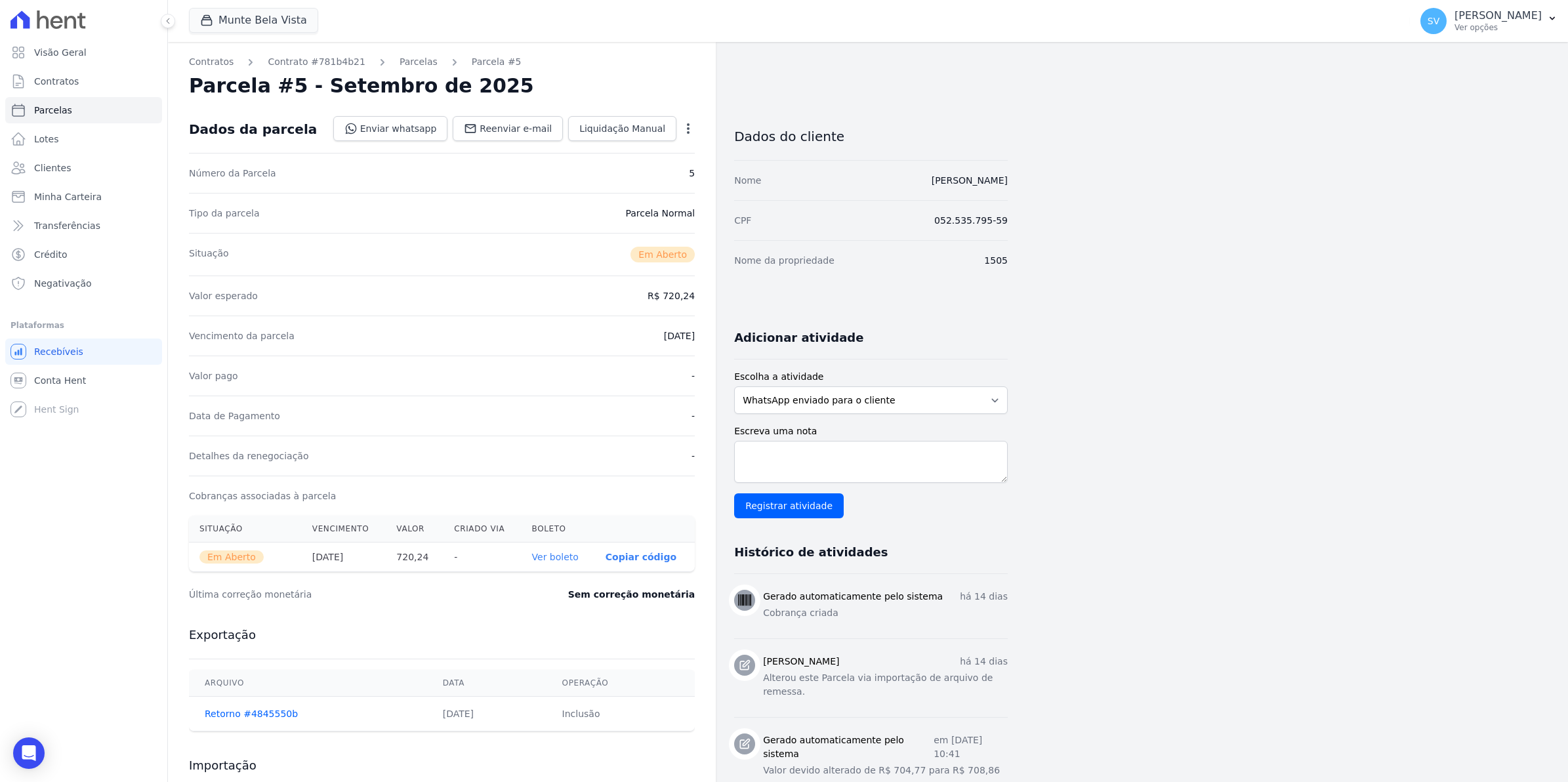
click at [685, 129] on icon "button" at bounding box center [689, 129] width 14 height 14
click at [617, 149] on link "Alterar" at bounding box center [631, 146] width 115 height 23
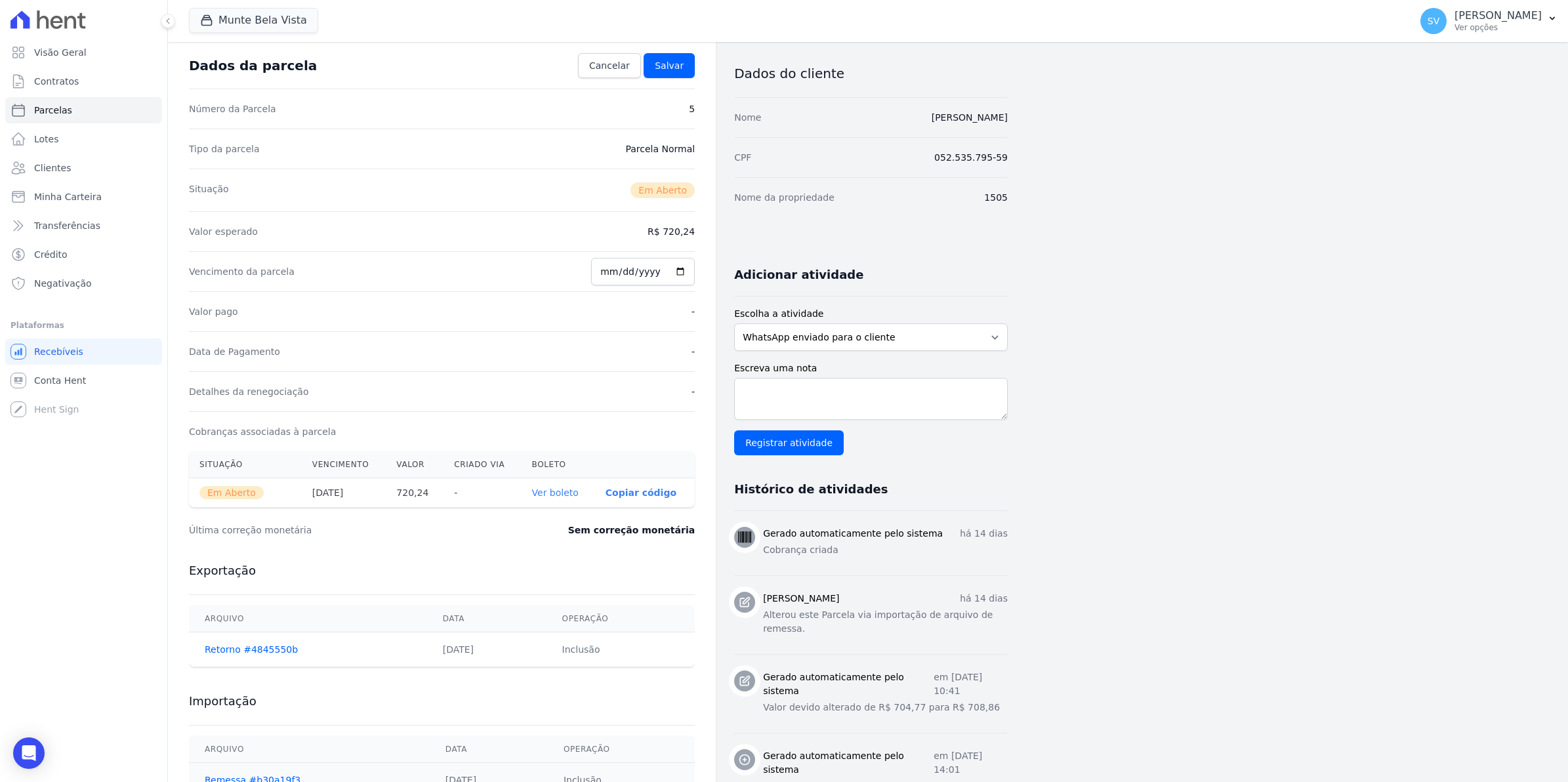
scroll to position [36, 0]
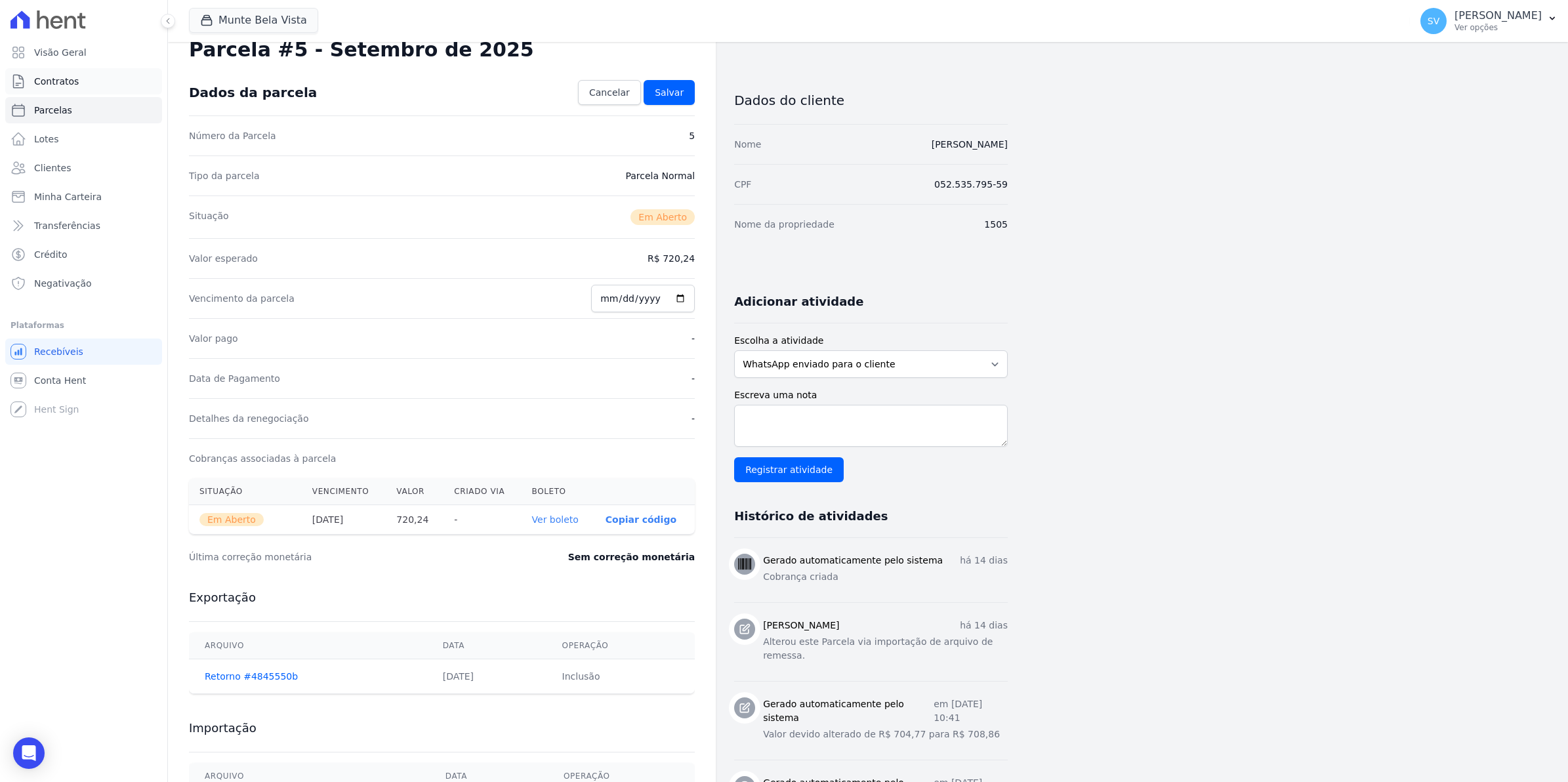
click at [49, 79] on span "Contratos" at bounding box center [56, 81] width 45 height 14
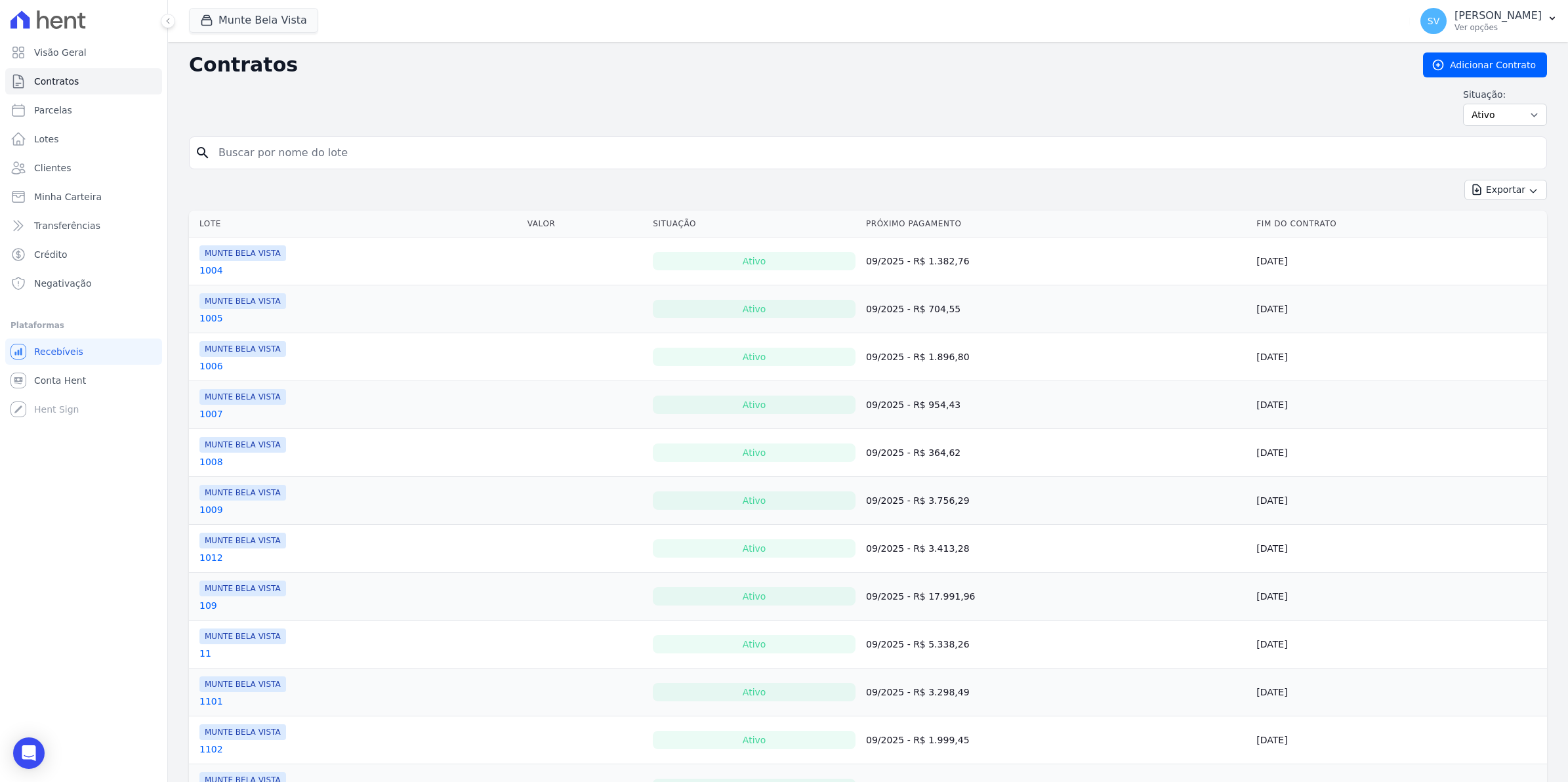
click at [241, 151] on input "search" at bounding box center [876, 152] width 1331 height 26
type input "505"
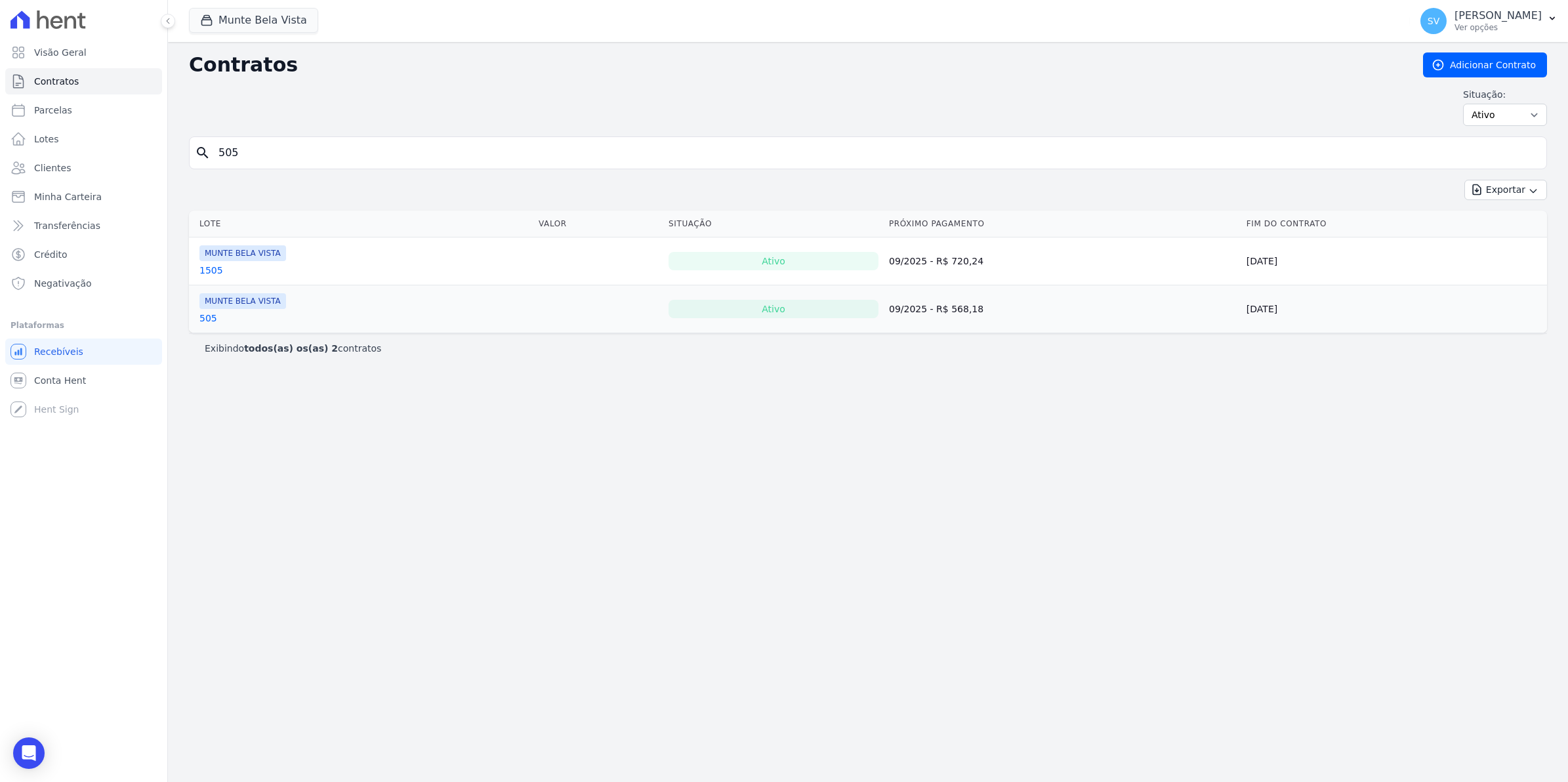
click at [207, 272] on link "1505" at bounding box center [211, 270] width 23 height 14
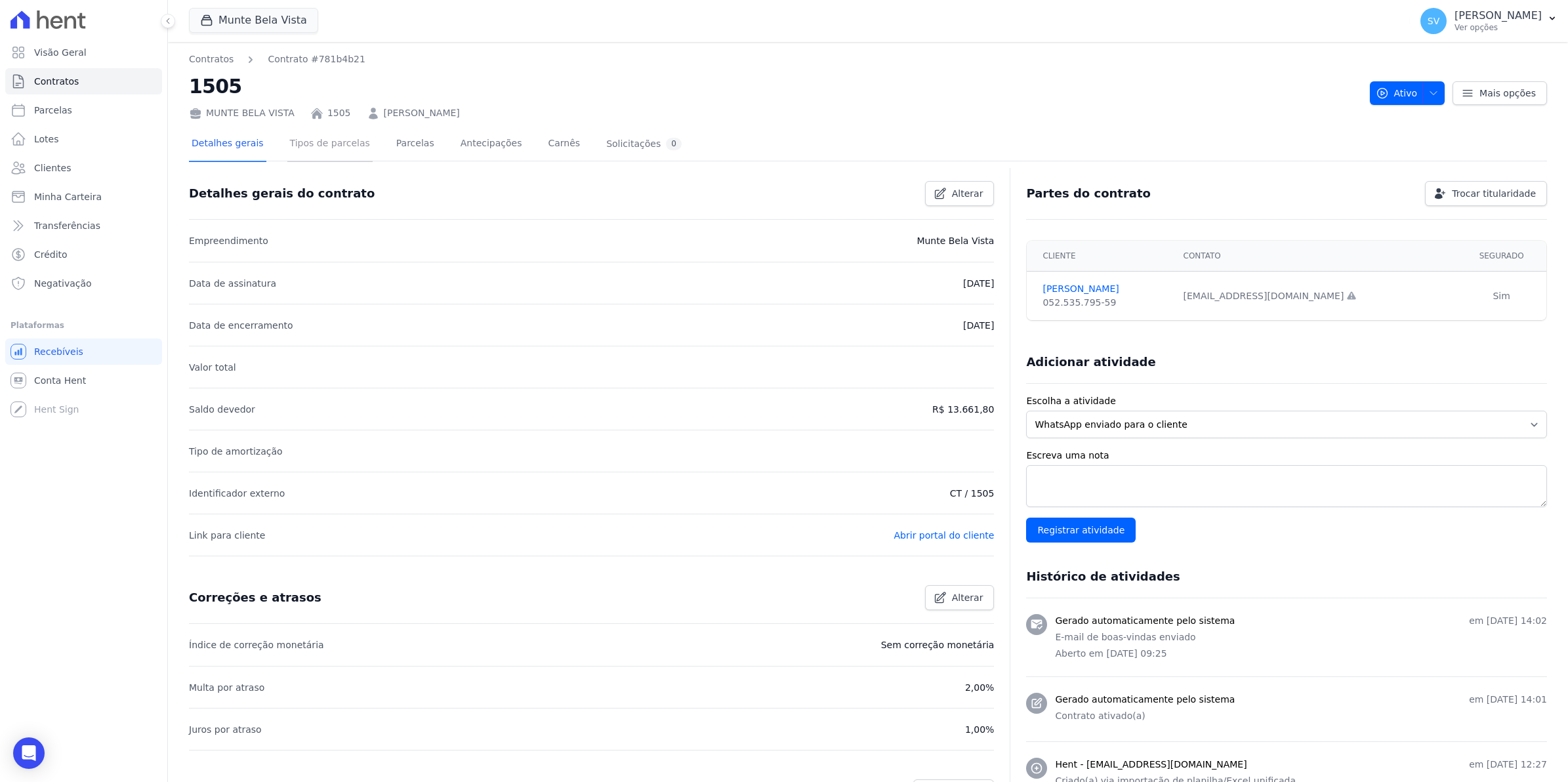
click at [343, 143] on link "Tipos de parcelas" at bounding box center [330, 144] width 85 height 35
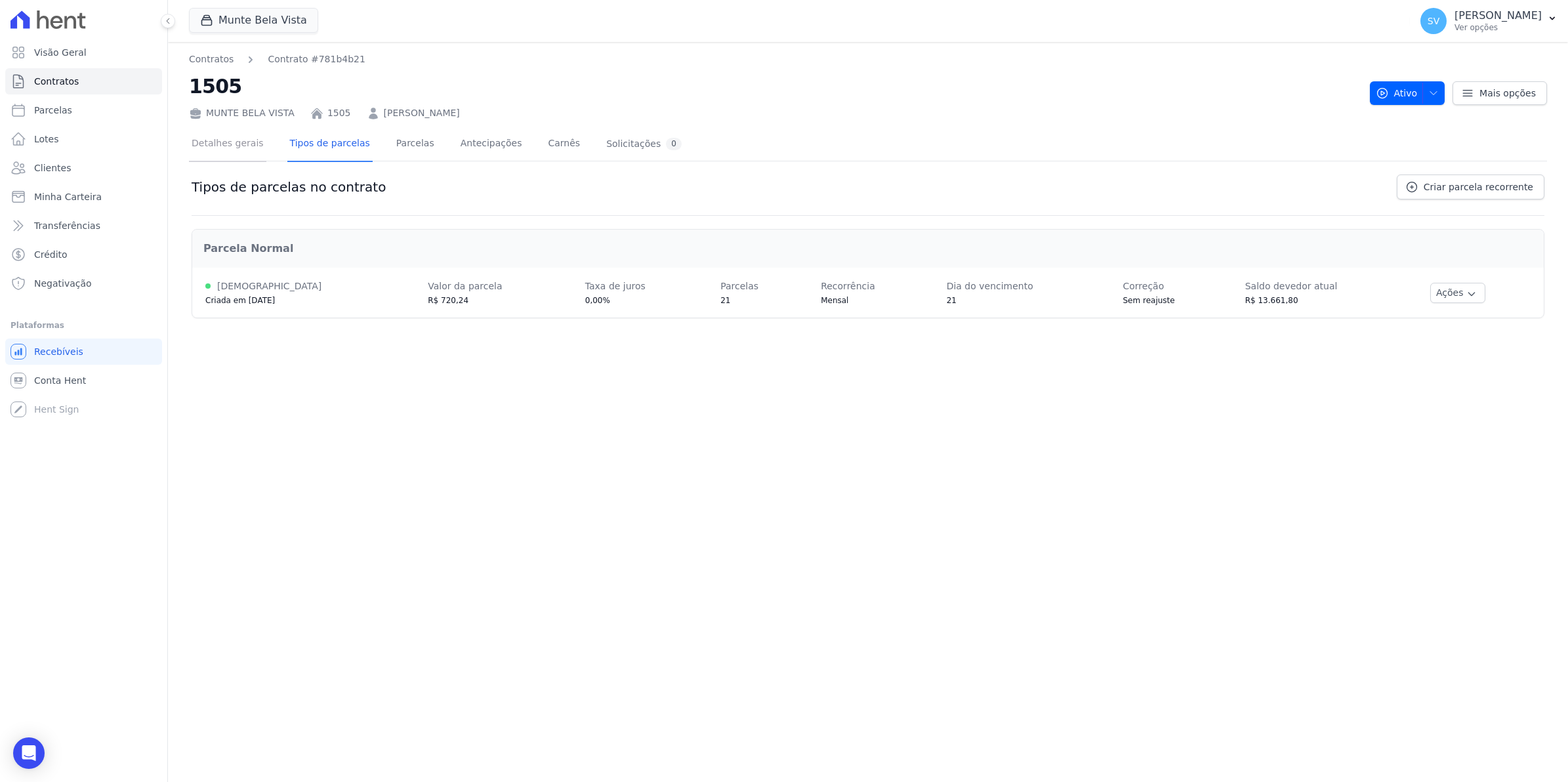
click at [230, 143] on link "Detalhes gerais" at bounding box center [228, 144] width 77 height 35
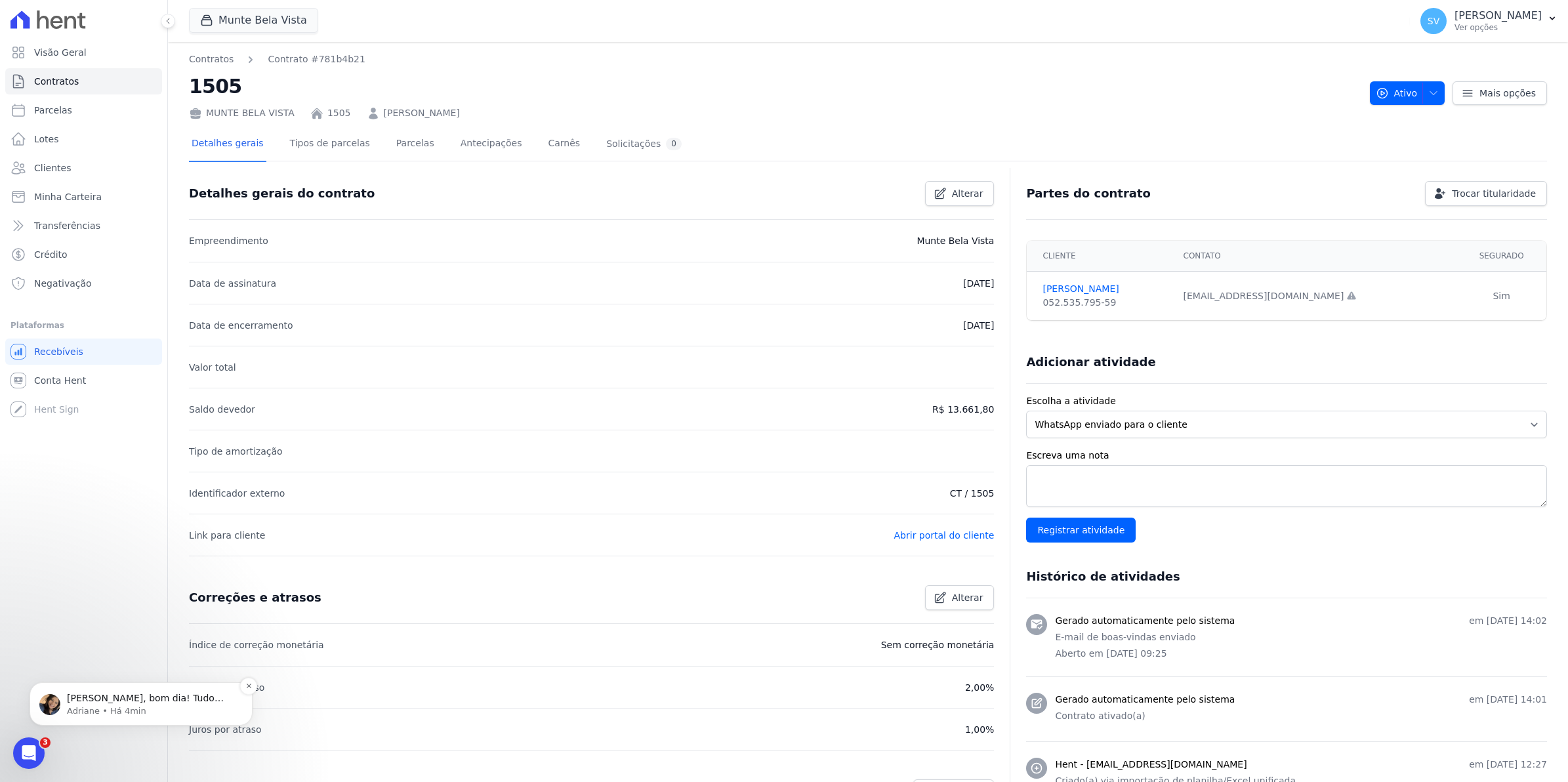
click at [143, 705] on p "Adriane • Há 4min" at bounding box center [151, 711] width 169 height 12
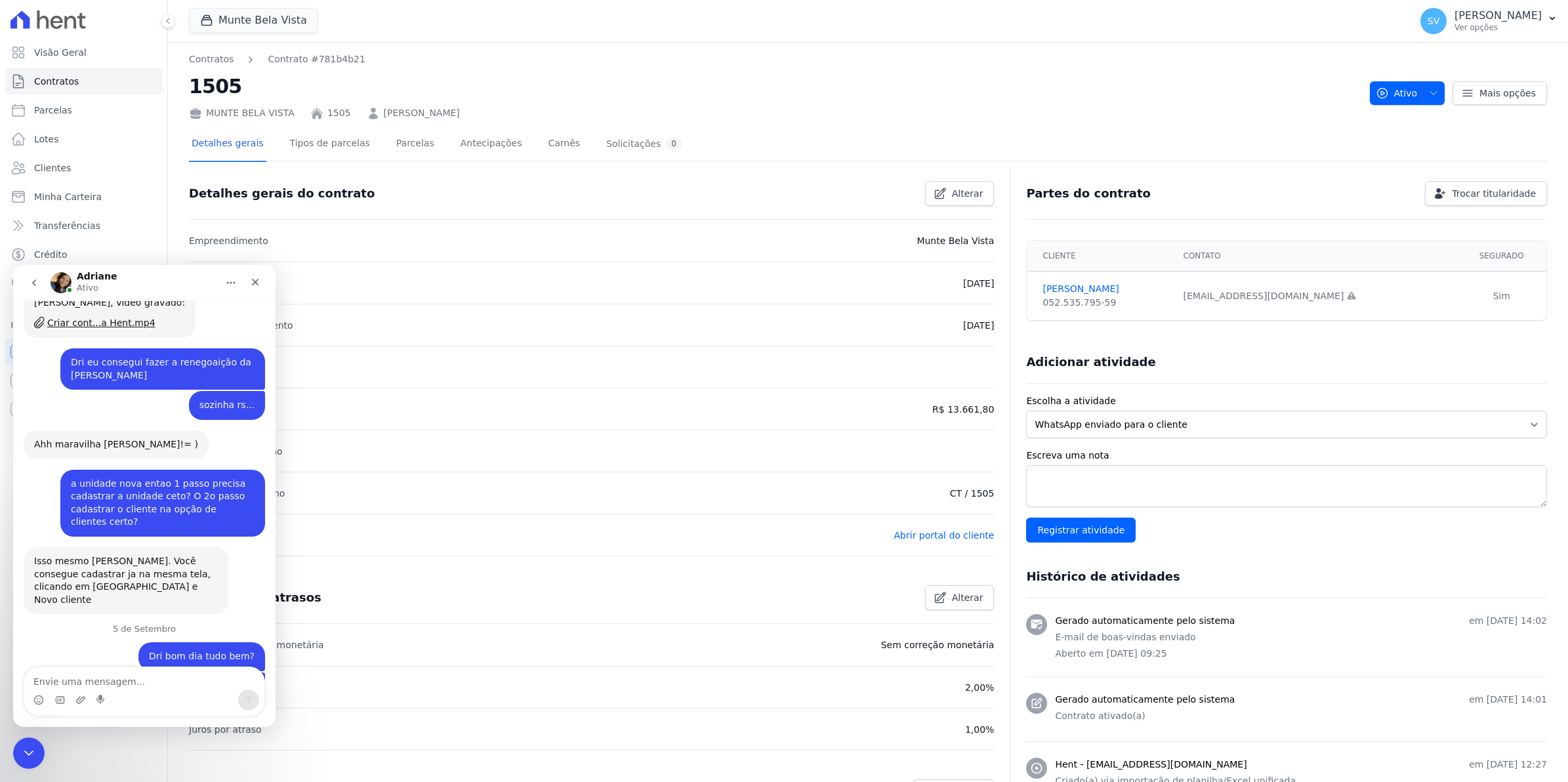
scroll to position [10602, 0]
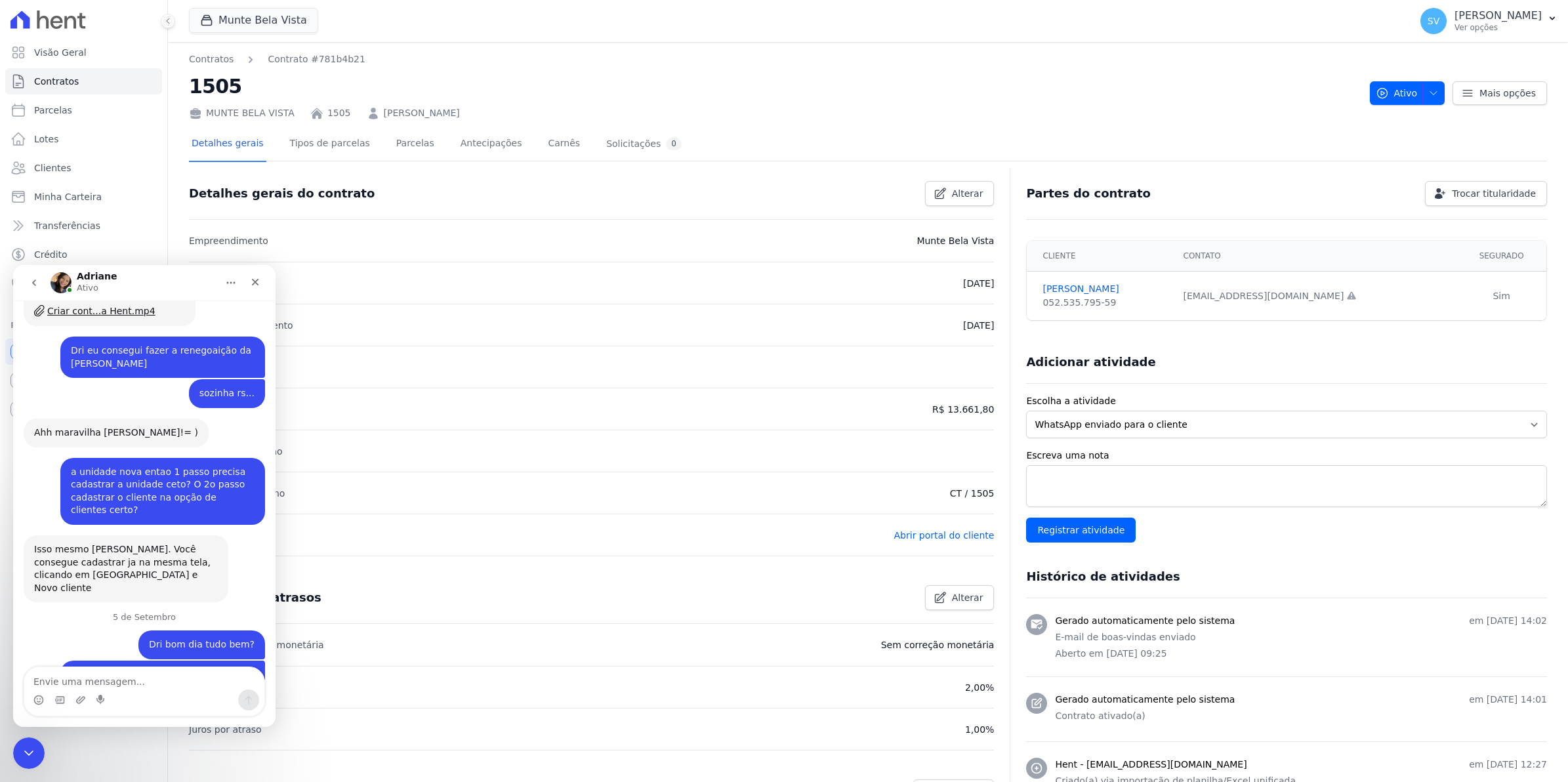
click at [101, 678] on textarea "Envie uma mensagem..." at bounding box center [144, 678] width 240 height 22
type textarea "menina cada caso é um caso rs.."
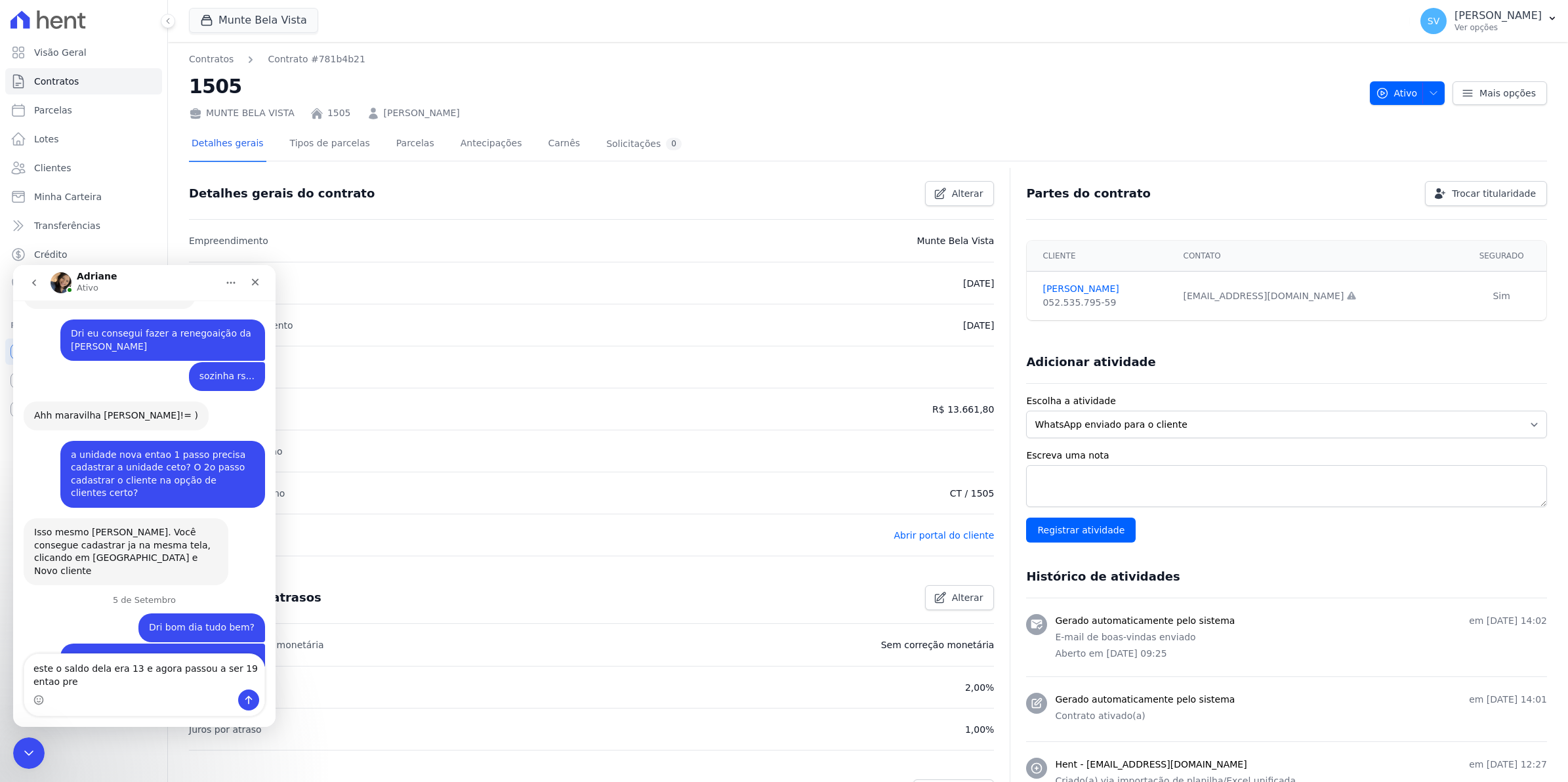
scroll to position [10633, 0]
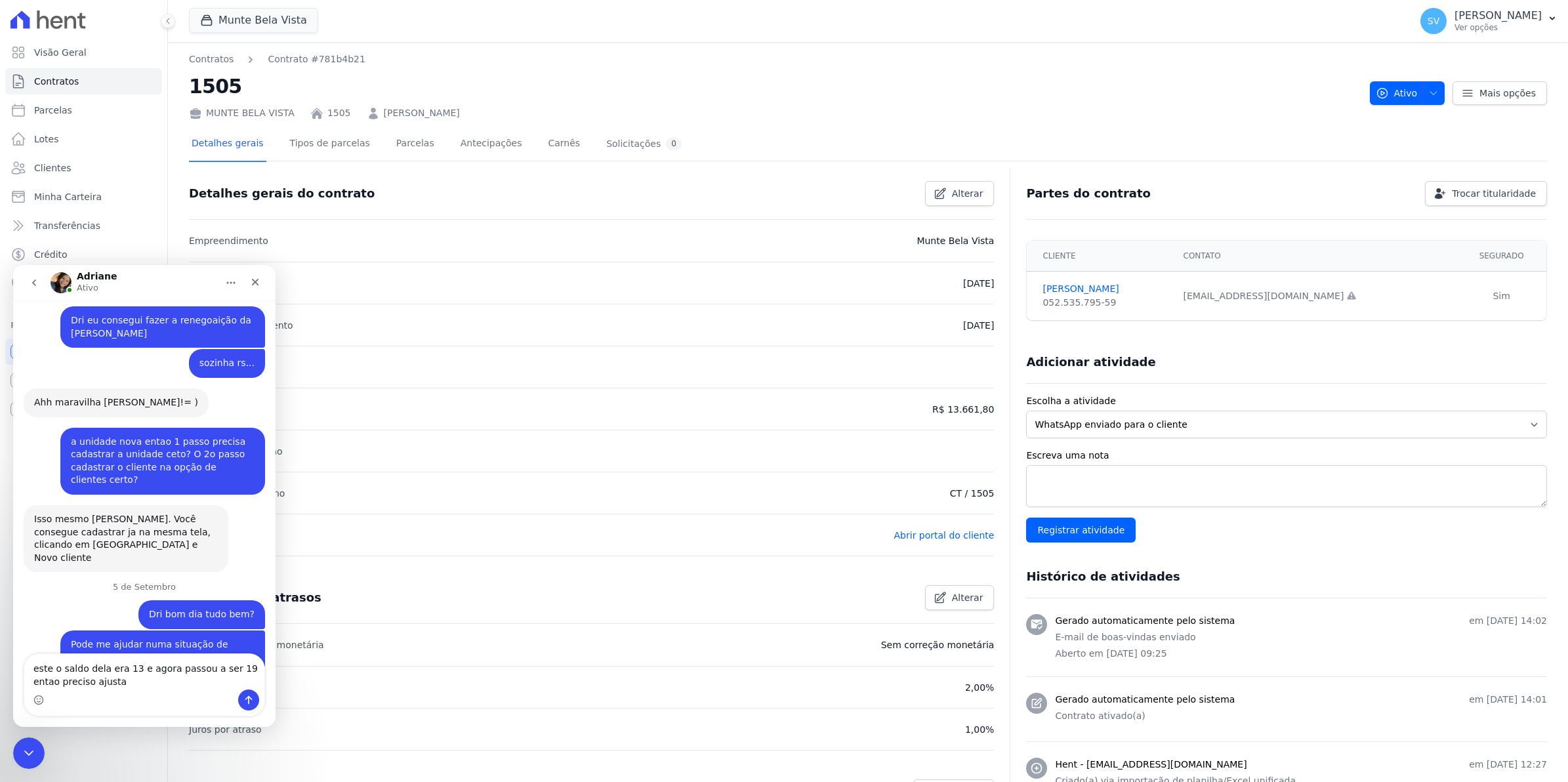
type textarea "este o saldo dela era 13 e agora passou a ser 19 entao preciso ajustar"
